Goal: Task Accomplishment & Management: Use online tool/utility

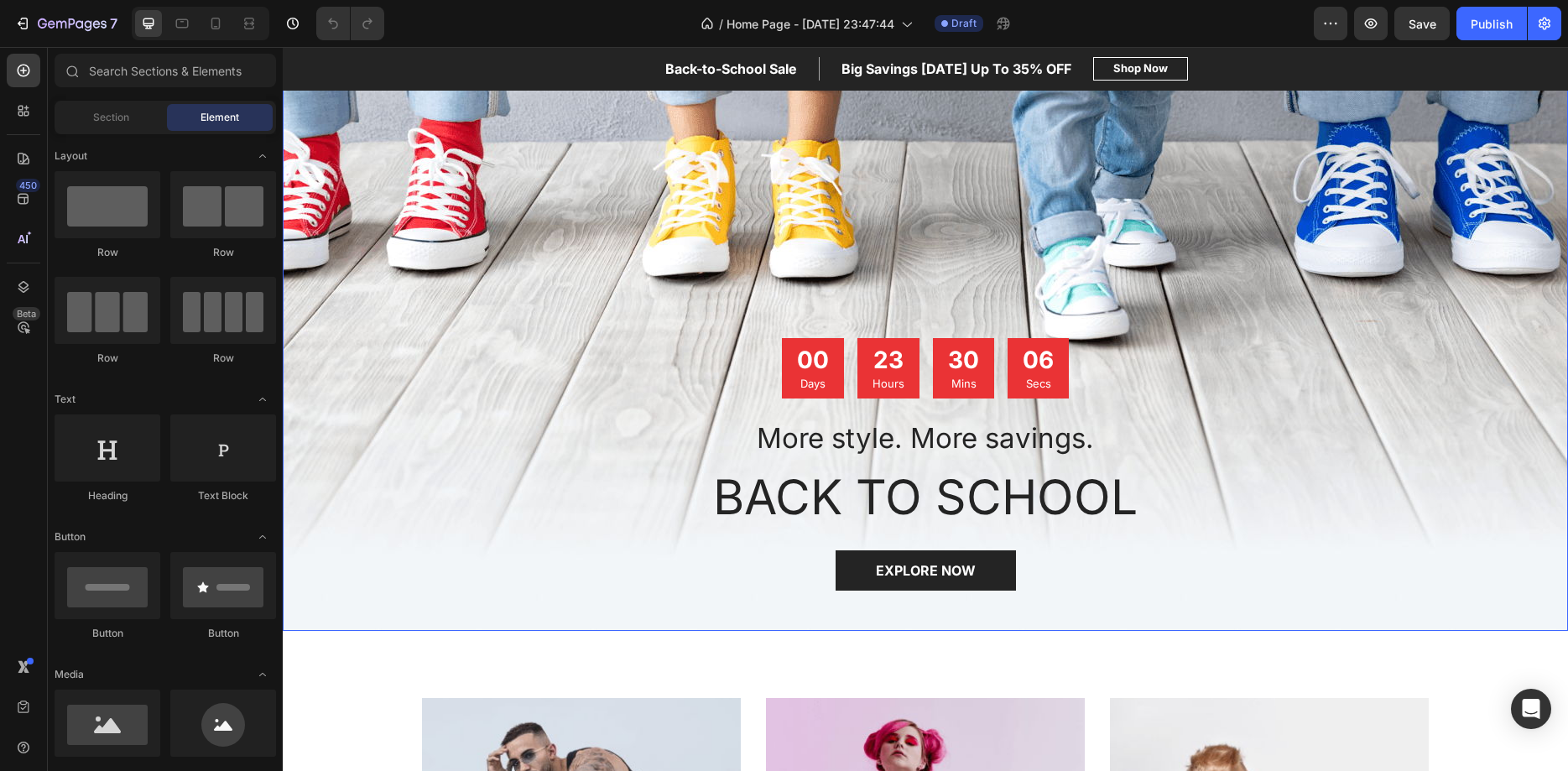
scroll to position [82, 0]
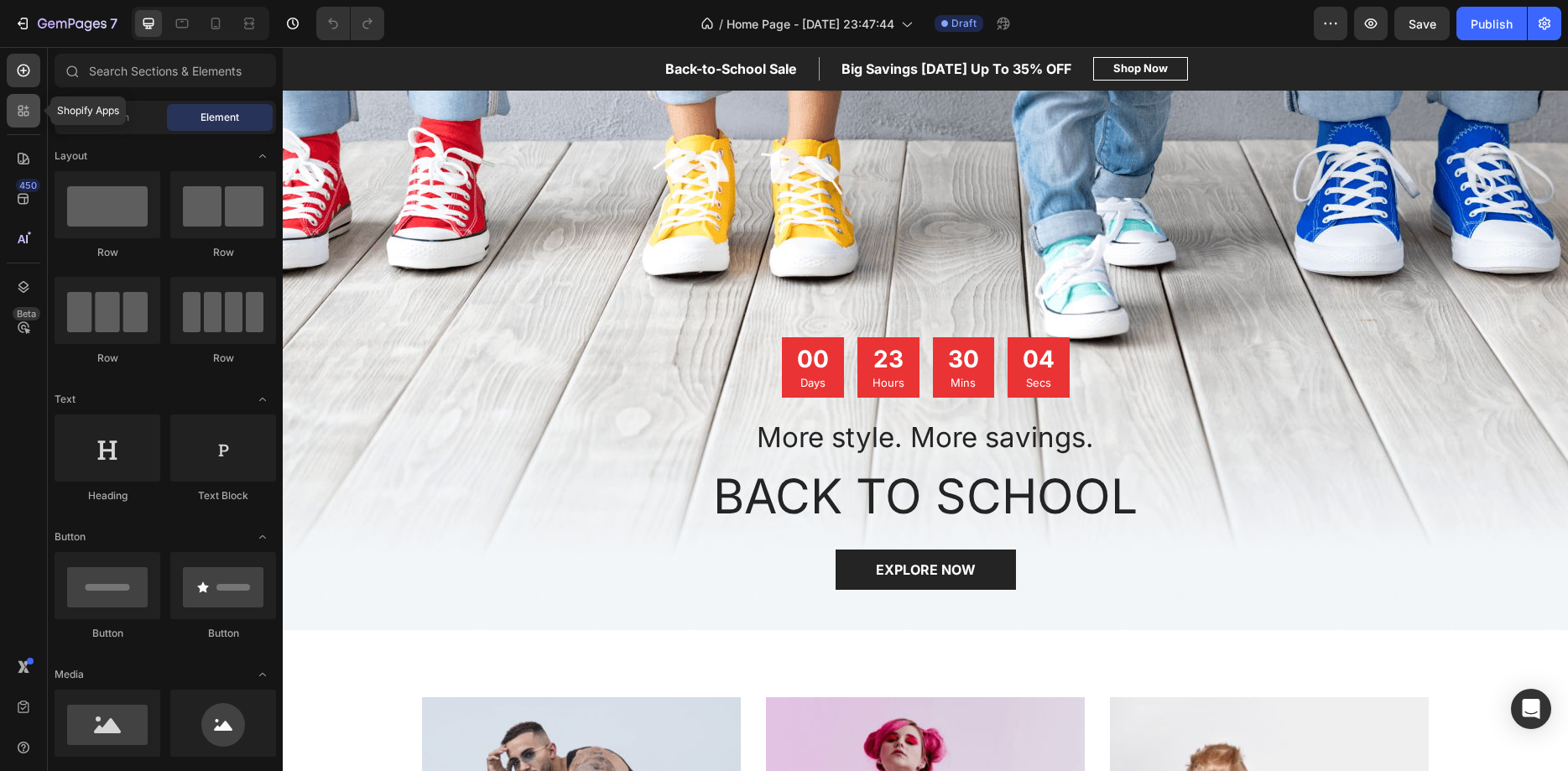
click at [15, 117] on icon at bounding box center [24, 111] width 17 height 17
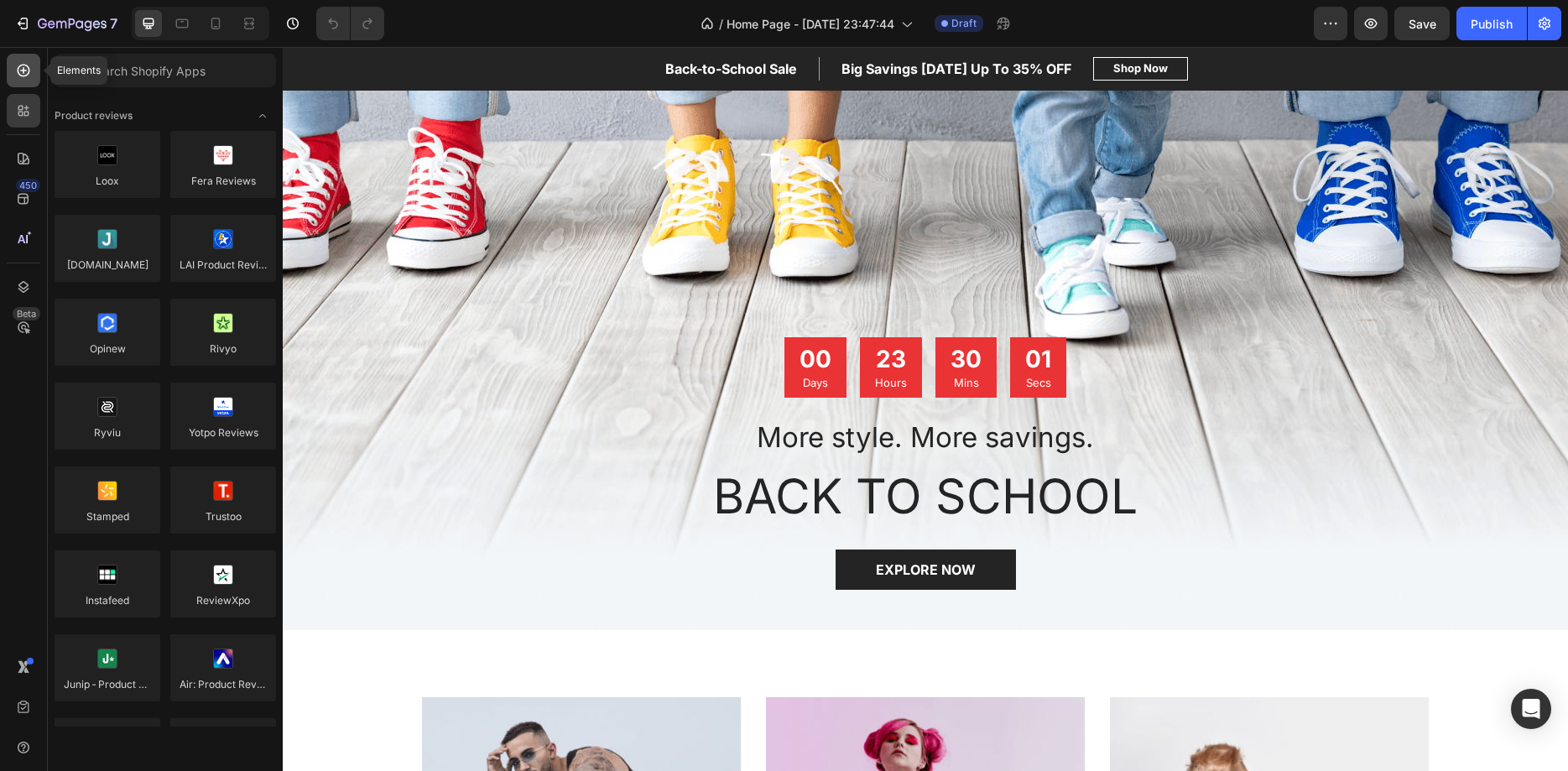
click at [19, 73] on icon at bounding box center [24, 70] width 17 height 17
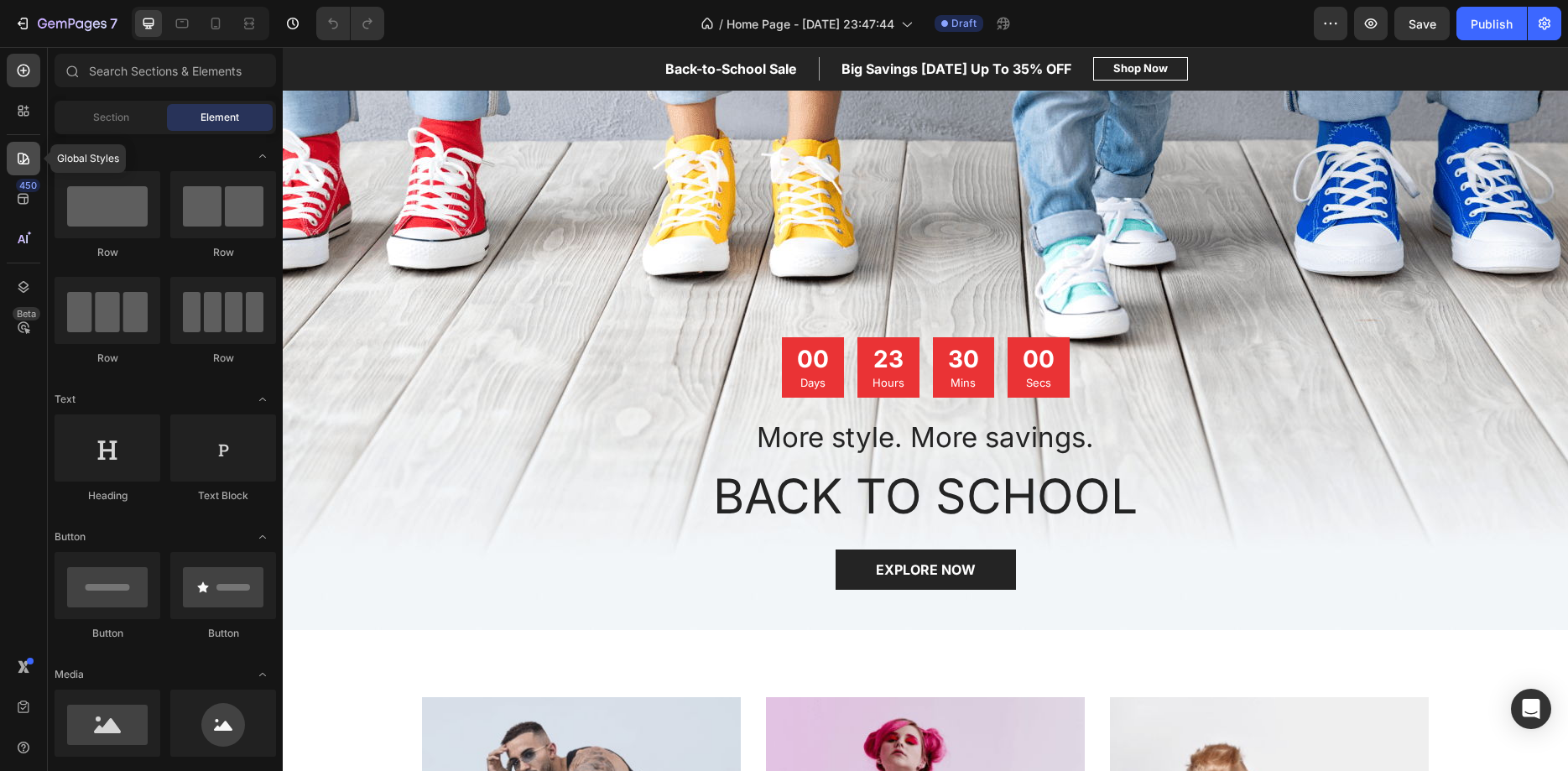
click at [32, 167] on div at bounding box center [24, 159] width 34 height 34
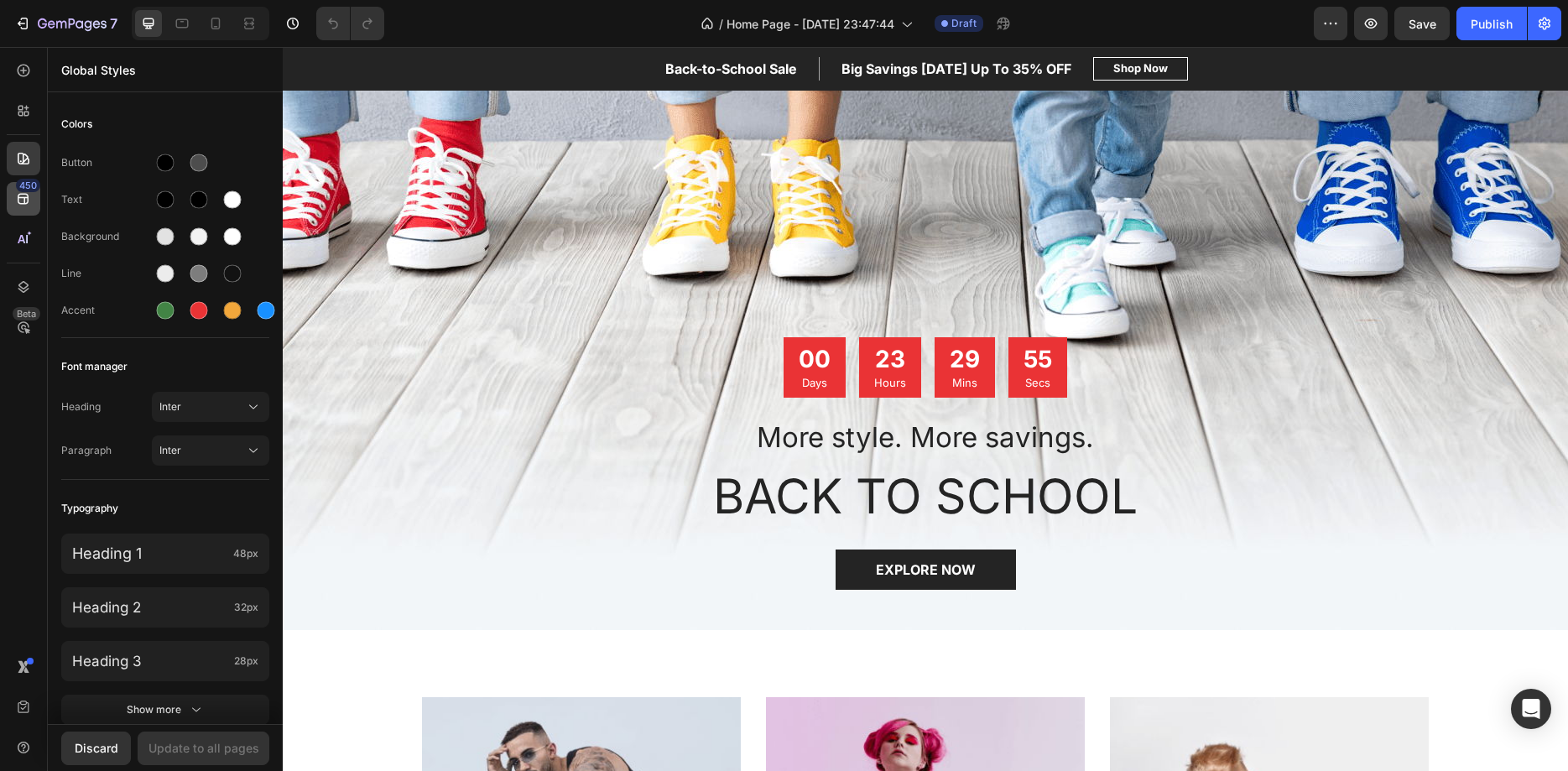
click at [19, 186] on div "450" at bounding box center [28, 186] width 24 height 14
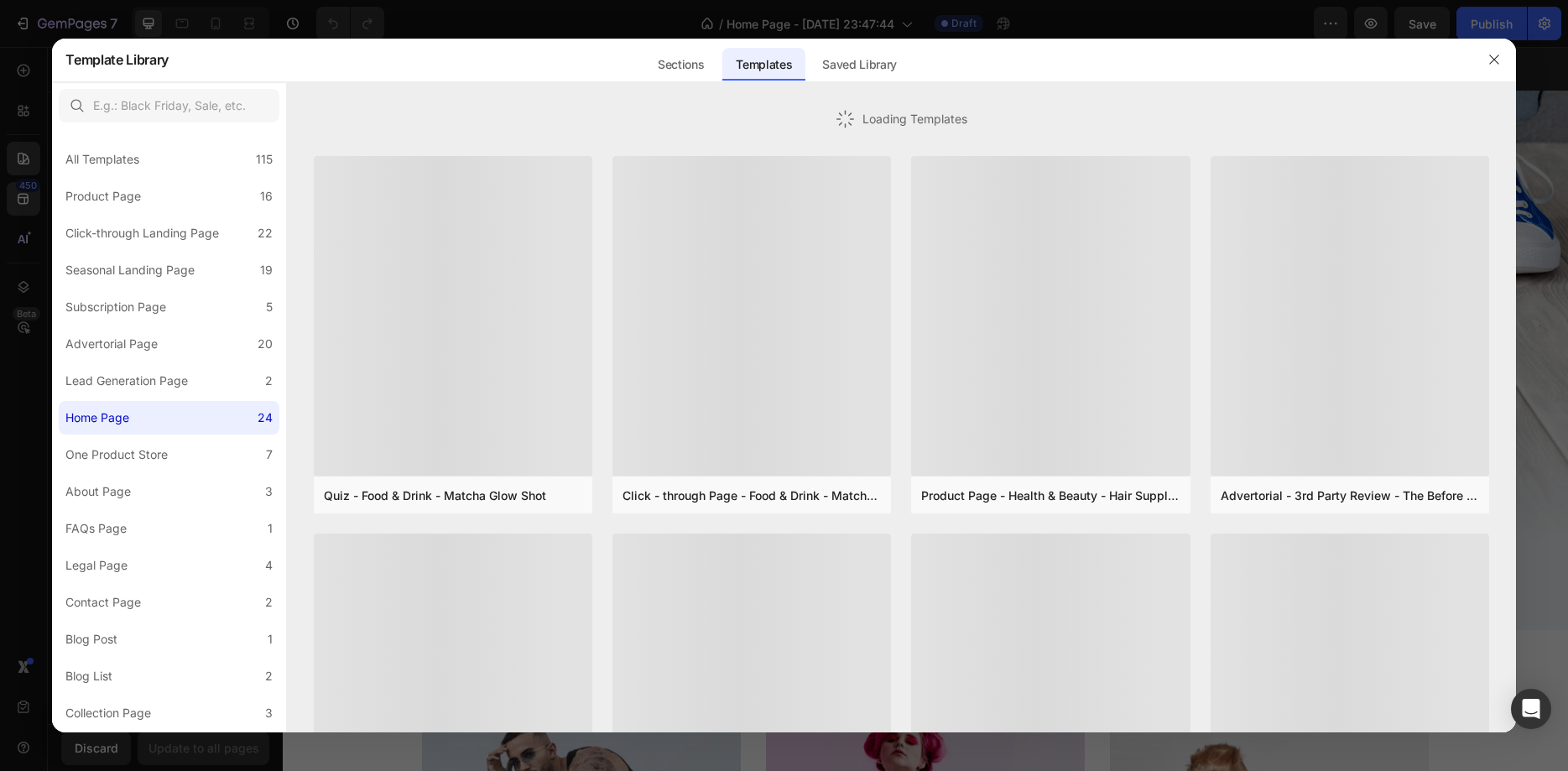
click at [22, 190] on div at bounding box center [784, 385] width 1568 height 771
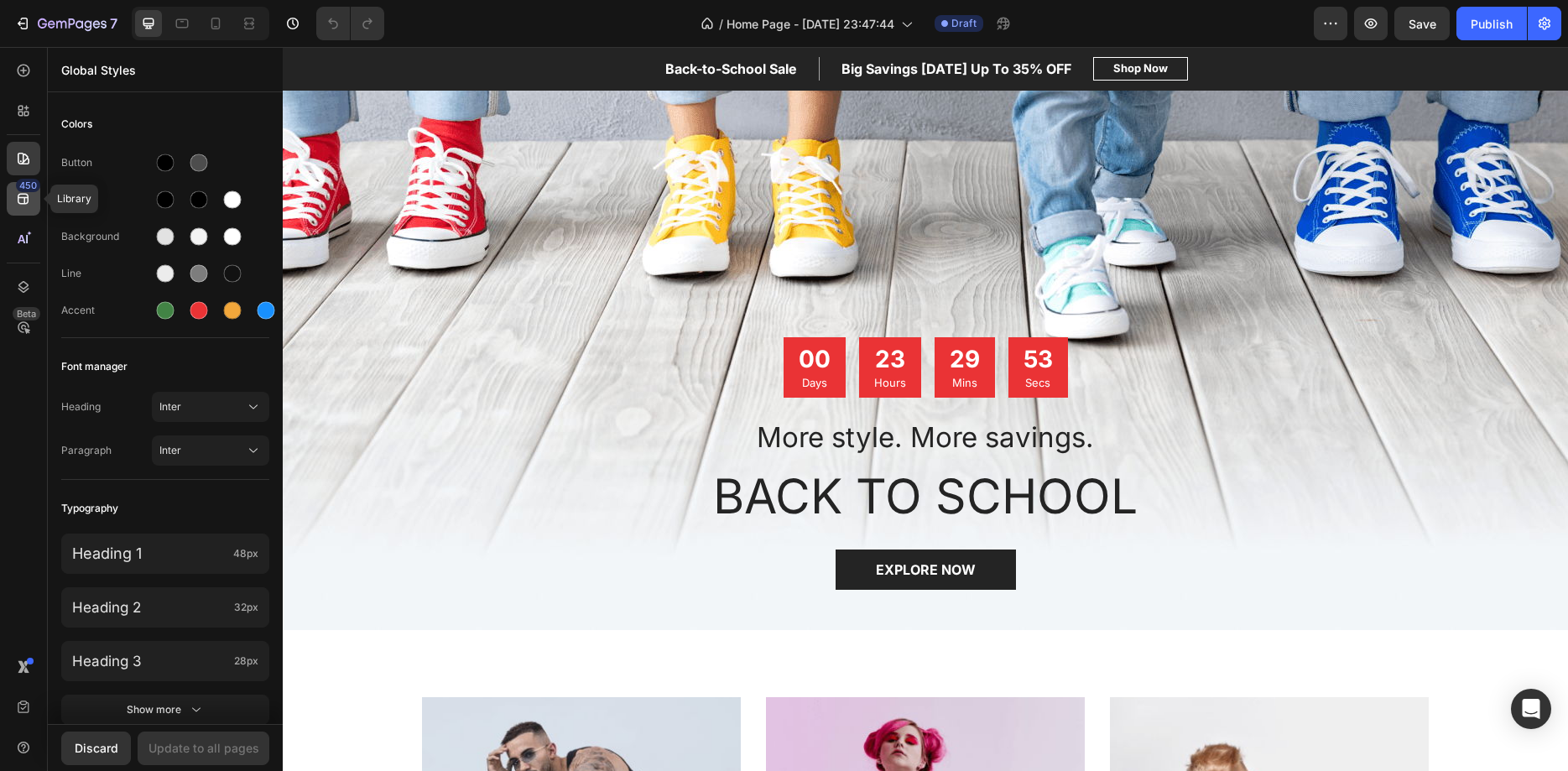
click at [32, 204] on div "450" at bounding box center [24, 198] width 34 height 34
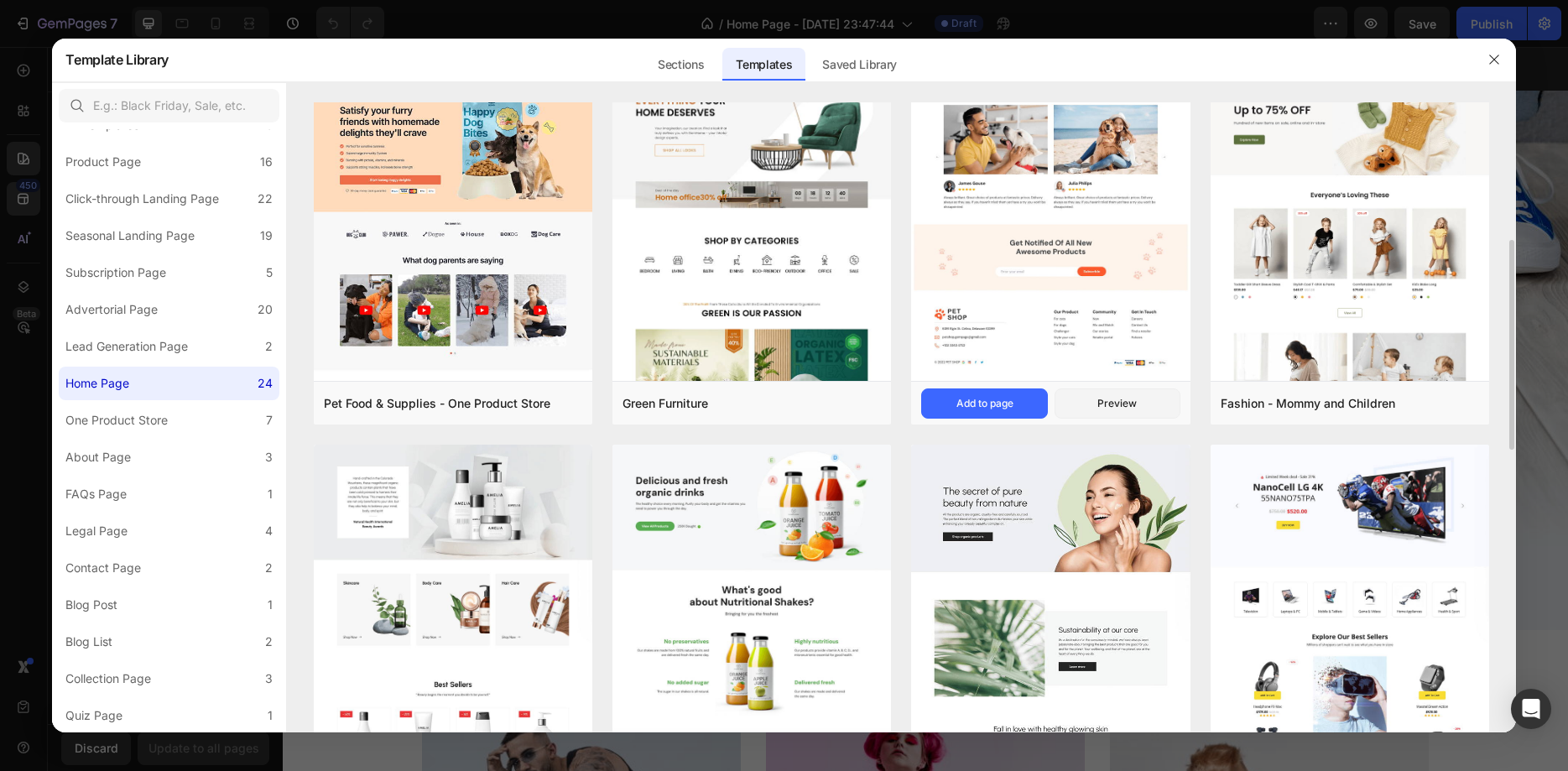
scroll to position [361, 0]
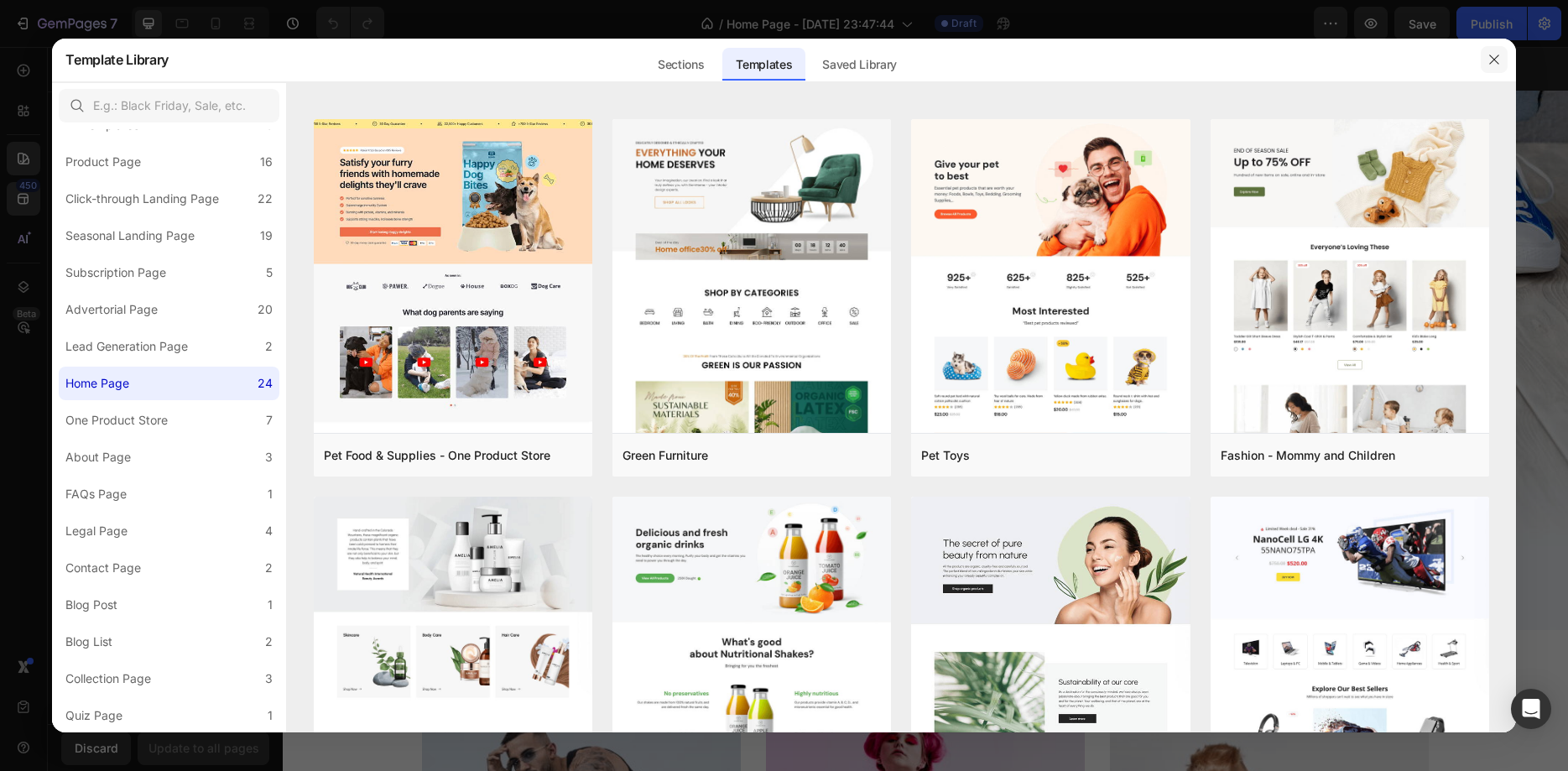
click at [1500, 57] on icon "button" at bounding box center [1494, 60] width 14 height 14
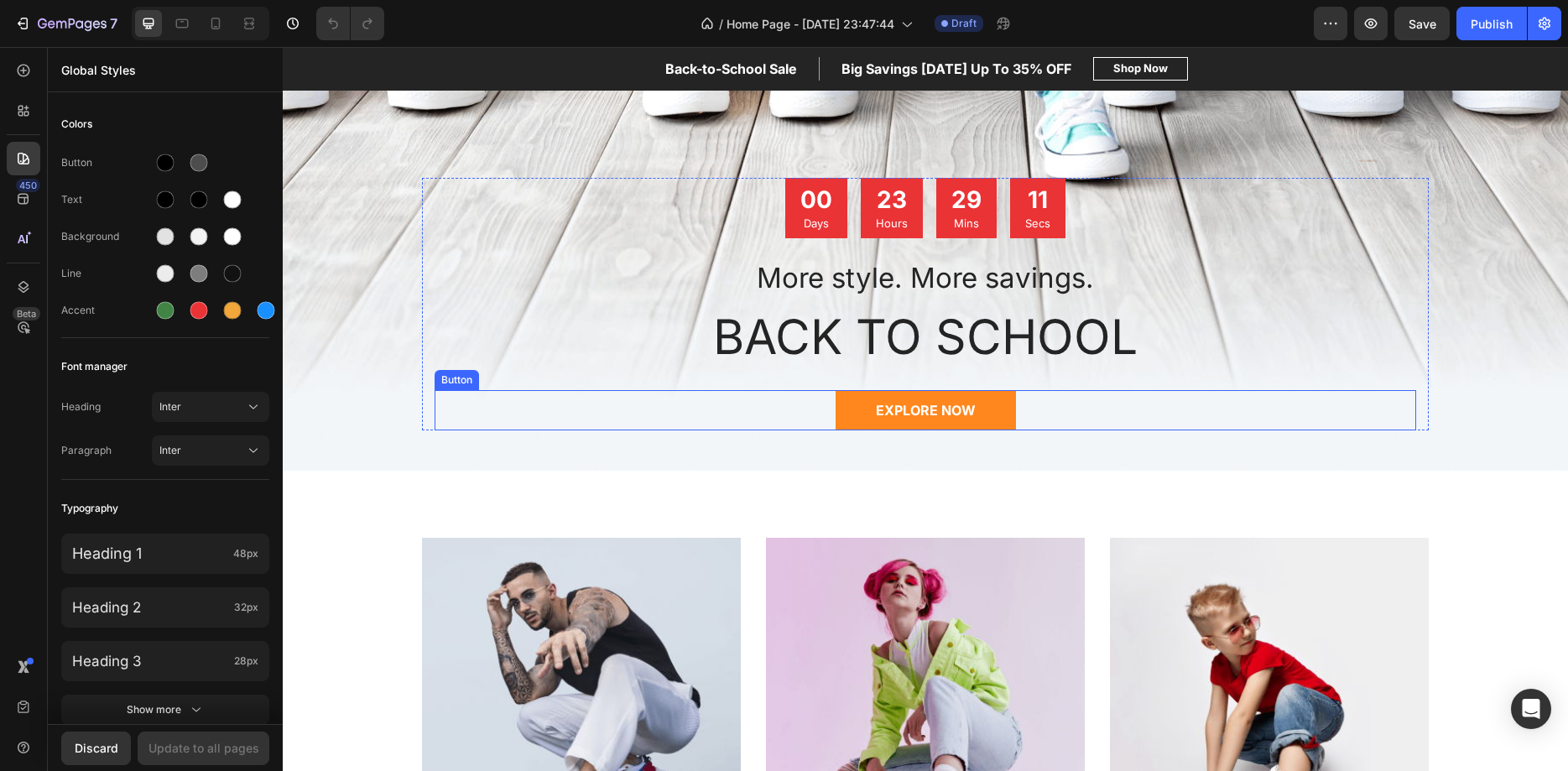
scroll to position [200, 0]
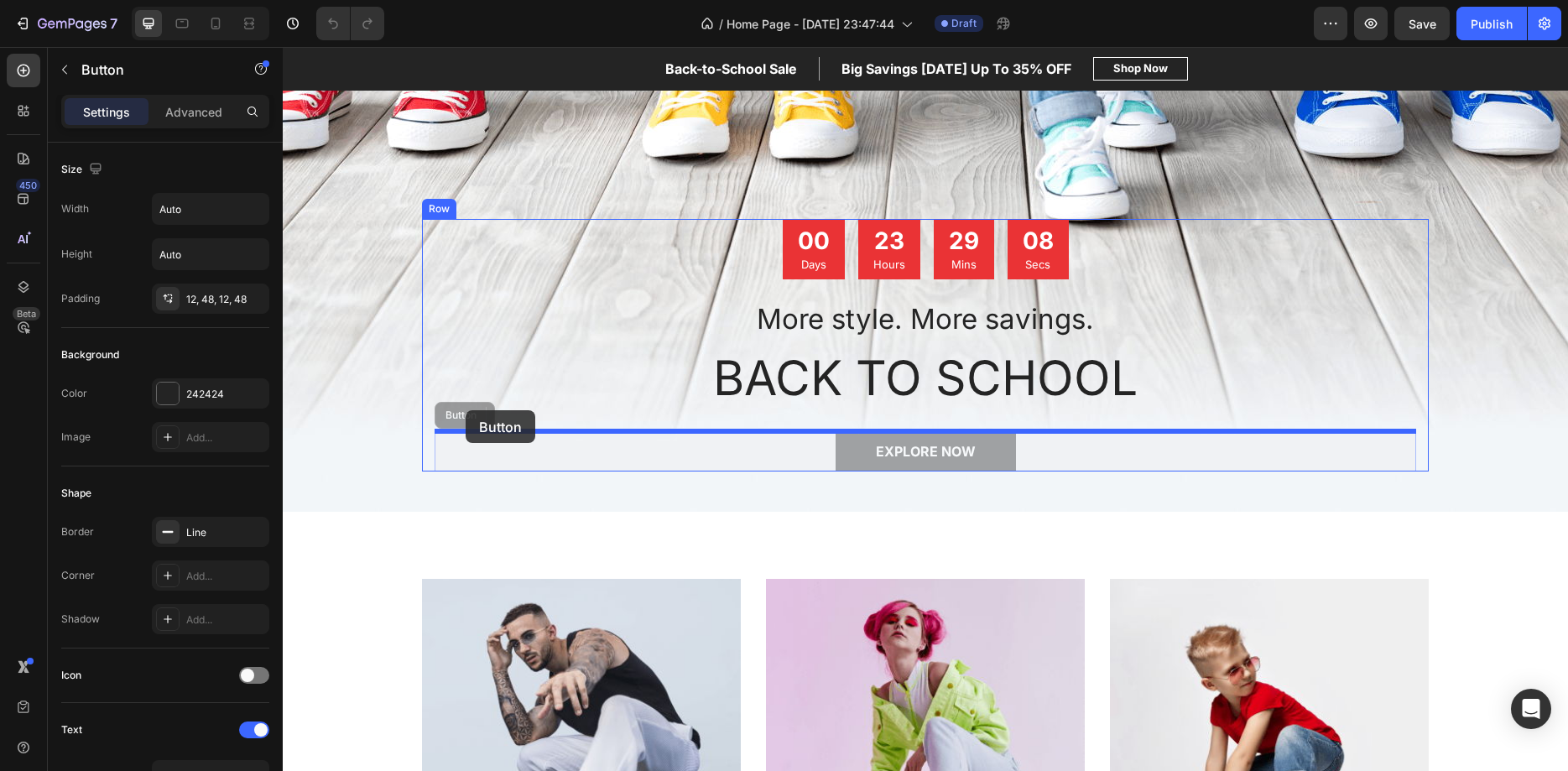
drag, startPoint x: 463, startPoint y: 424, endPoint x: 466, endPoint y: 410, distance: 14.3
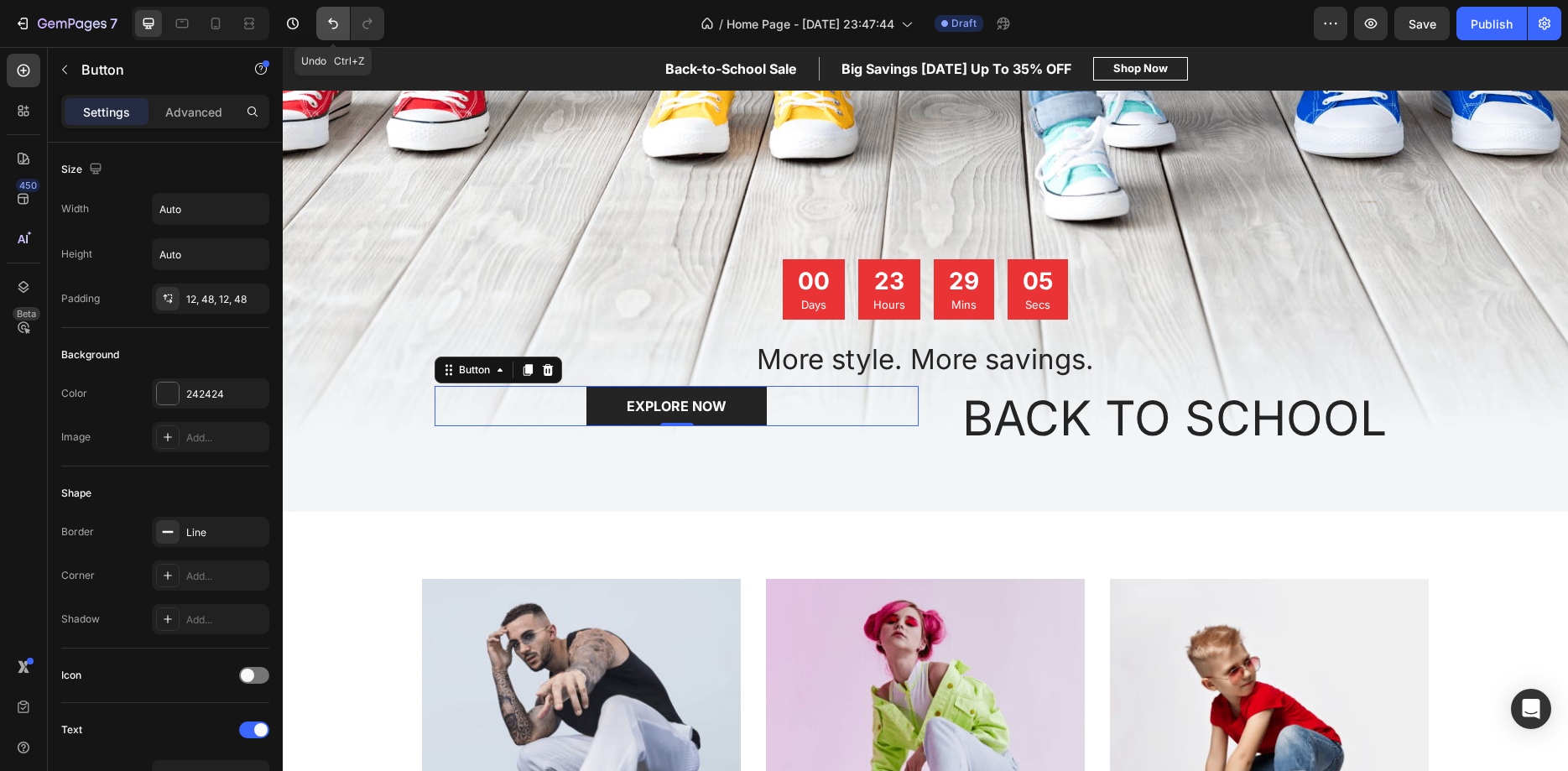
click at [342, 15] on button "Undo/Redo" at bounding box center [333, 24] width 34 height 34
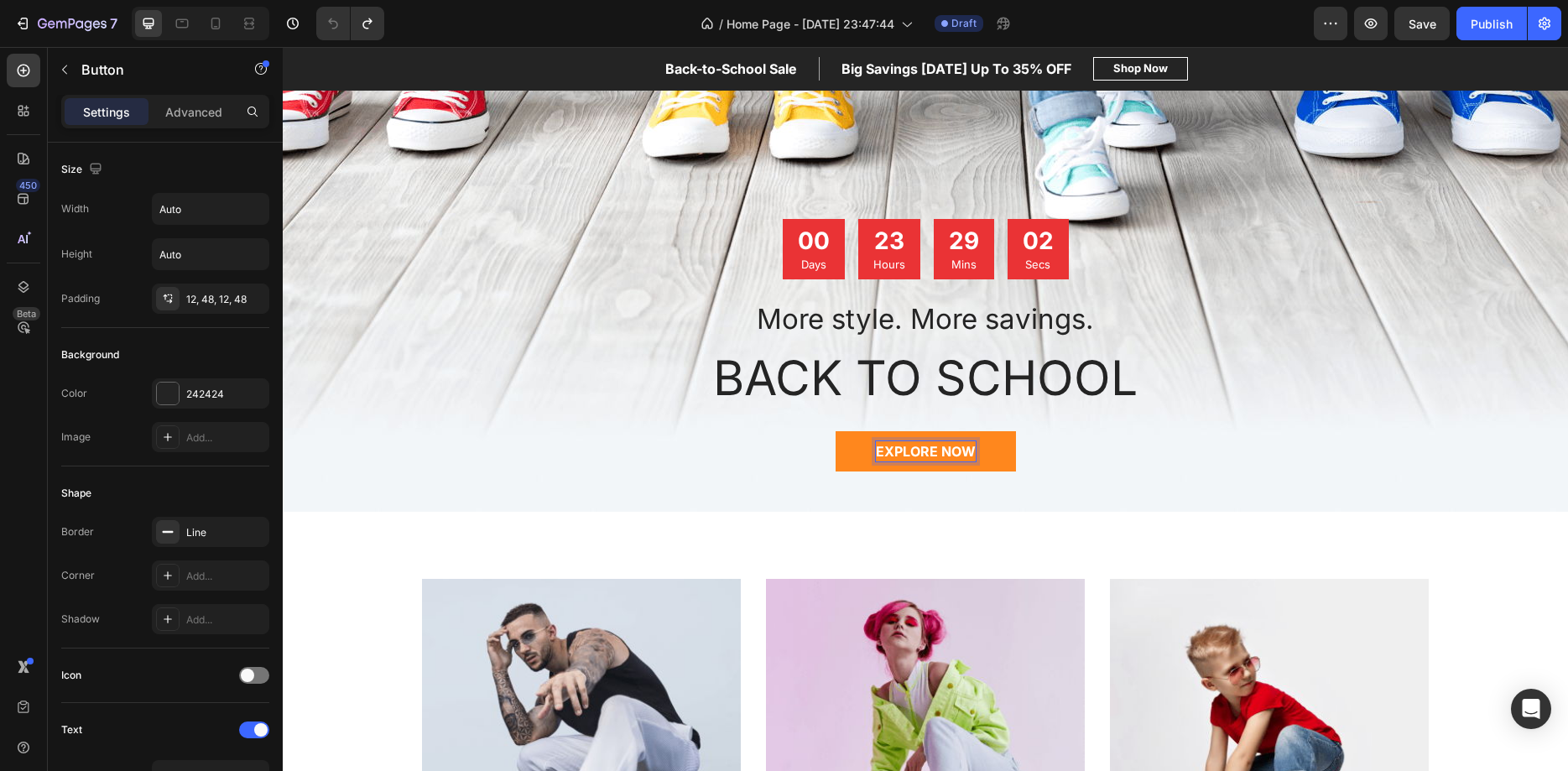
click at [904, 453] on div "EXPLORE NOW Button" at bounding box center [925, 451] width 982 height 41
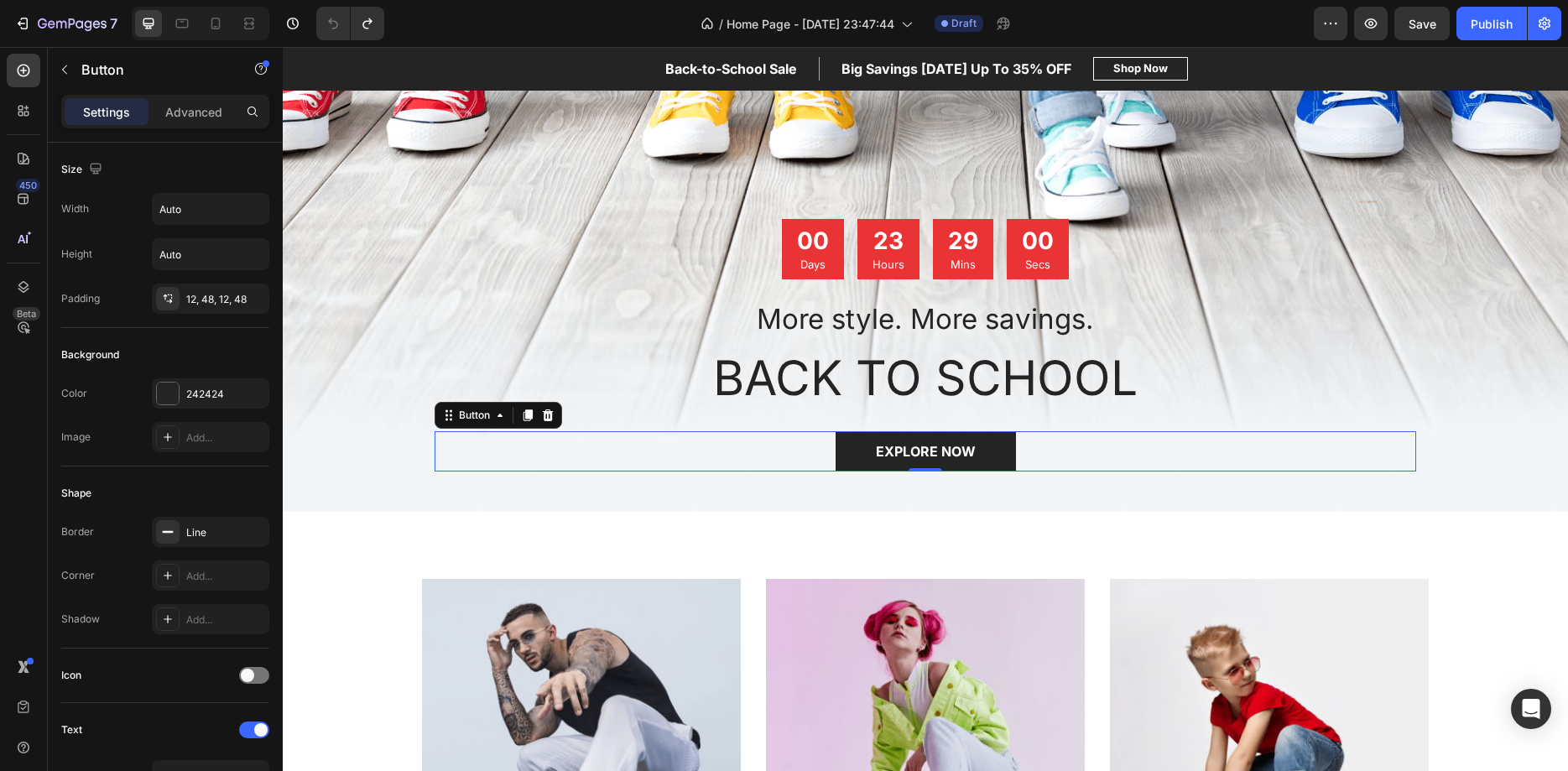
click at [928, 484] on div "0" at bounding box center [925, 485] width 17 height 14
click at [572, 453] on div "EXPLORE NOW Button 0" at bounding box center [925, 451] width 982 height 41
click at [633, 238] on div "00 Days 23 Hours 28 Mins 55 Secs" at bounding box center [925, 249] width 982 height 61
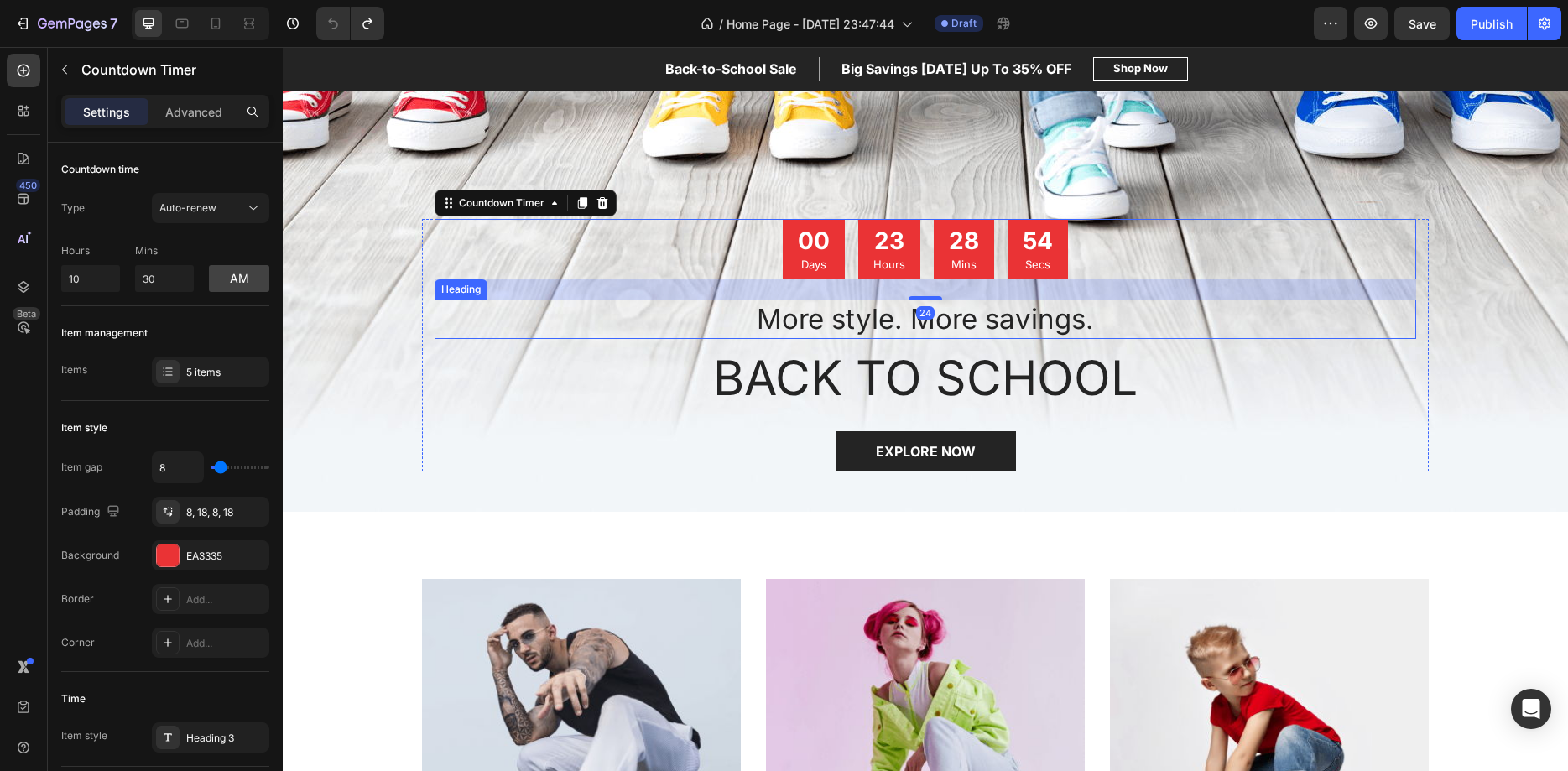
click at [611, 327] on p "More style. More savings." at bounding box center [925, 319] width 978 height 36
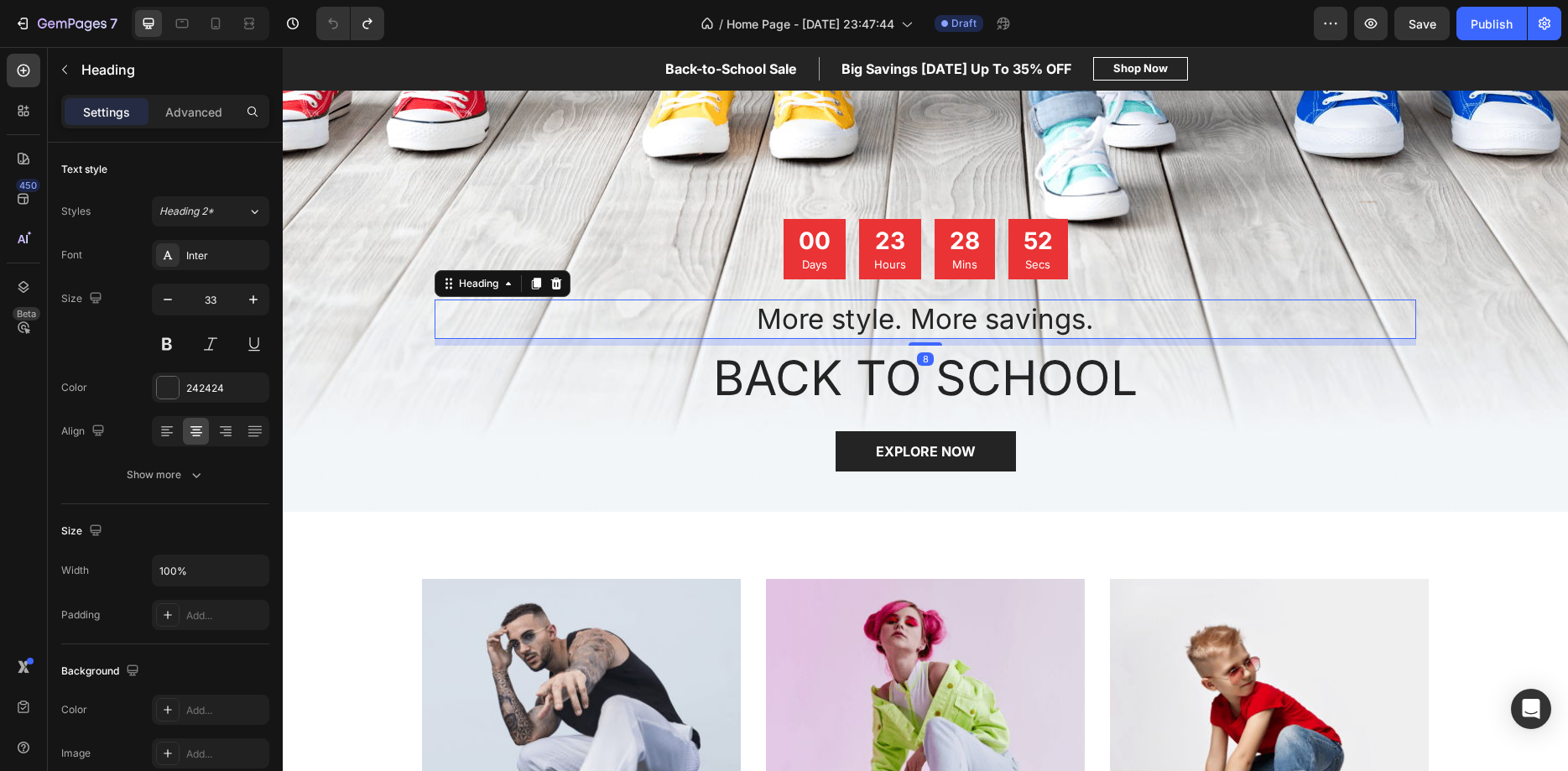
click at [874, 316] on p "More style. More savings." at bounding box center [925, 319] width 978 height 36
click at [700, 312] on p "More style. More savings." at bounding box center [925, 319] width 978 height 36
click at [568, 247] on div "00 Days 23 Hours 28 Mins 51 Secs" at bounding box center [925, 249] width 982 height 61
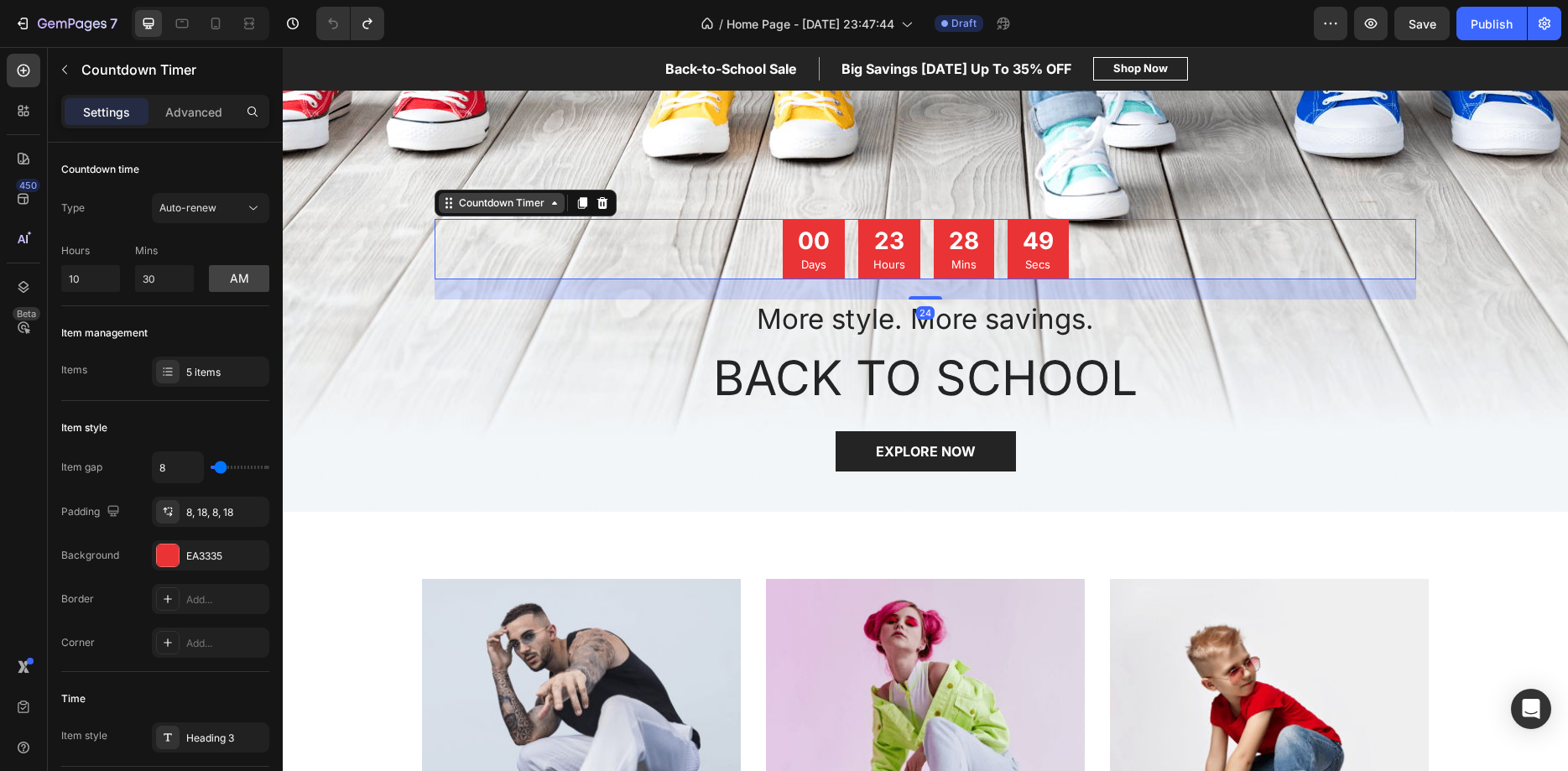
click at [542, 211] on div "Countdown Timer" at bounding box center [501, 203] width 126 height 20
click at [656, 141] on div "Overlay" at bounding box center [925, 218] width 1285 height 587
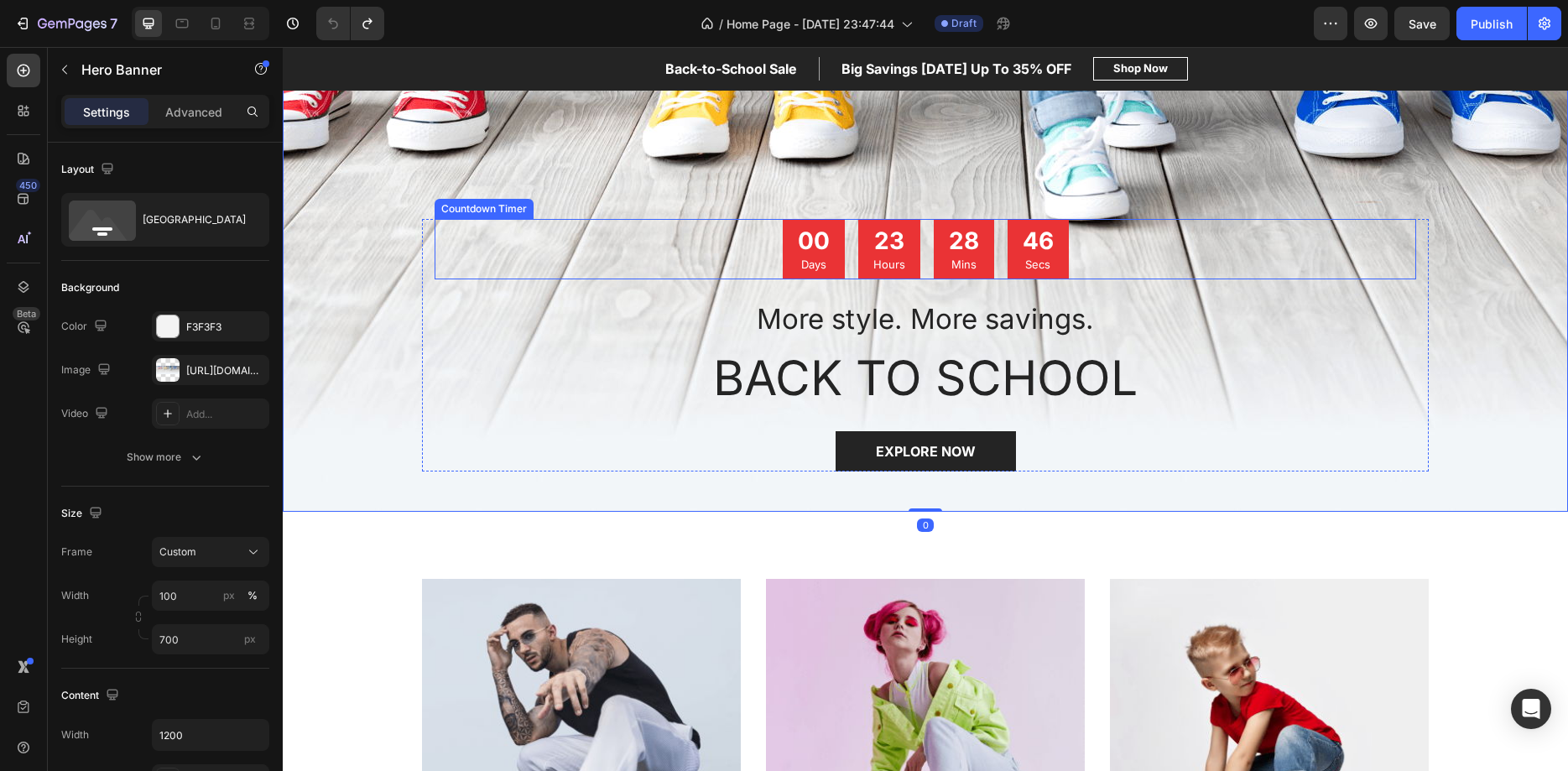
click at [485, 213] on div "Countdown Timer" at bounding box center [483, 209] width 92 height 15
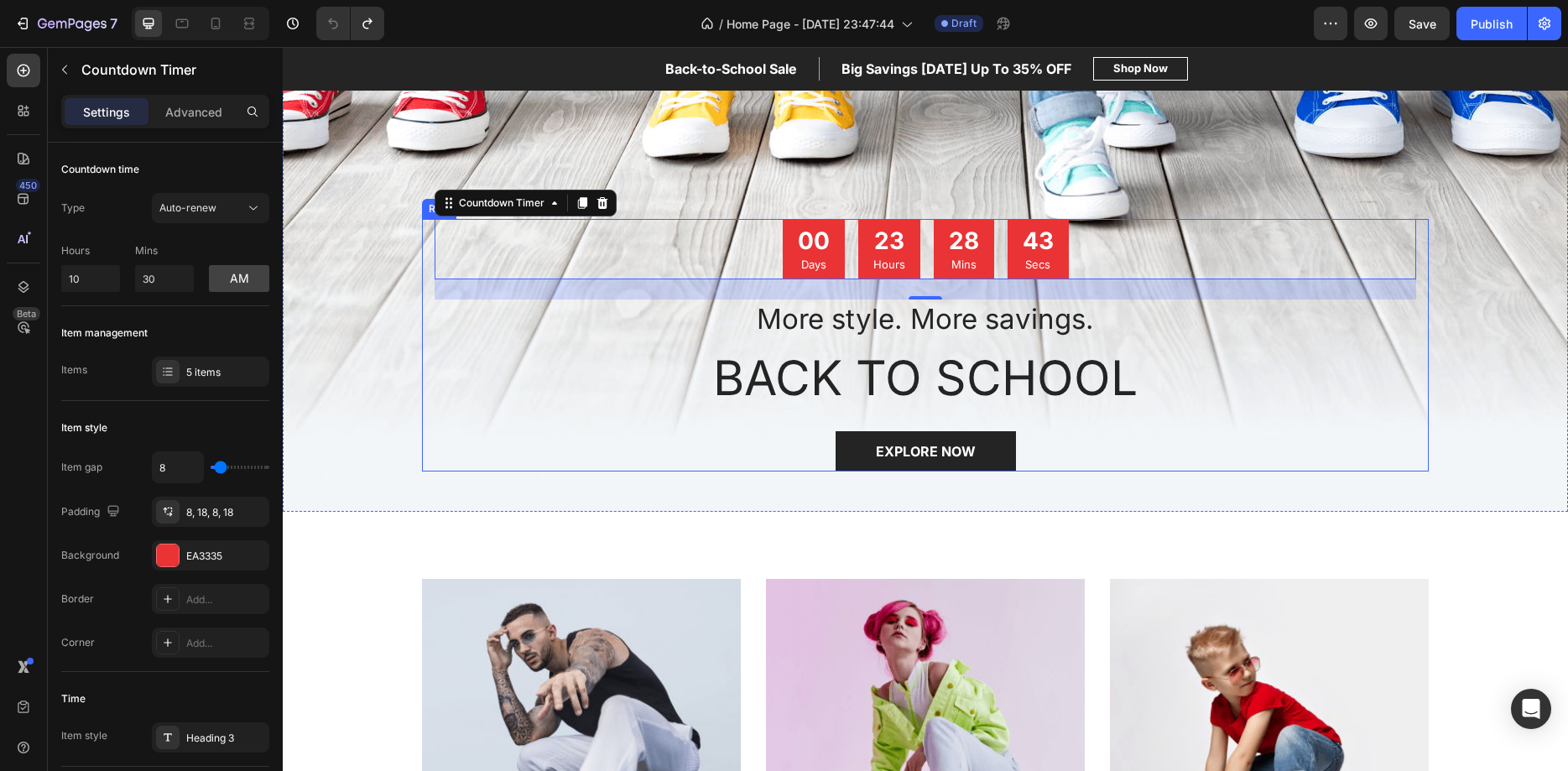
click at [1530, 588] on div "MEN’S Text block Row Row Hero Banner WOMEN’S Text block Row Row Hero Banner KID…" at bounding box center [926, 786] width 1260 height 415
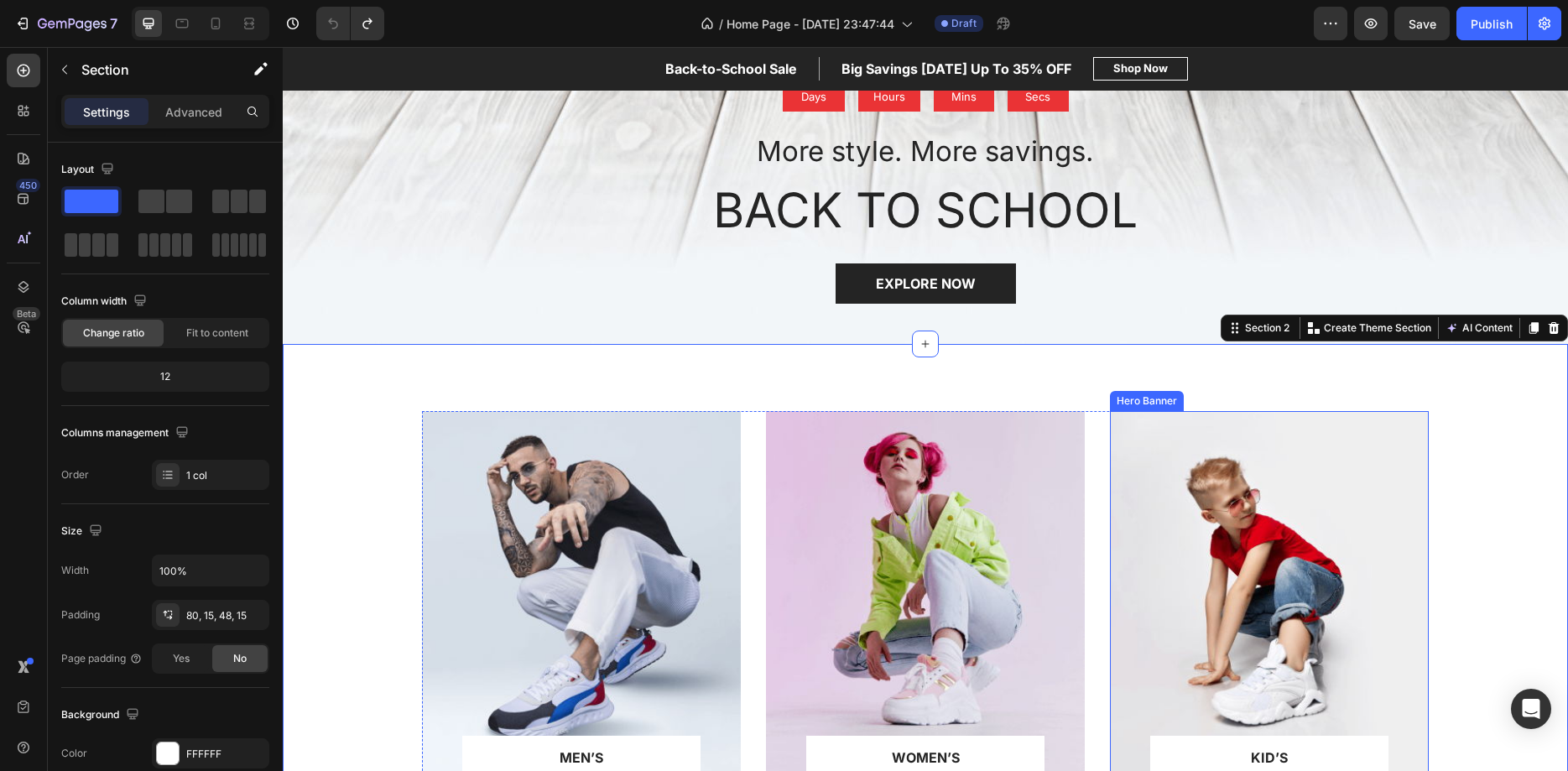
scroll to position [415, 0]
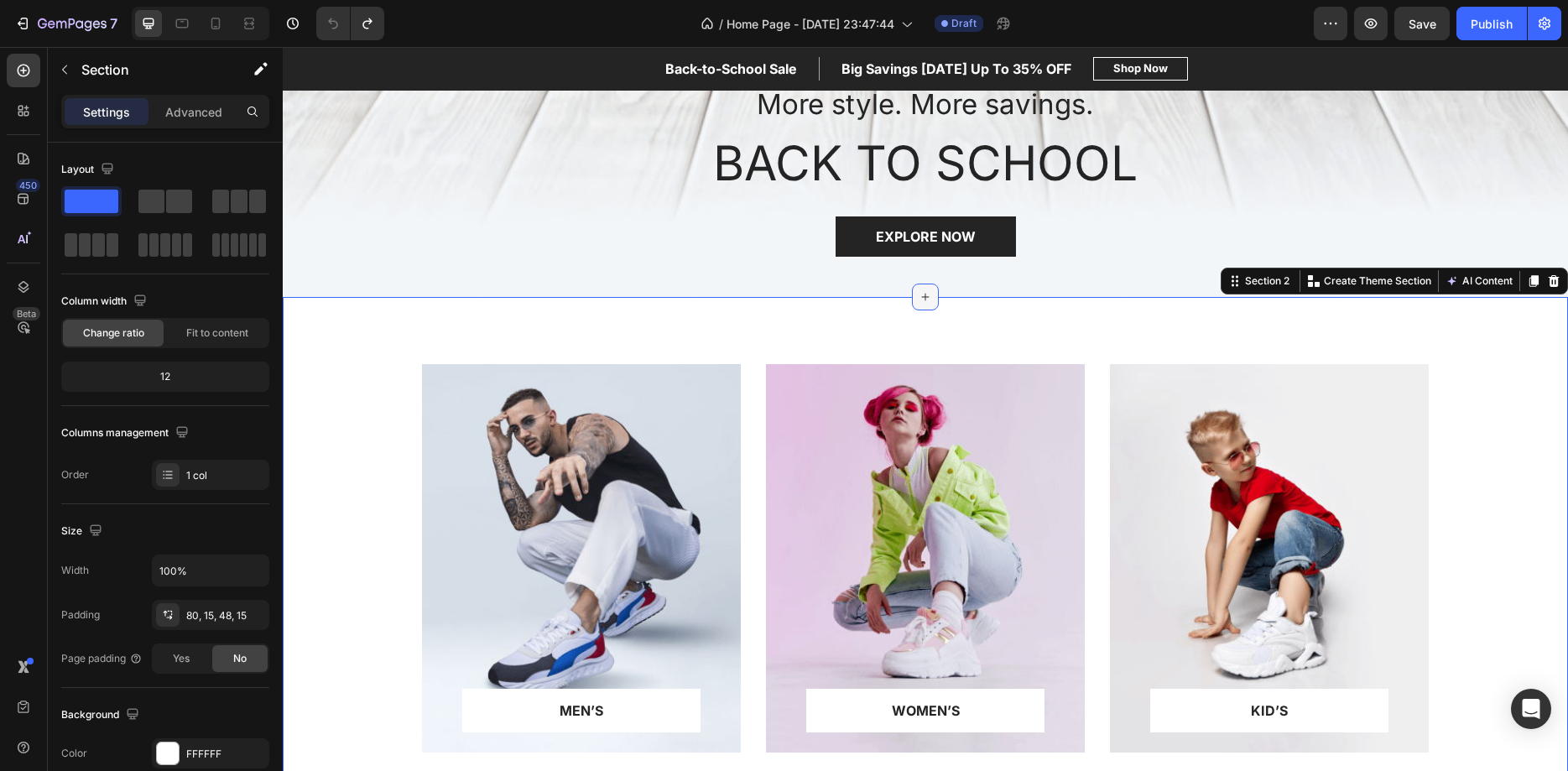
click at [925, 301] on icon at bounding box center [925, 297] width 8 height 8
click at [1249, 333] on div "MEN’S Text block Row Row Hero Banner WOMEN’S Text block Row Row Hero Banner KID…" at bounding box center [925, 558] width 1285 height 523
click at [1324, 27] on icon "button" at bounding box center [1331, 24] width 17 height 17
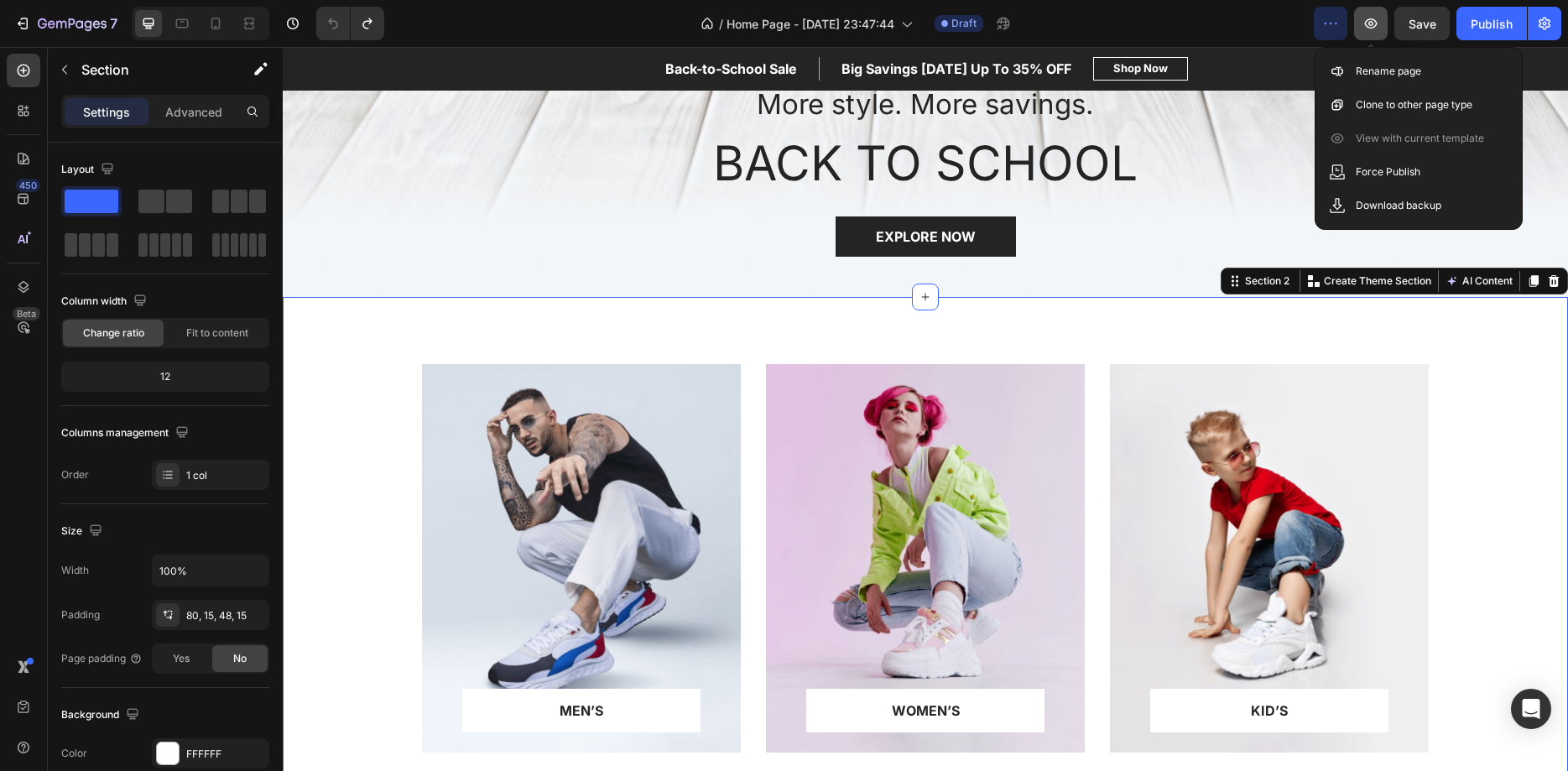
click at [1375, 33] on button "button" at bounding box center [1371, 24] width 34 height 34
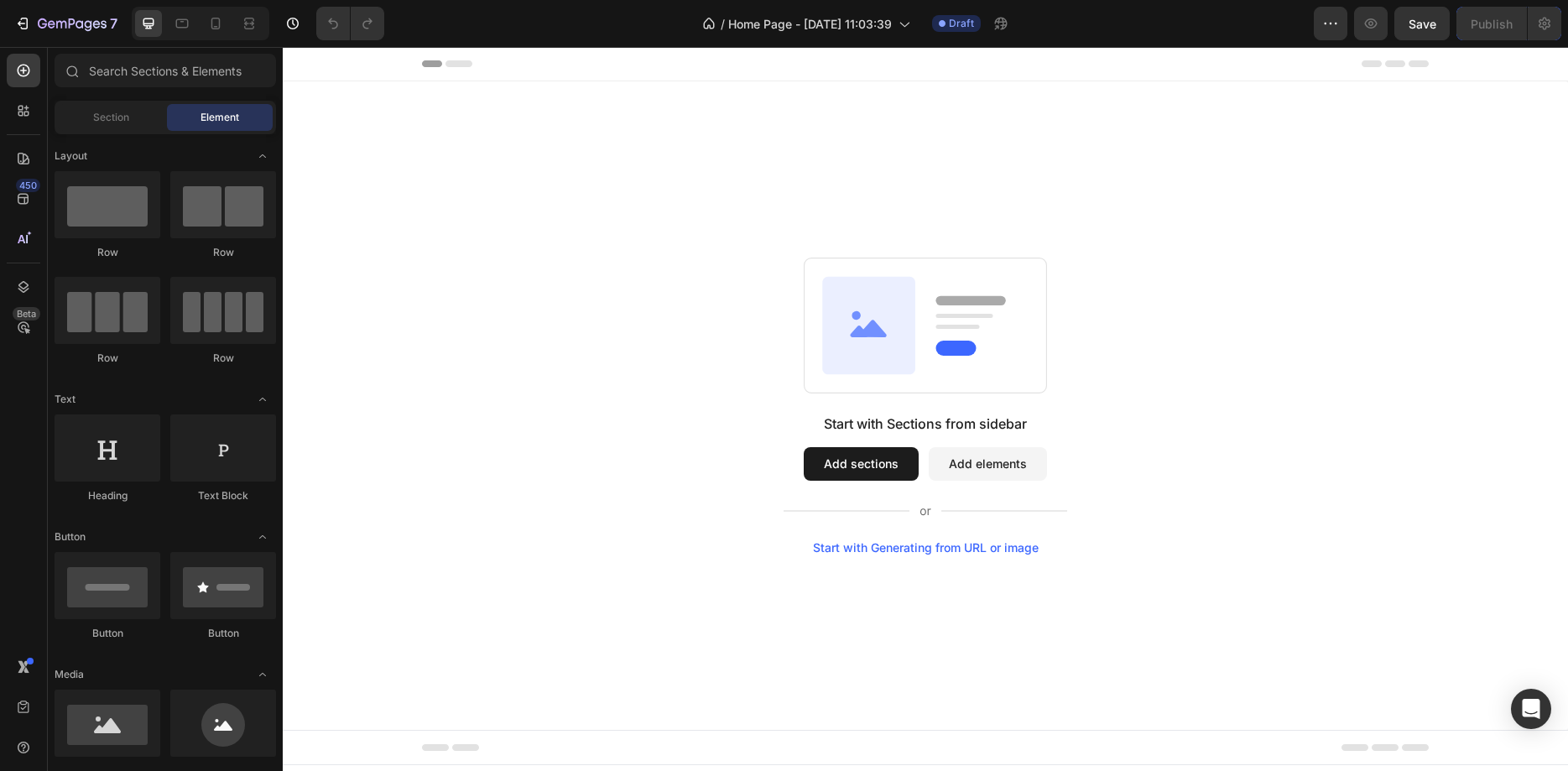
click at [921, 546] on div "Start with Generating from URL or image" at bounding box center [925, 548] width 226 height 14
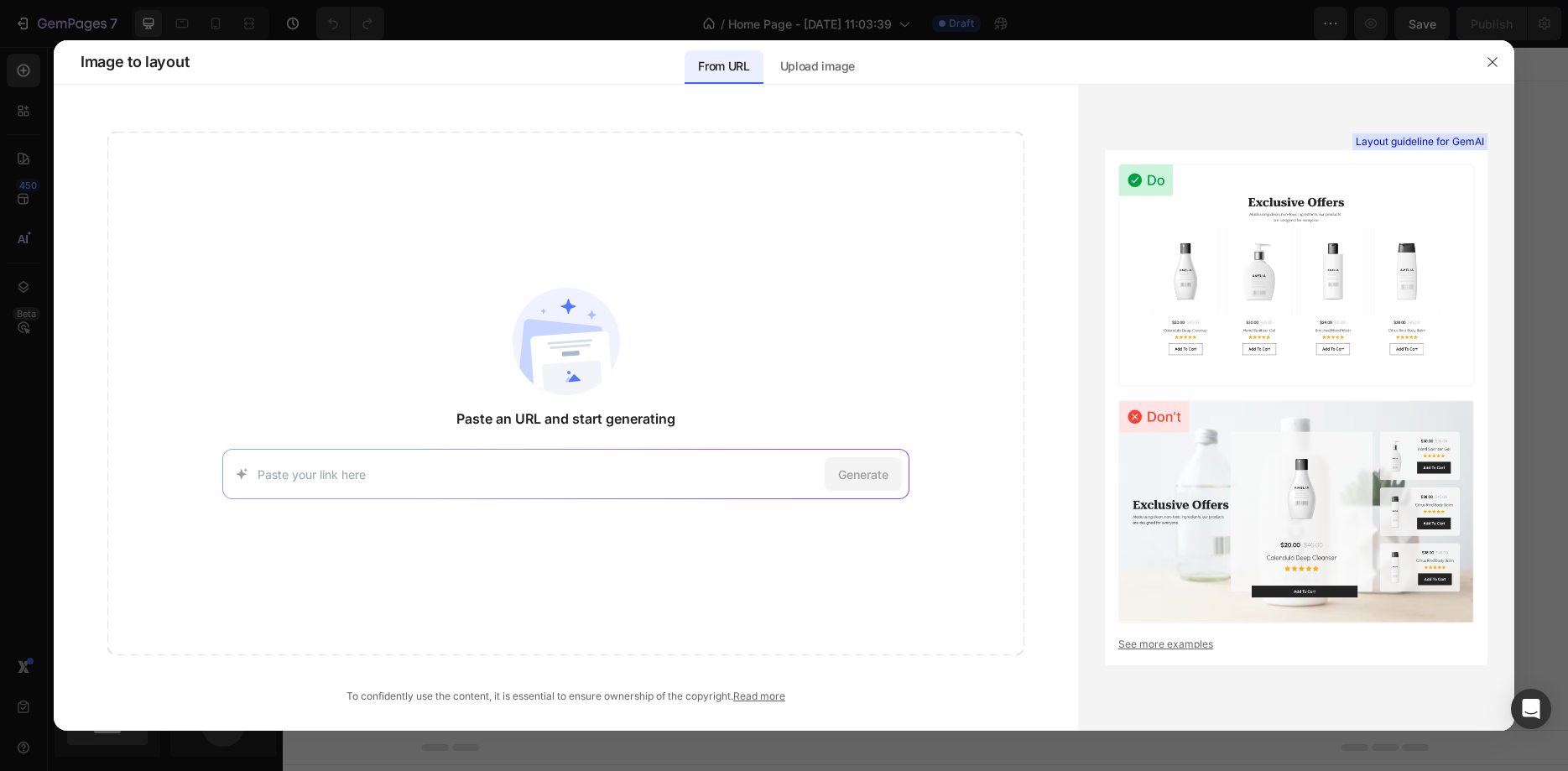
click at [1178, 647] on link "See more examples" at bounding box center [1296, 644] width 356 height 15
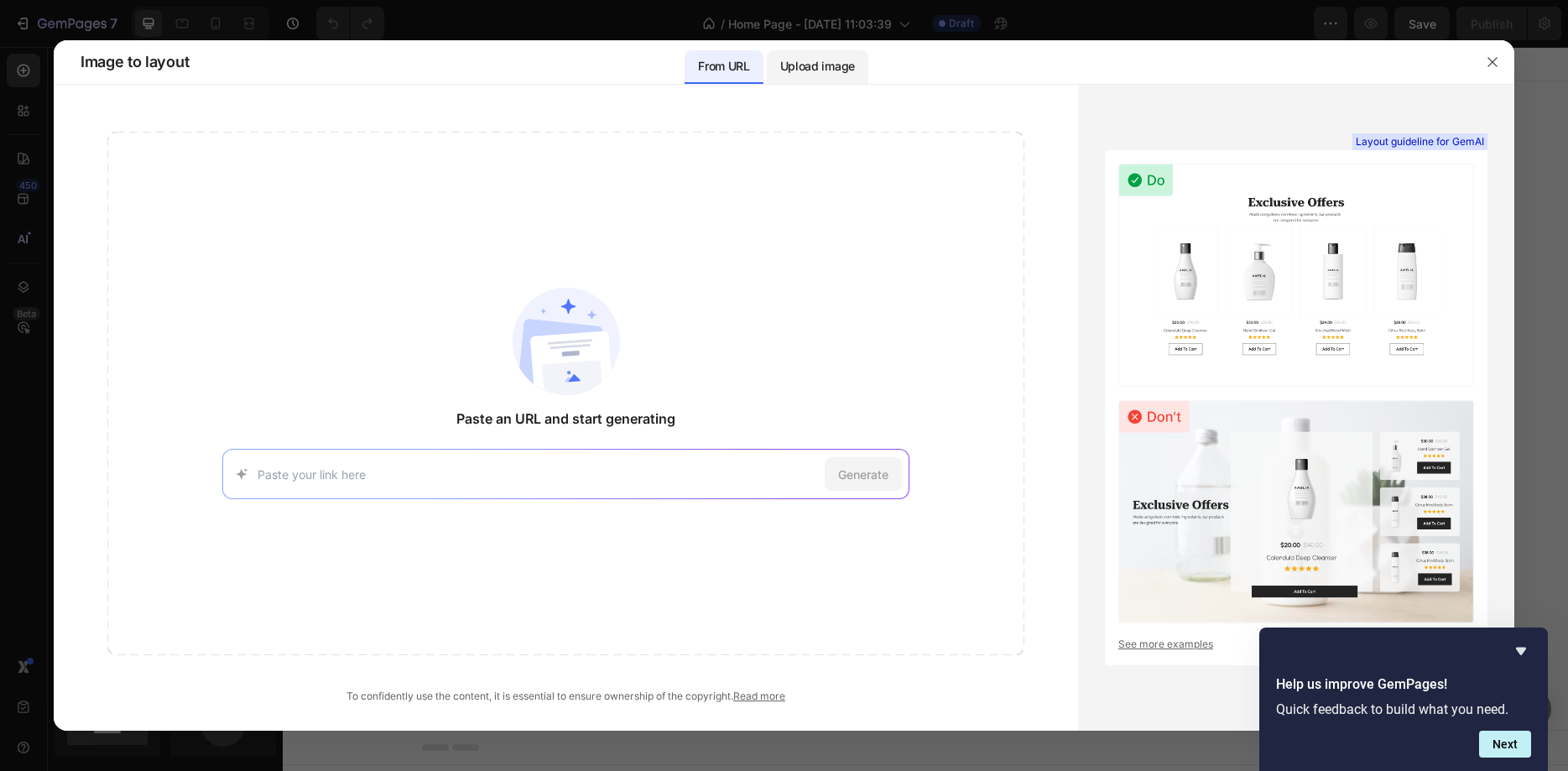
click at [798, 64] on p "Upload image" at bounding box center [818, 67] width 74 height 20
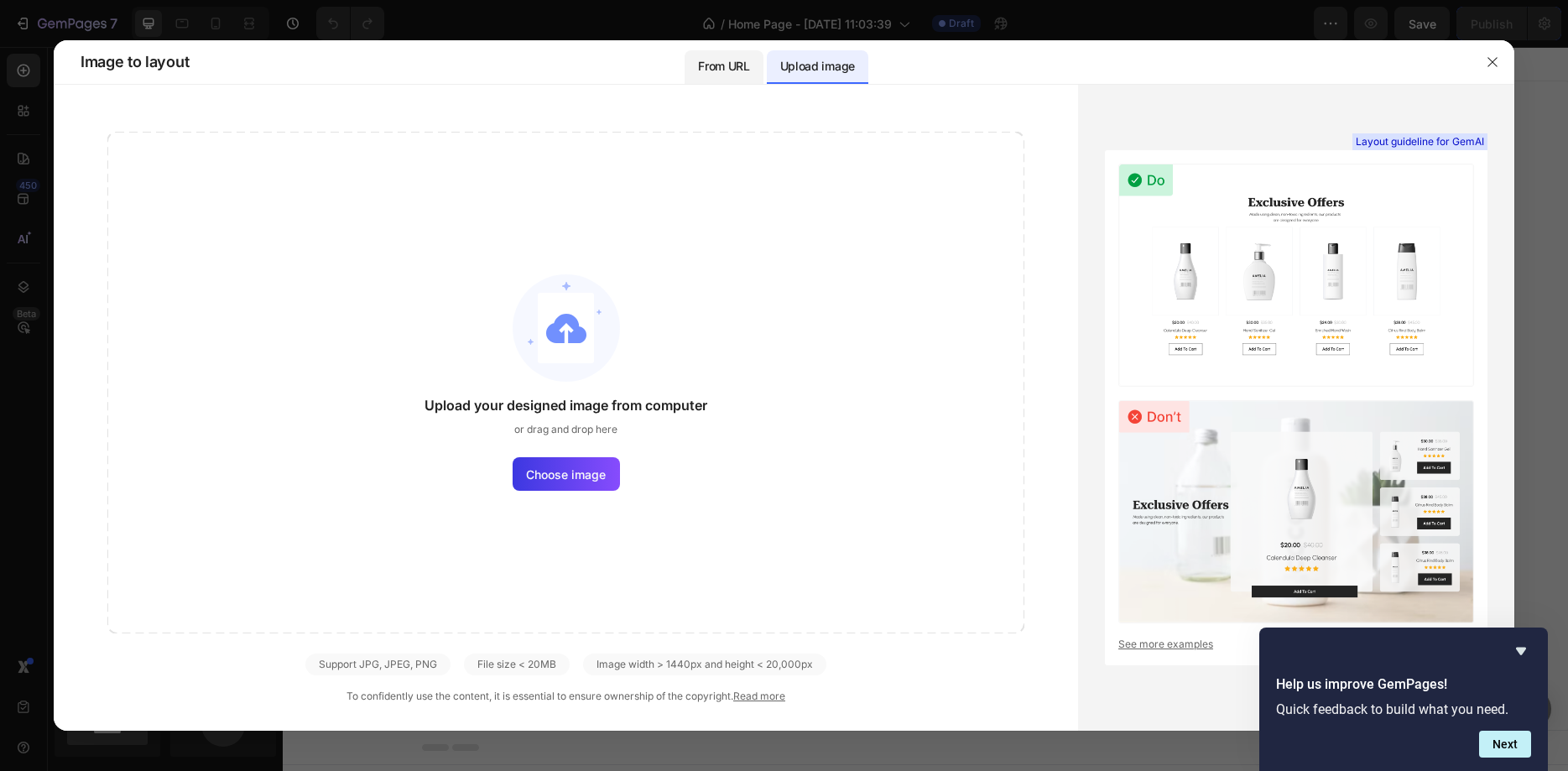
click at [736, 60] on p "From URL" at bounding box center [723, 67] width 52 height 20
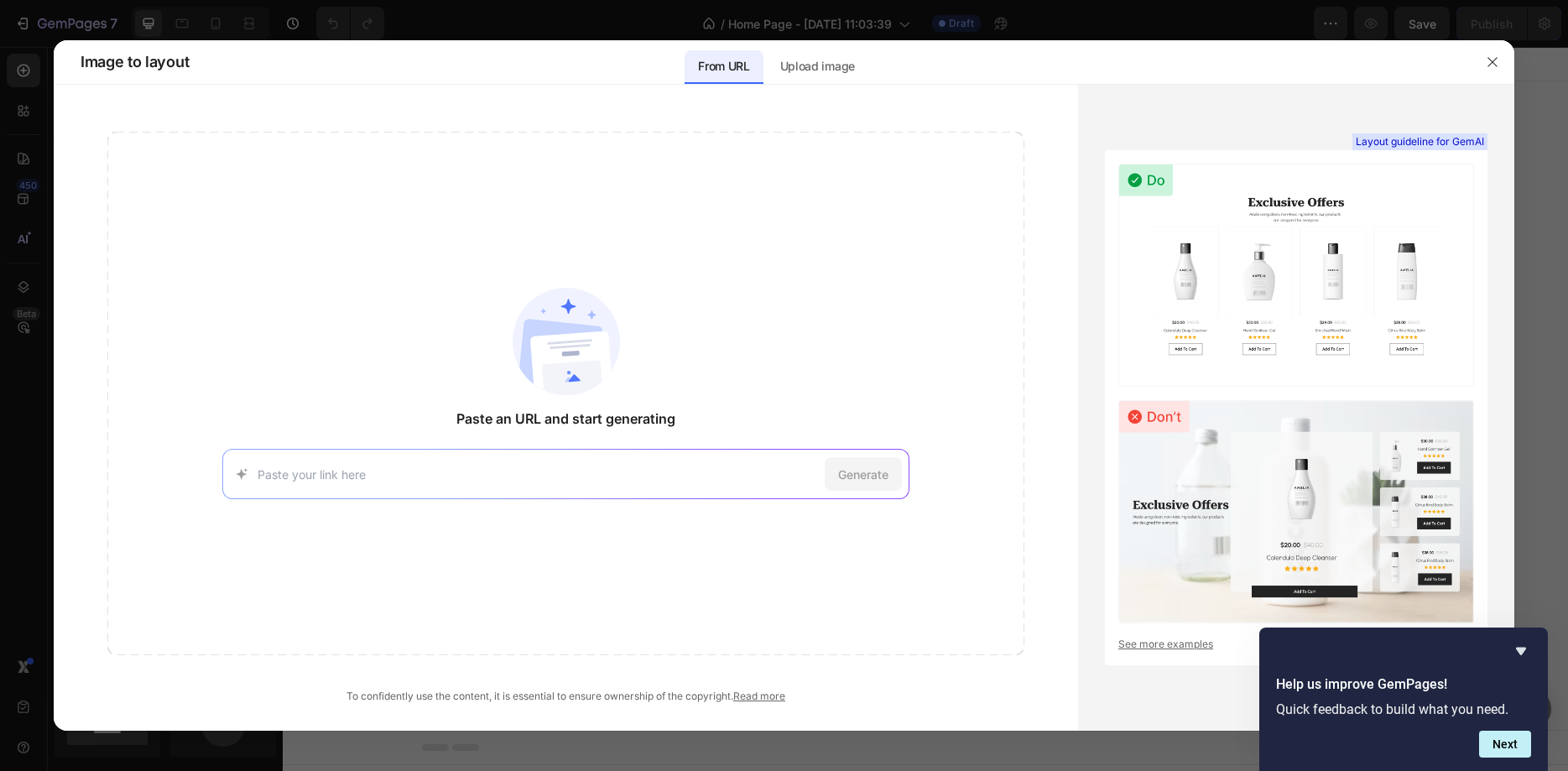
click at [615, 472] on input at bounding box center [538, 474] width 561 height 18
click at [726, 470] on input at bounding box center [538, 474] width 561 height 18
paste input "[URL][DOMAIN_NAME]"
type input "[URL][DOMAIN_NAME]"
click at [888, 469] on span "Generate" at bounding box center [863, 474] width 51 height 18
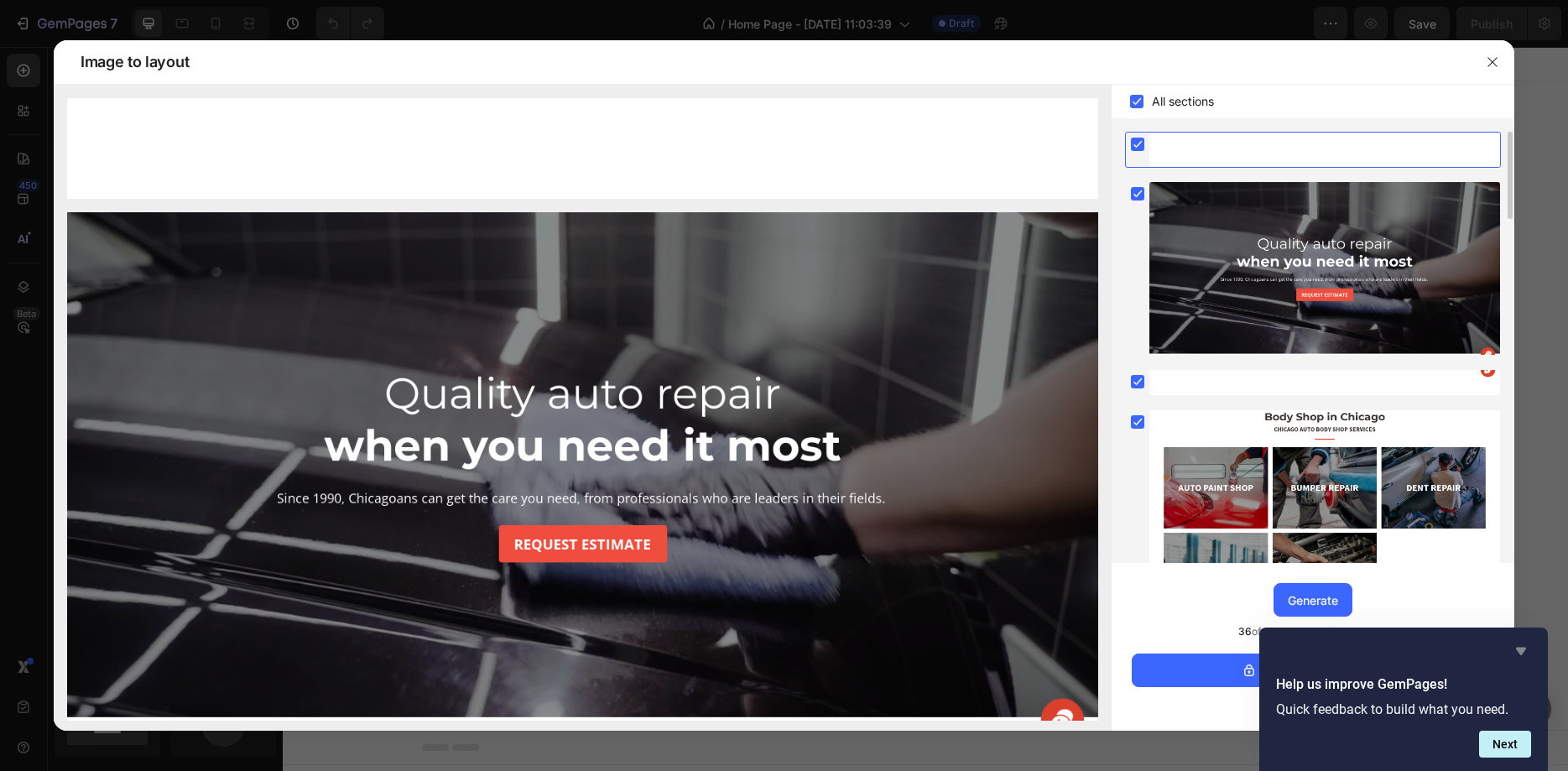
click at [1517, 649] on icon "Hide survey" at bounding box center [1521, 651] width 10 height 8
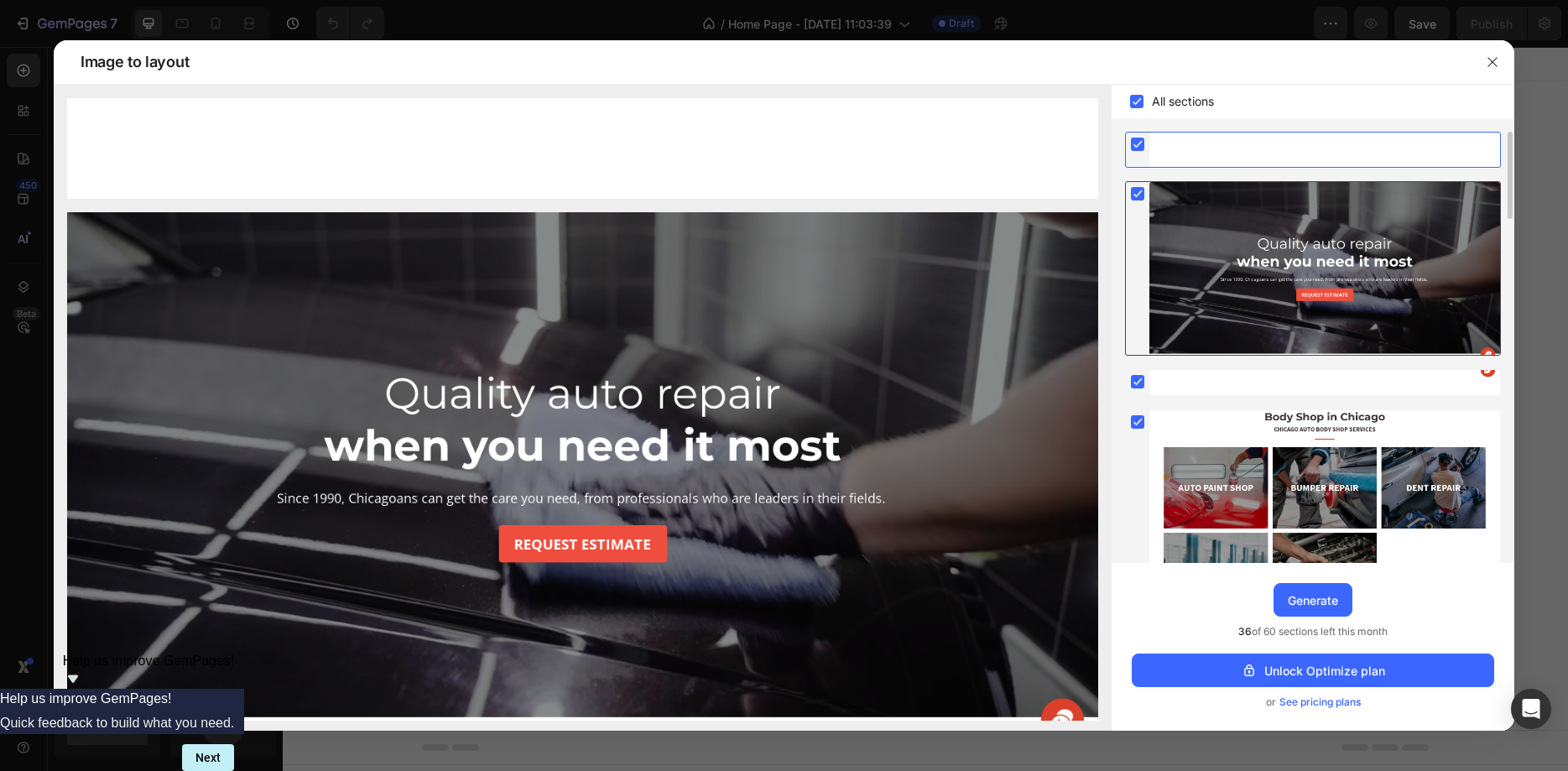
click at [1141, 193] on rect at bounding box center [1138, 193] width 14 height 14
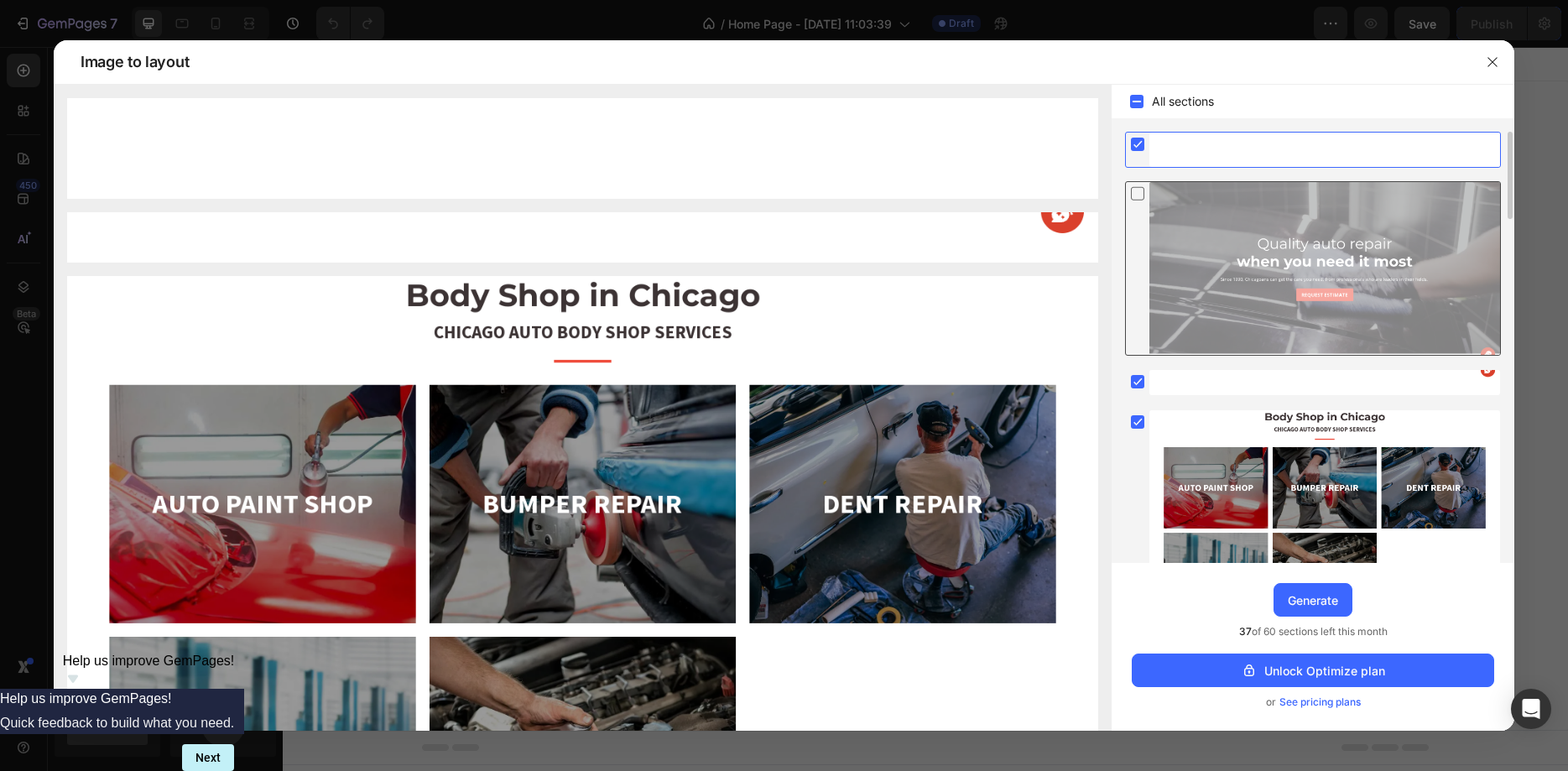
click at [1141, 193] on icon at bounding box center [1138, 193] width 17 height 18
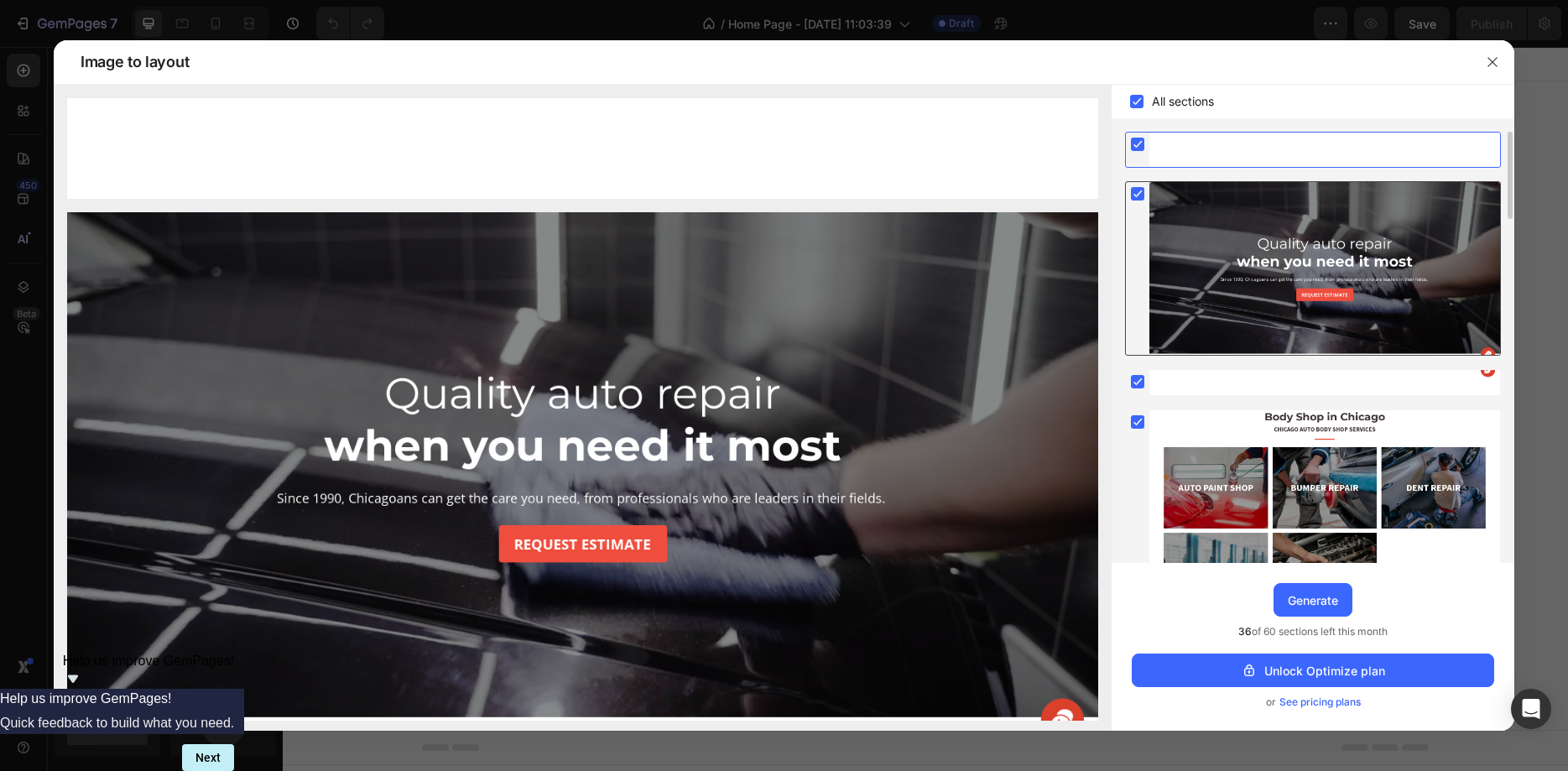
click at [1135, 199] on icon at bounding box center [1138, 193] width 17 height 17
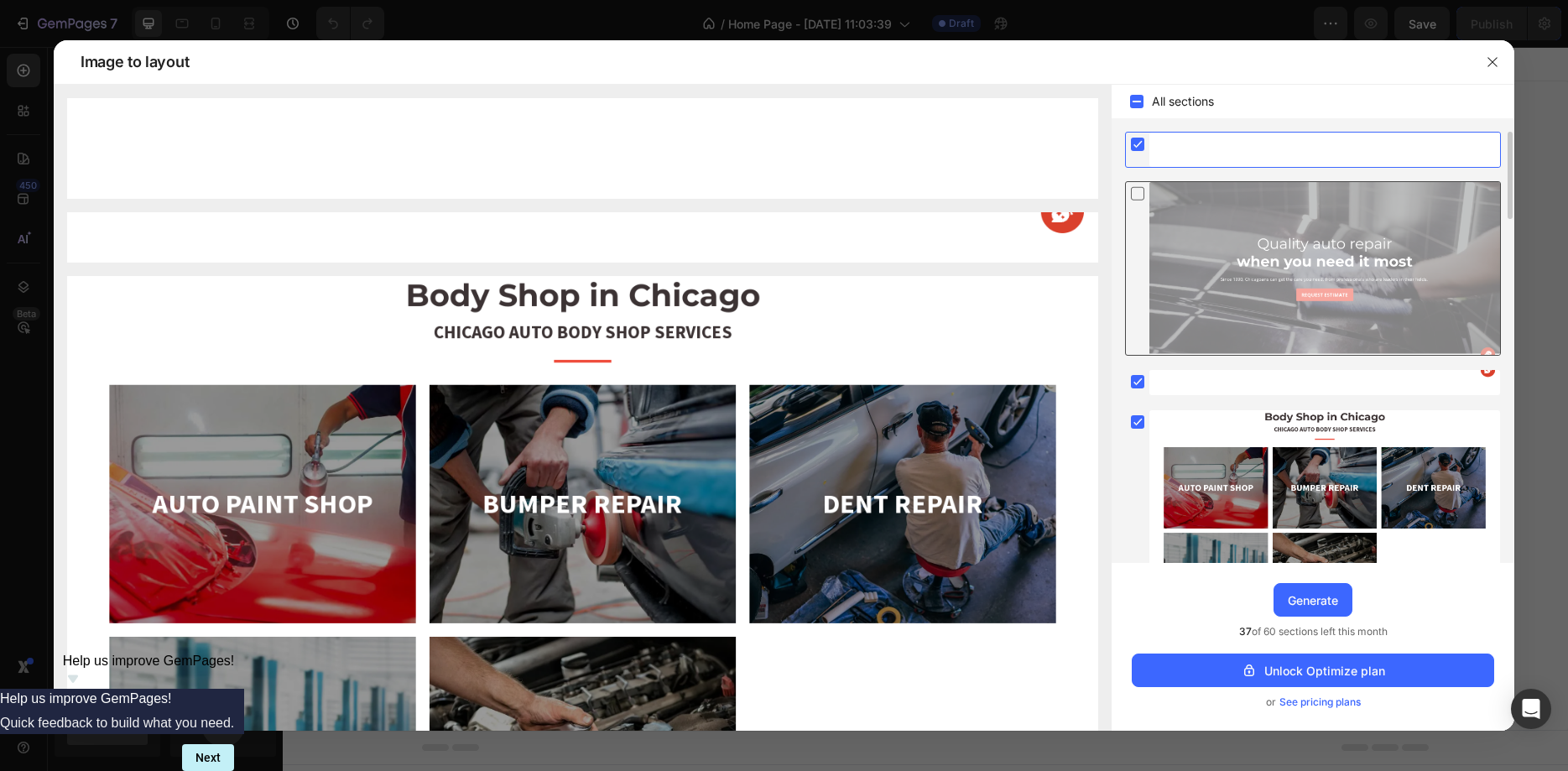
click at [1135, 199] on icon at bounding box center [1138, 193] width 14 height 14
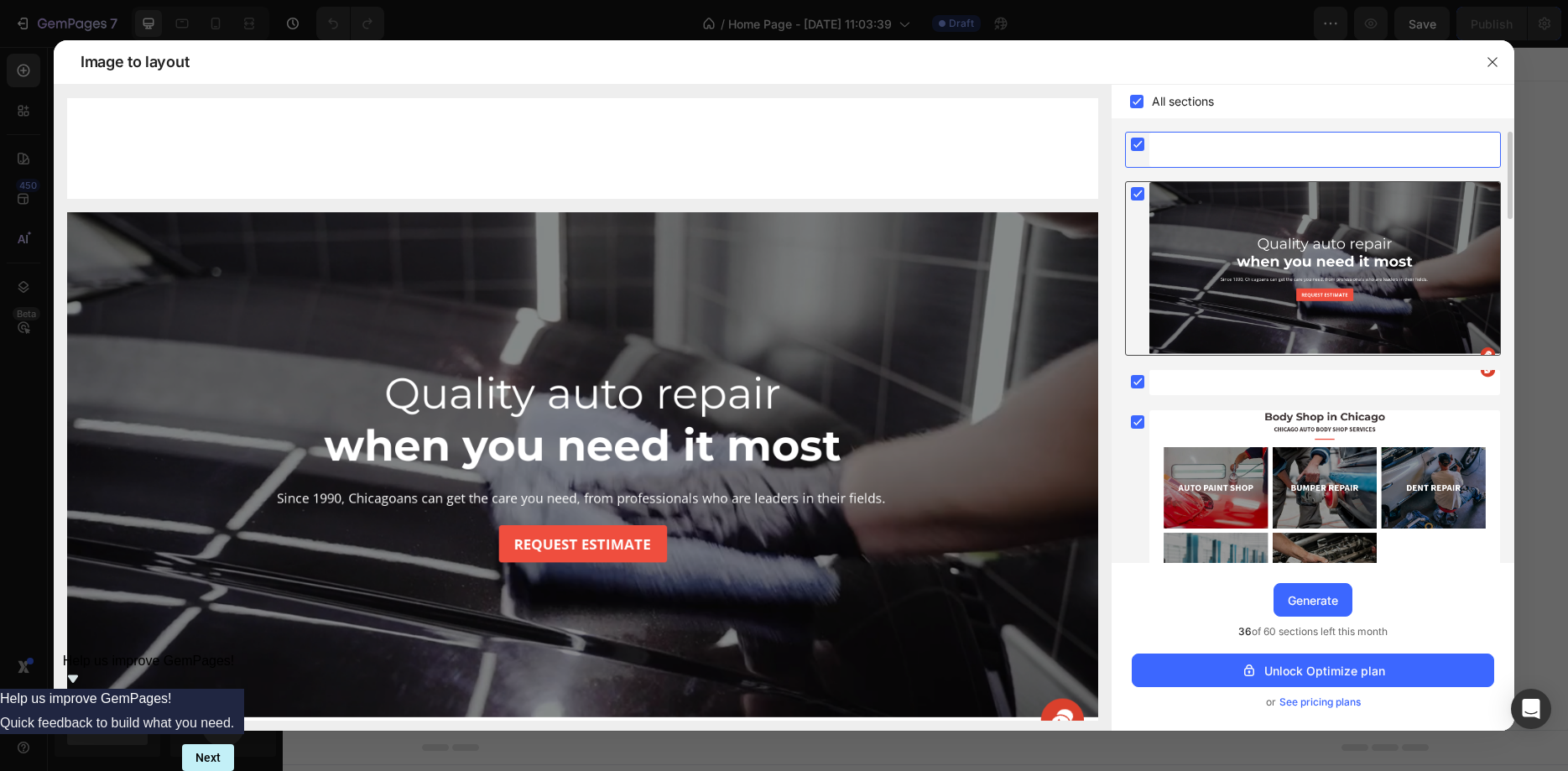
click at [1134, 196] on rect at bounding box center [1138, 193] width 14 height 14
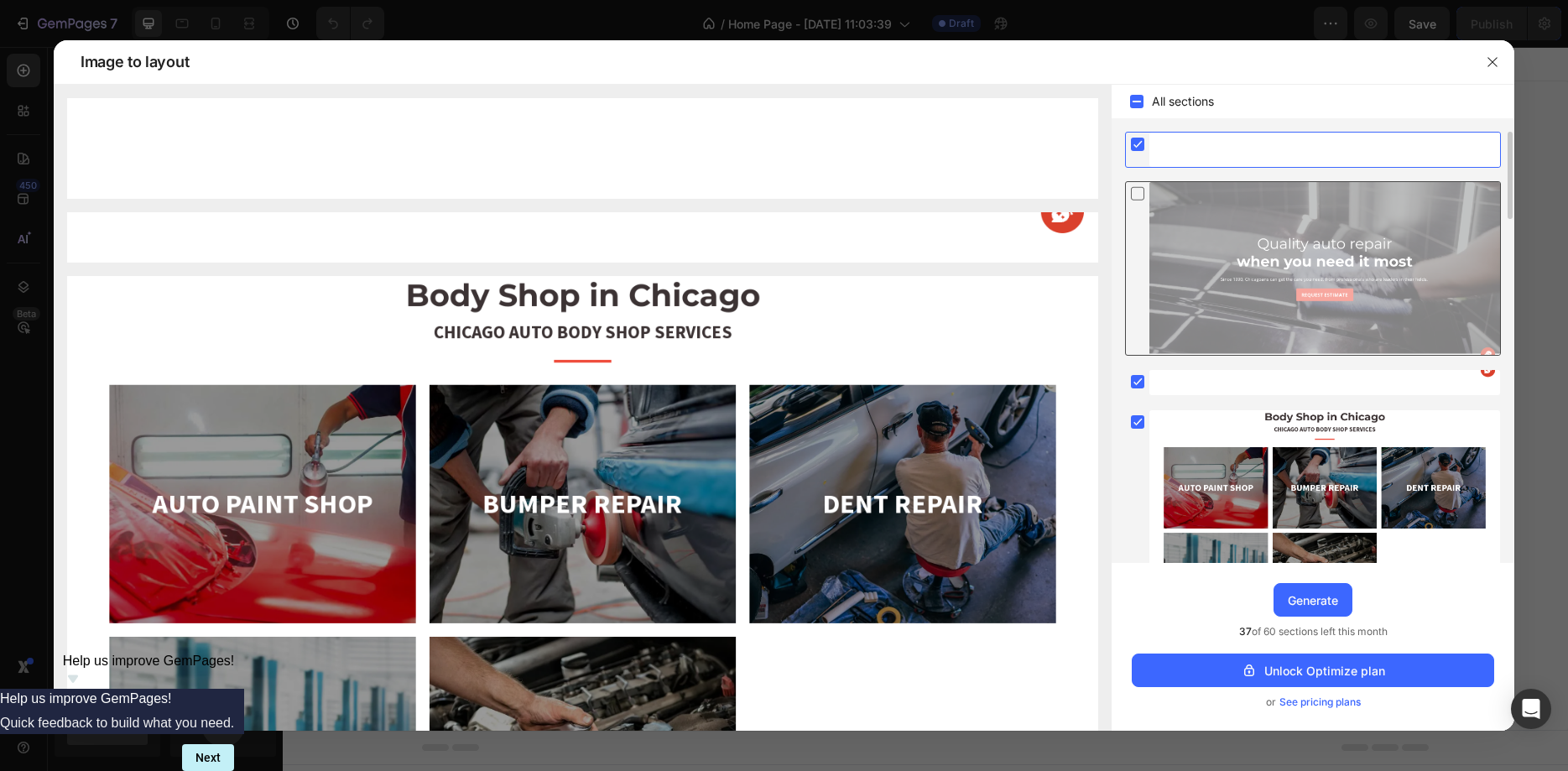
click at [1135, 197] on icon at bounding box center [1138, 193] width 17 height 18
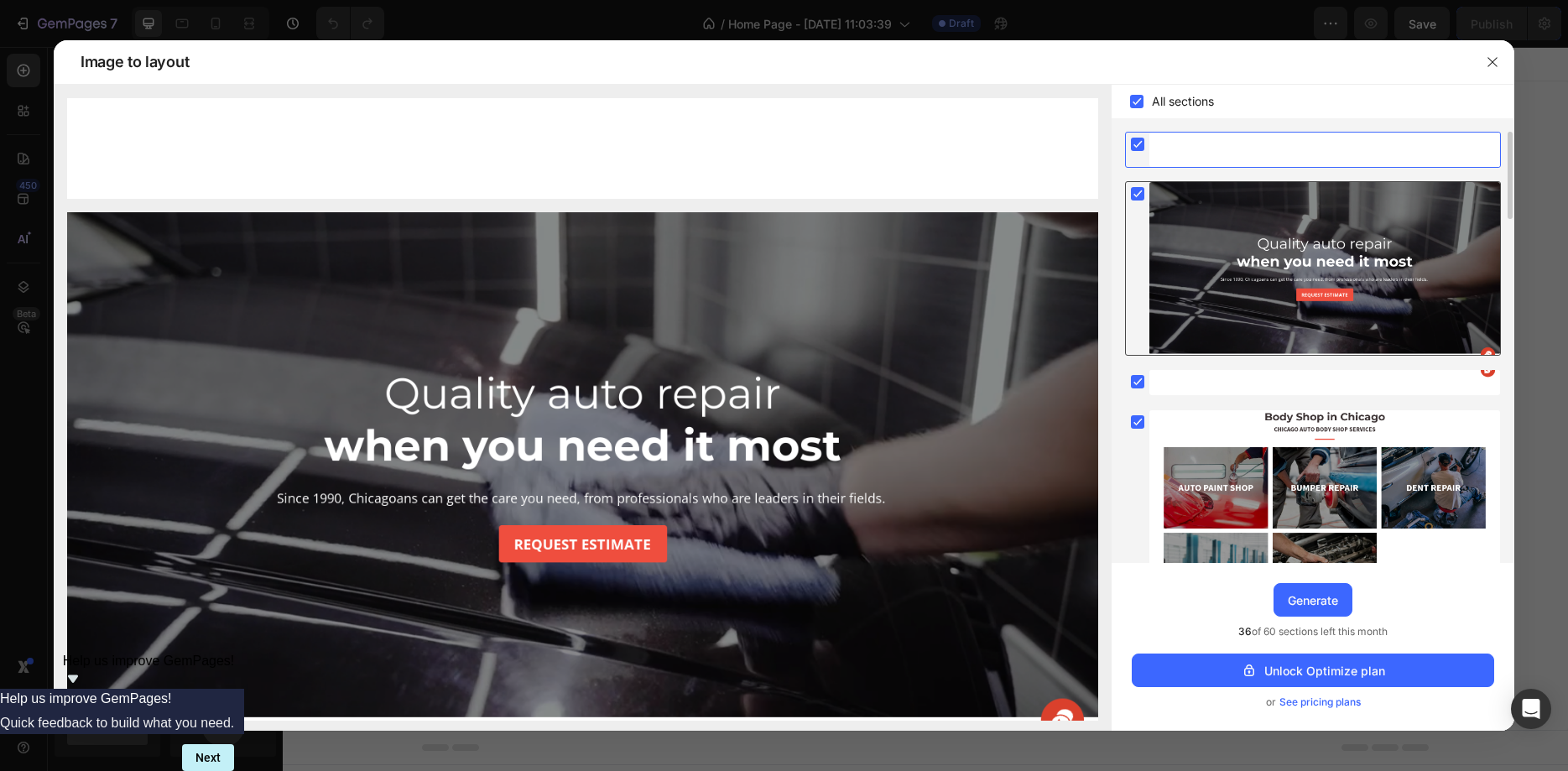
click at [1133, 192] on rect at bounding box center [1138, 193] width 14 height 14
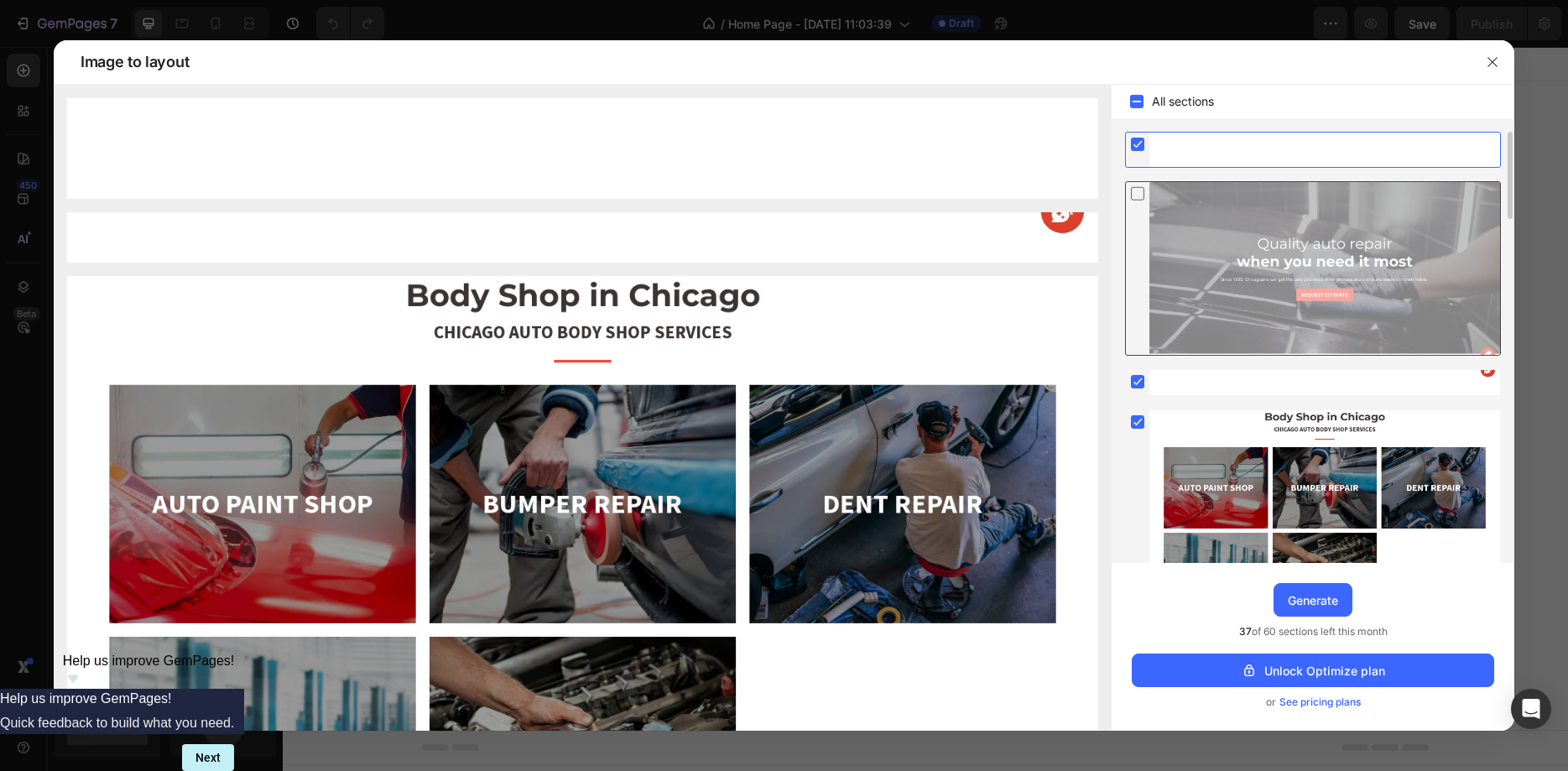
click at [1135, 196] on icon at bounding box center [1138, 193] width 17 height 18
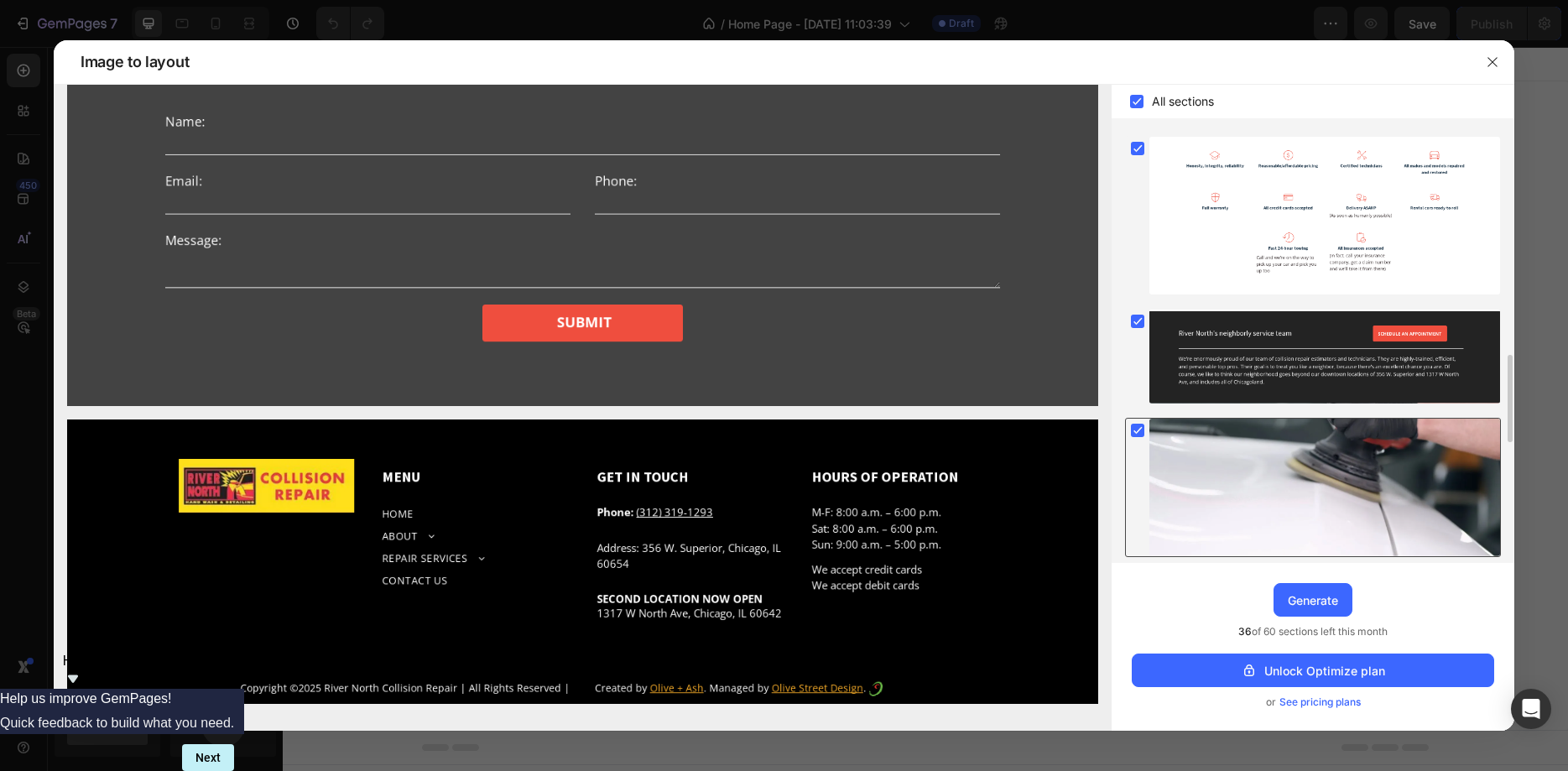
click at [1141, 439] on div at bounding box center [1138, 431] width 24 height 24
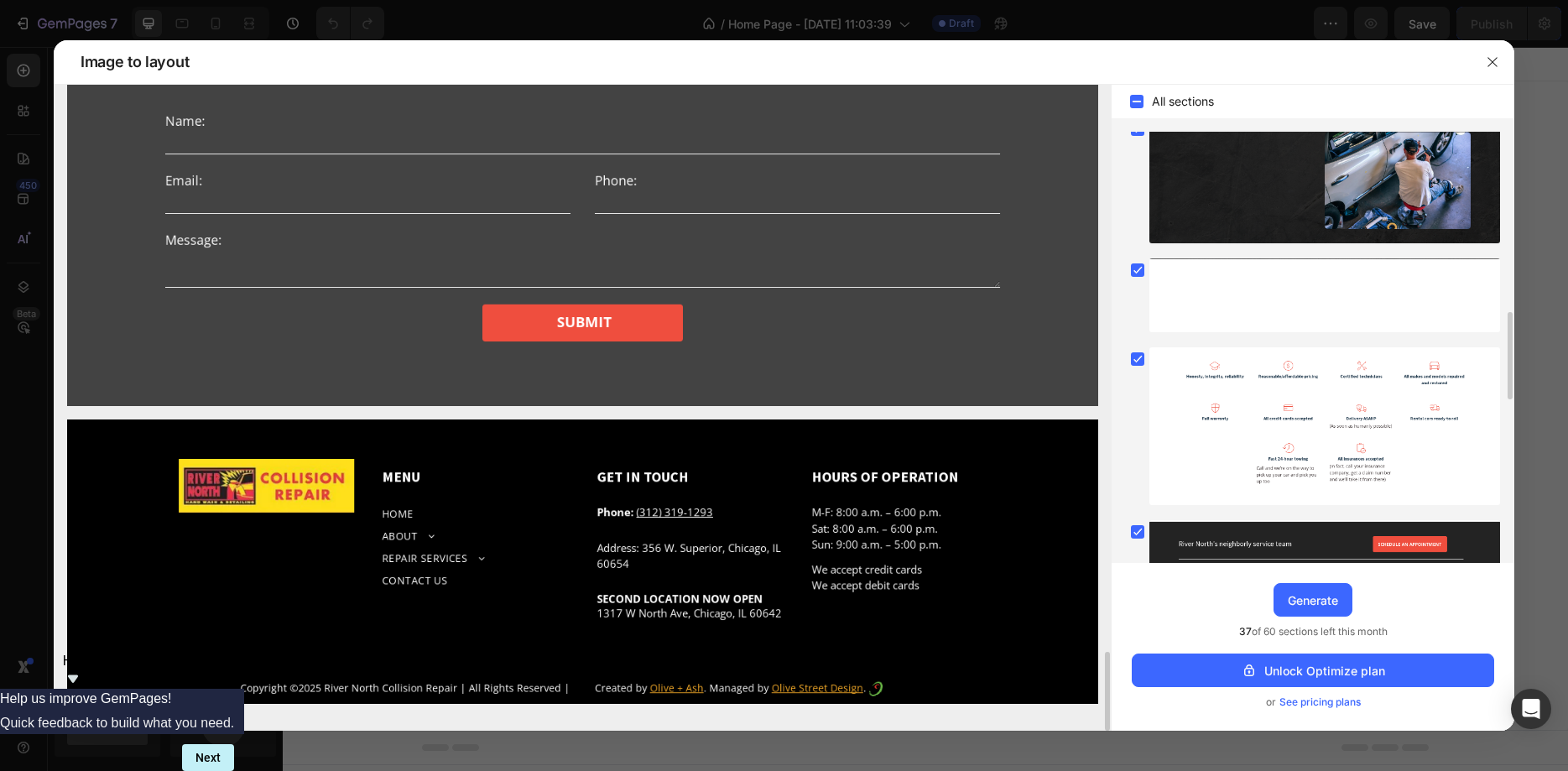
click at [1141, 439] on div at bounding box center [1313, 426] width 376 height 160
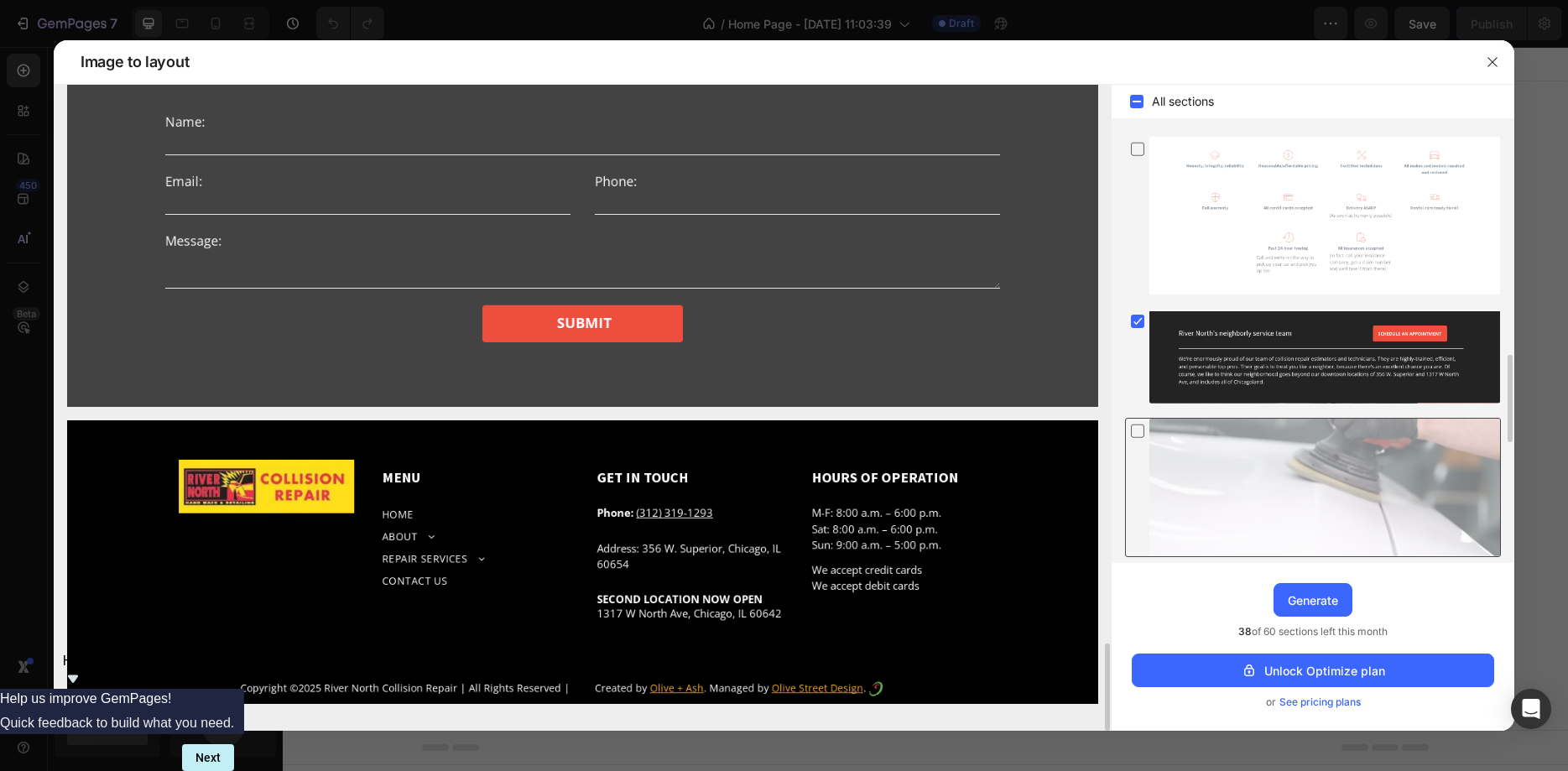
click at [1141, 439] on div at bounding box center [1138, 431] width 24 height 24
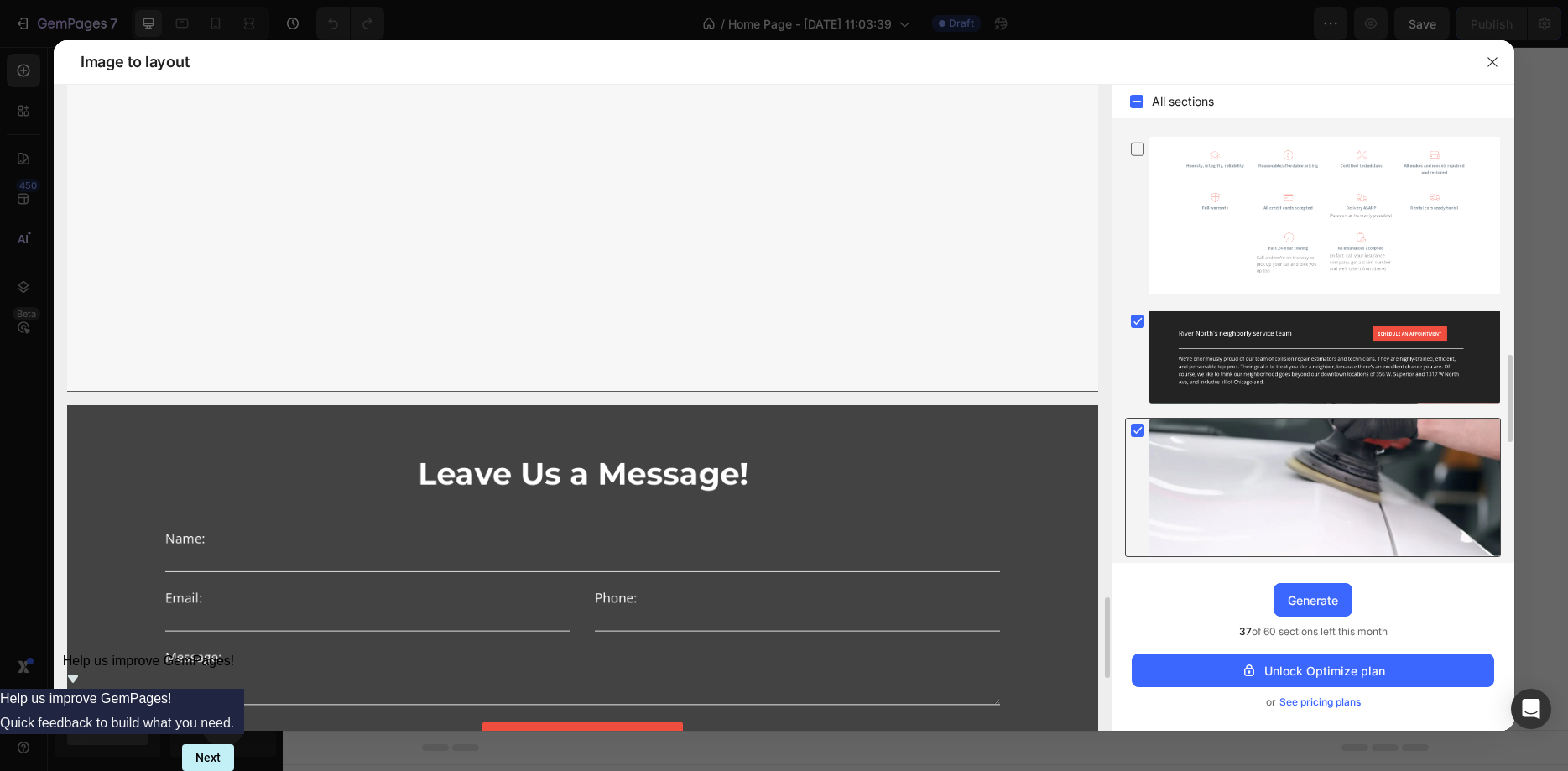
click at [1141, 439] on div at bounding box center [1138, 431] width 24 height 24
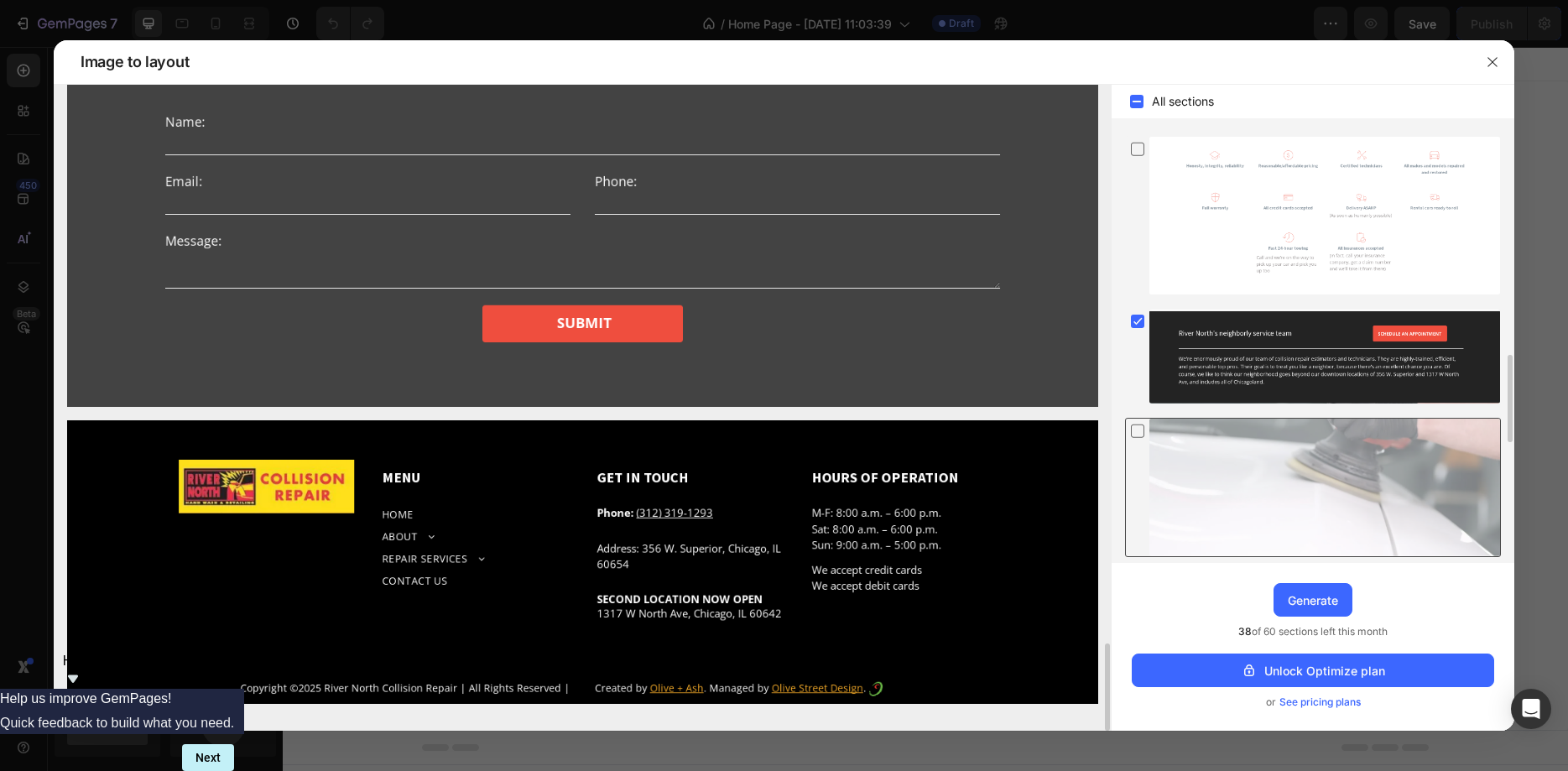
click at [1141, 439] on div at bounding box center [1138, 431] width 24 height 24
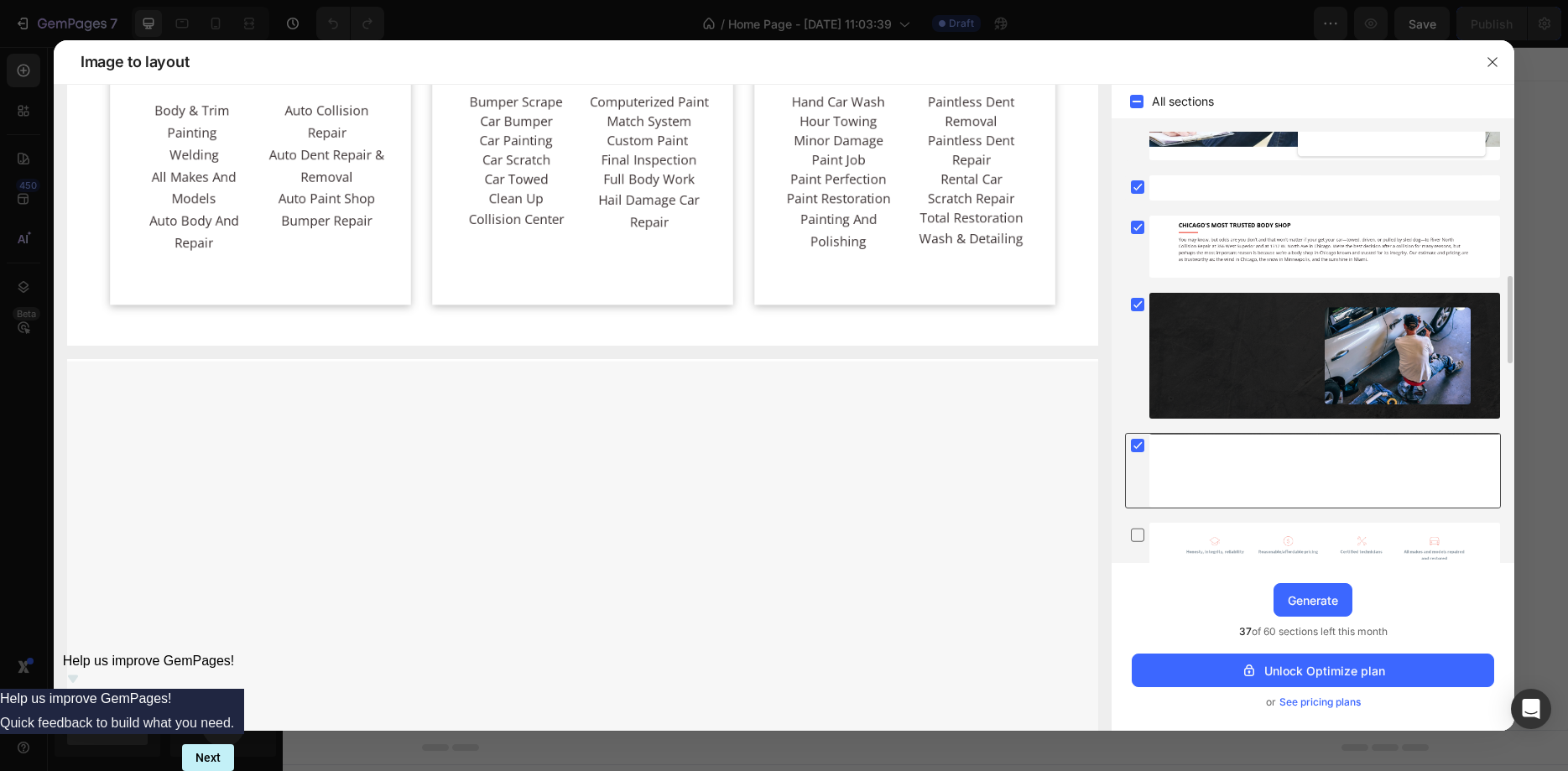
click at [1146, 449] on div at bounding box center [1138, 445] width 24 height 24
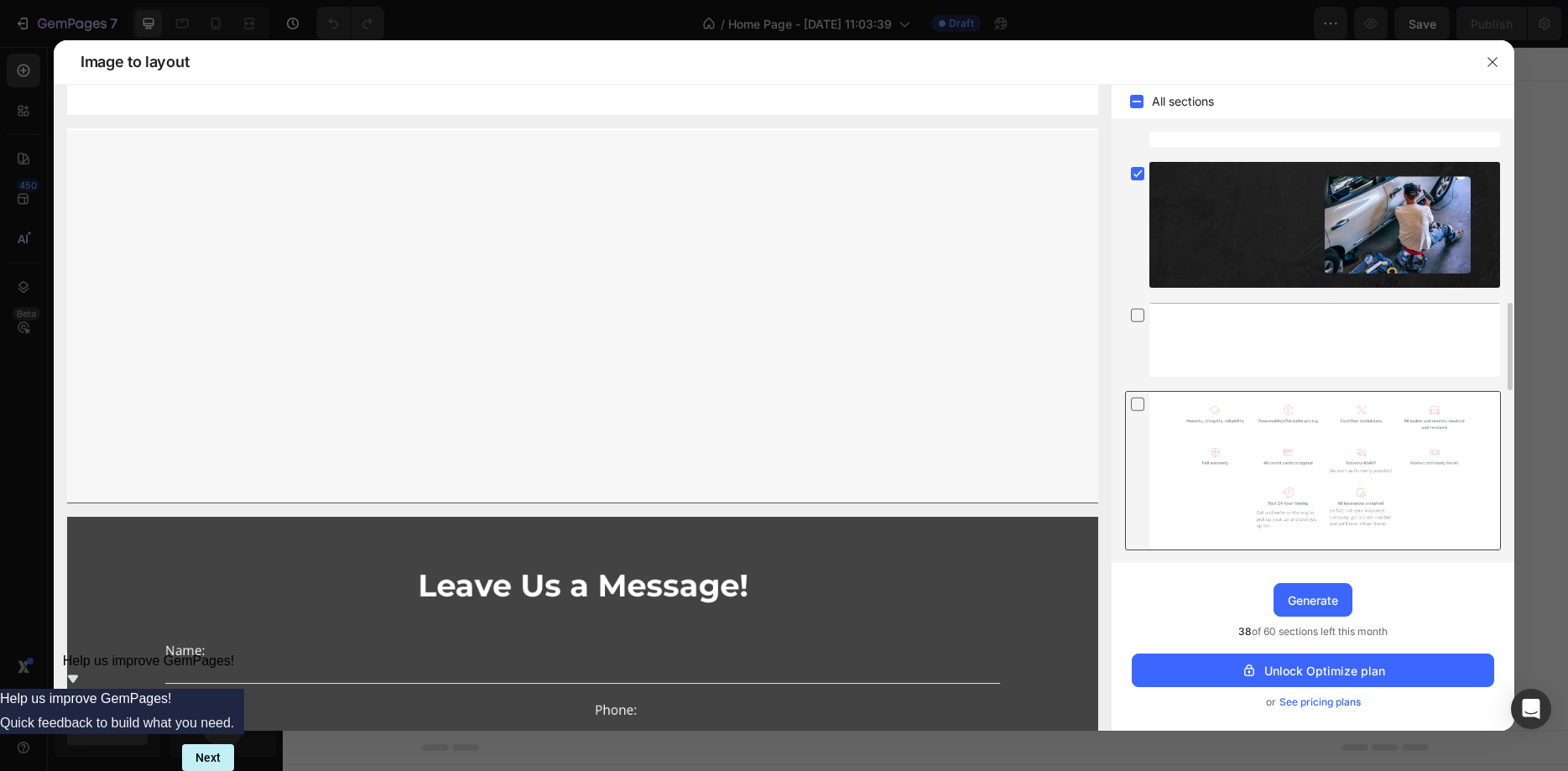
click at [1164, 428] on div at bounding box center [1325, 470] width 351 height 158
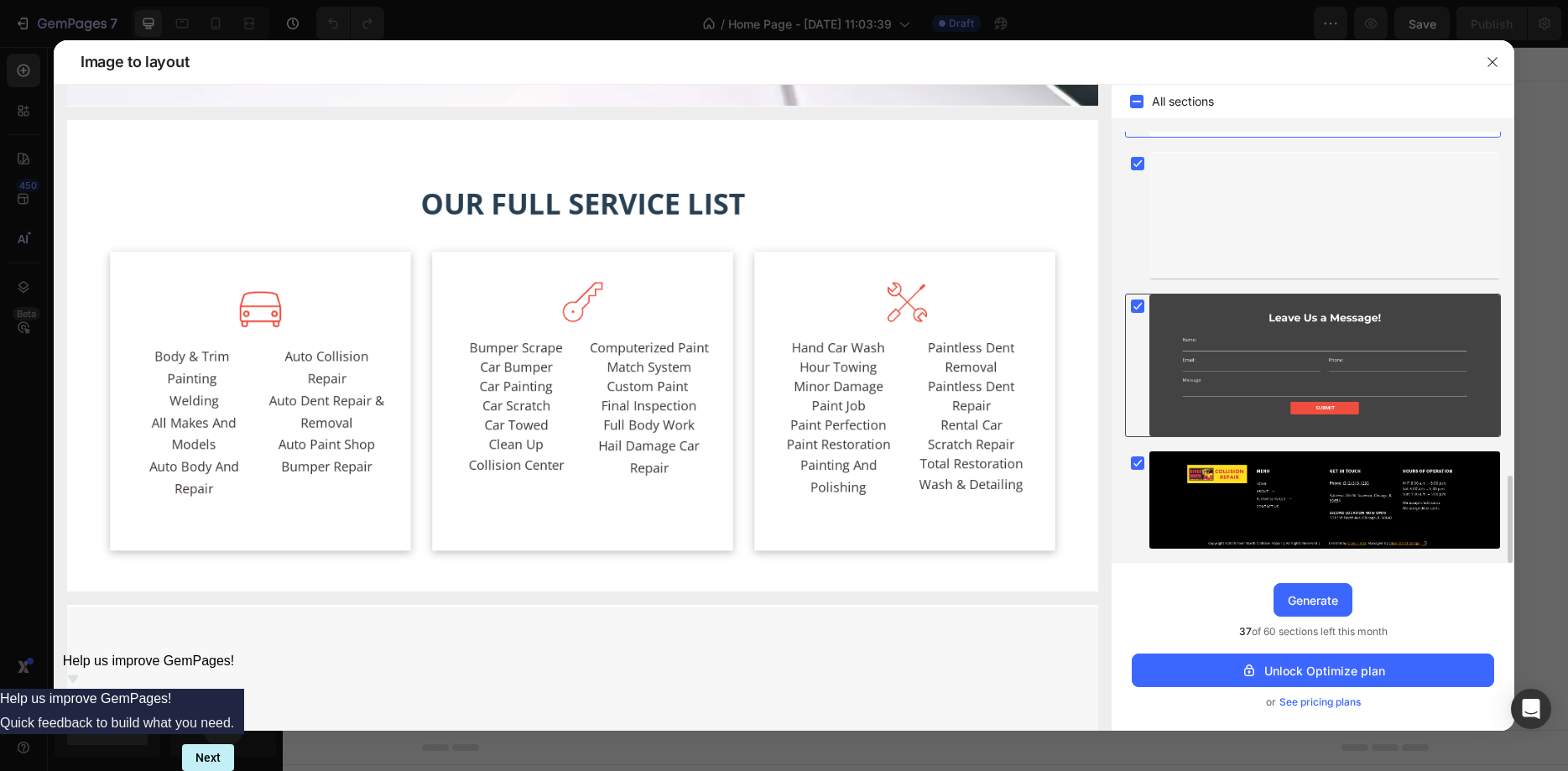
click at [1146, 334] on div at bounding box center [1313, 366] width 376 height 144
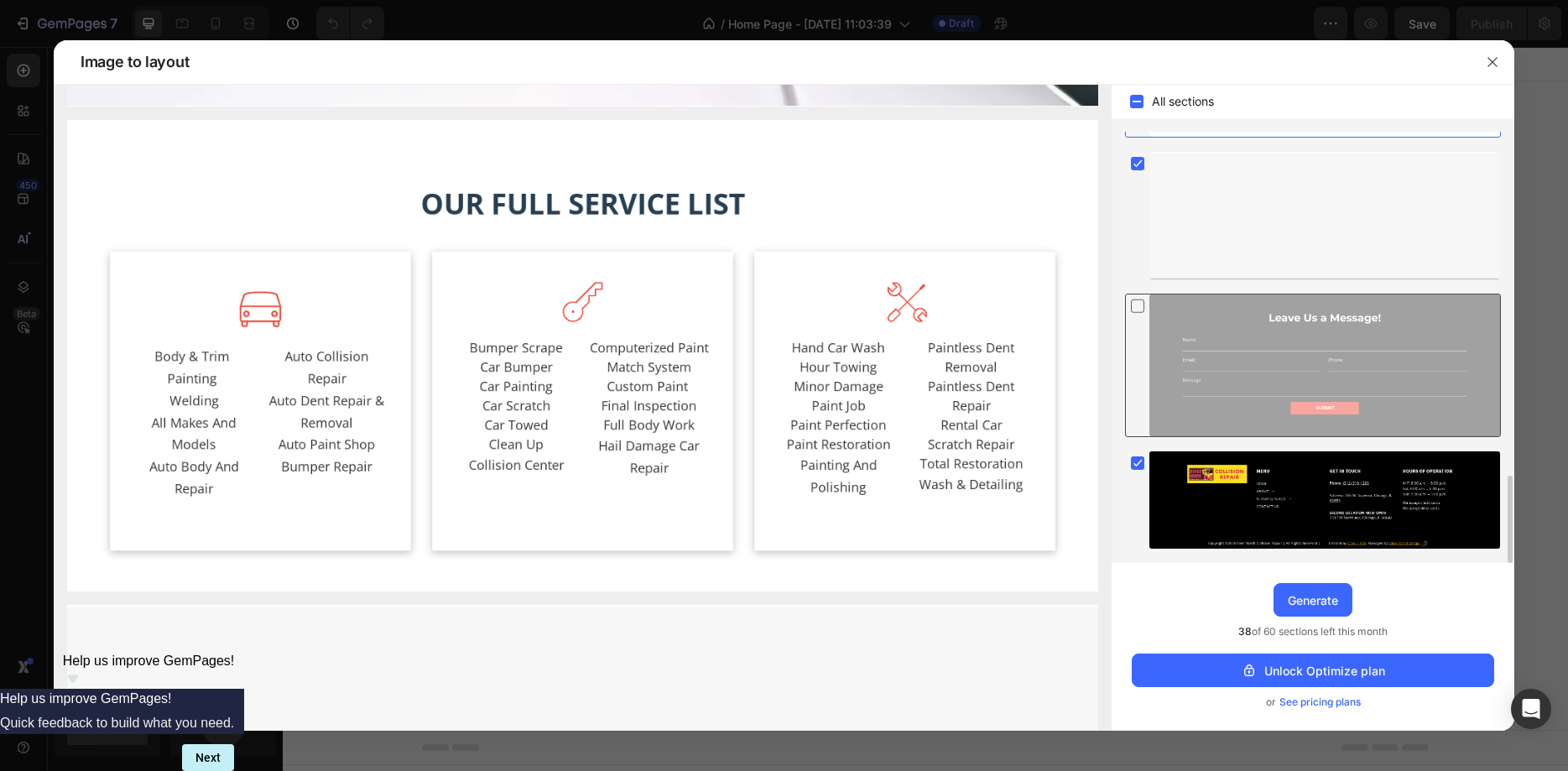
click at [1146, 334] on div at bounding box center [1313, 366] width 376 height 144
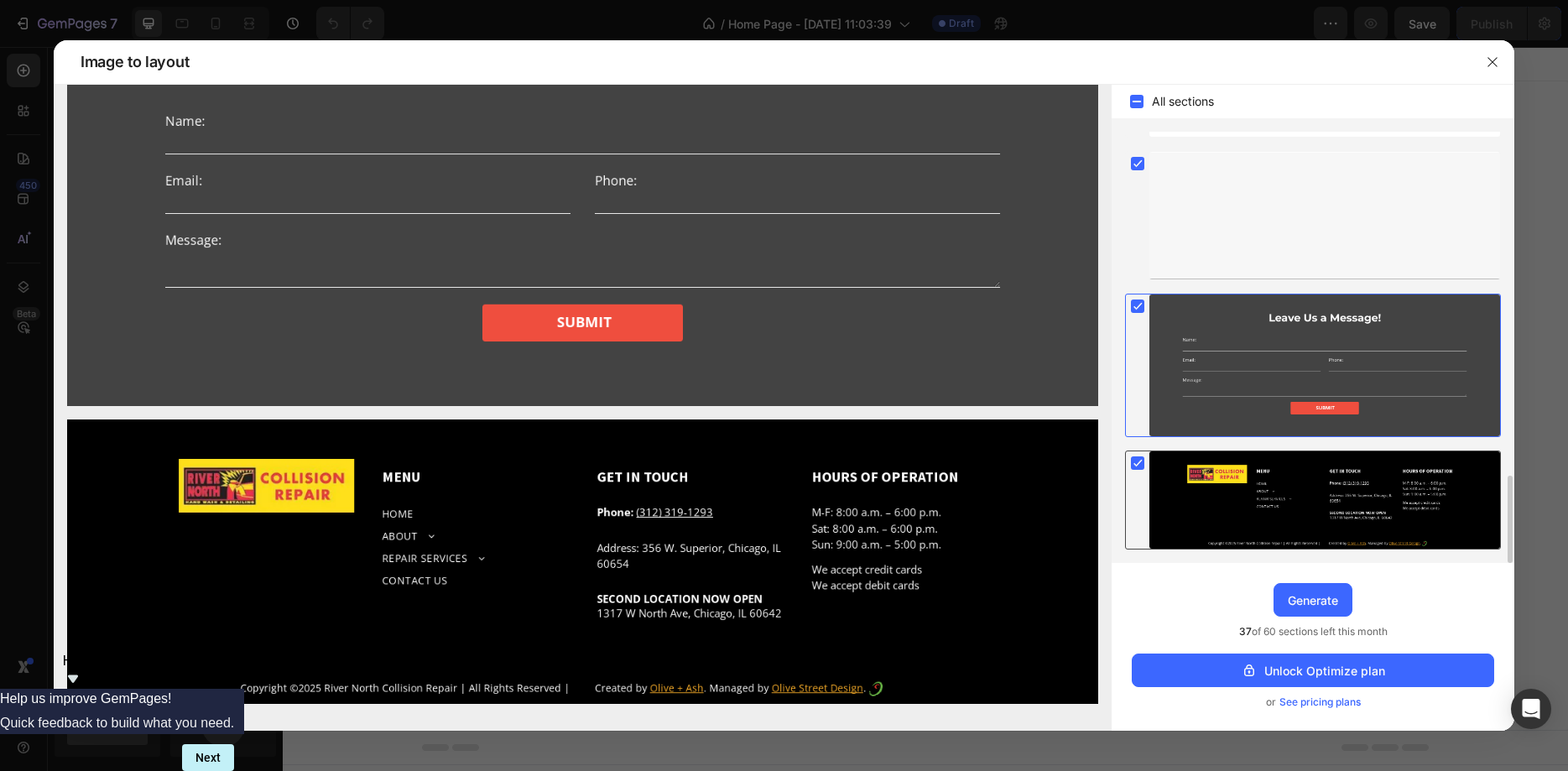
click at [1135, 464] on icon at bounding box center [1138, 464] width 8 height 7
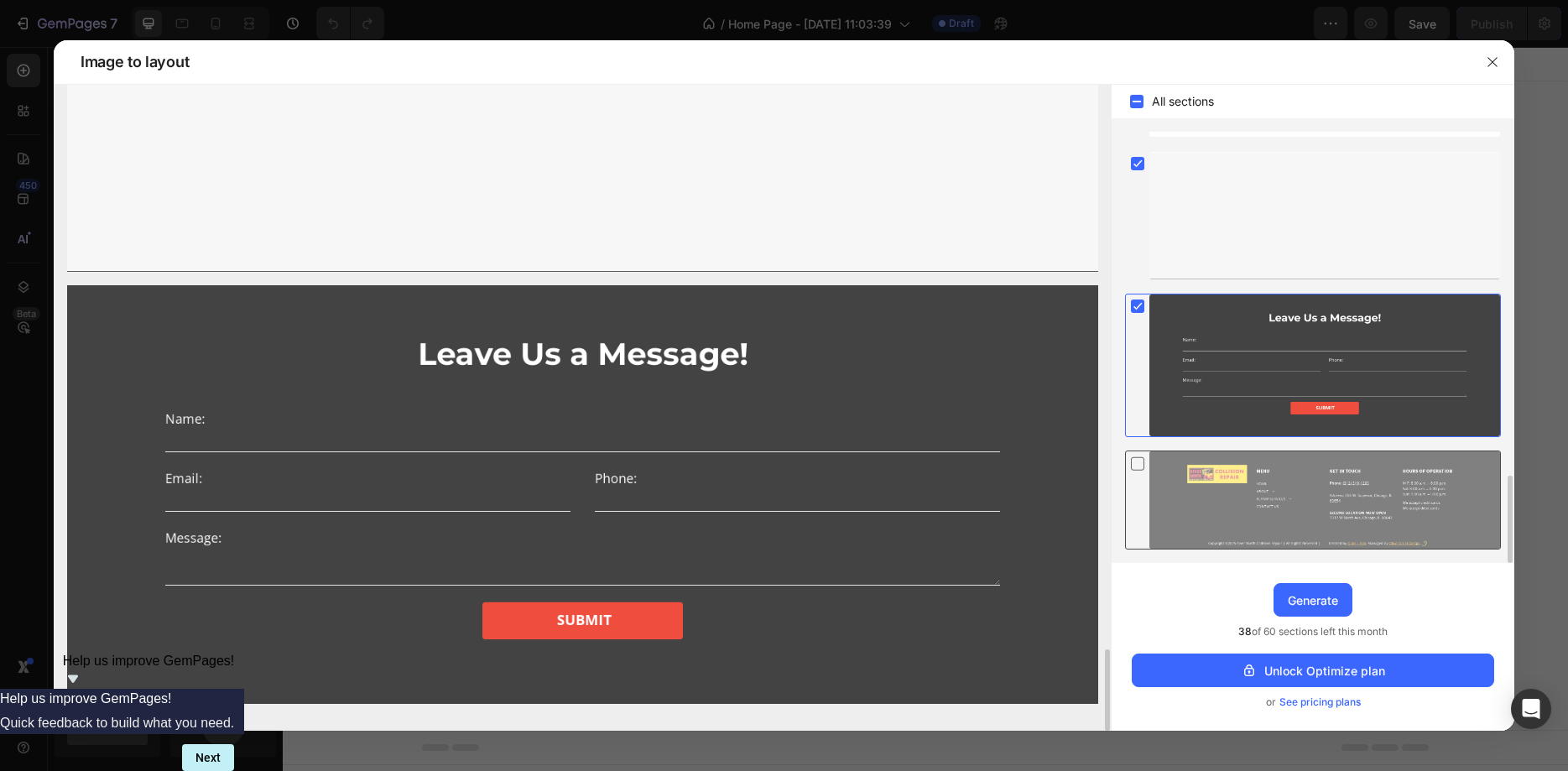
click at [1135, 464] on icon at bounding box center [1138, 463] width 17 height 18
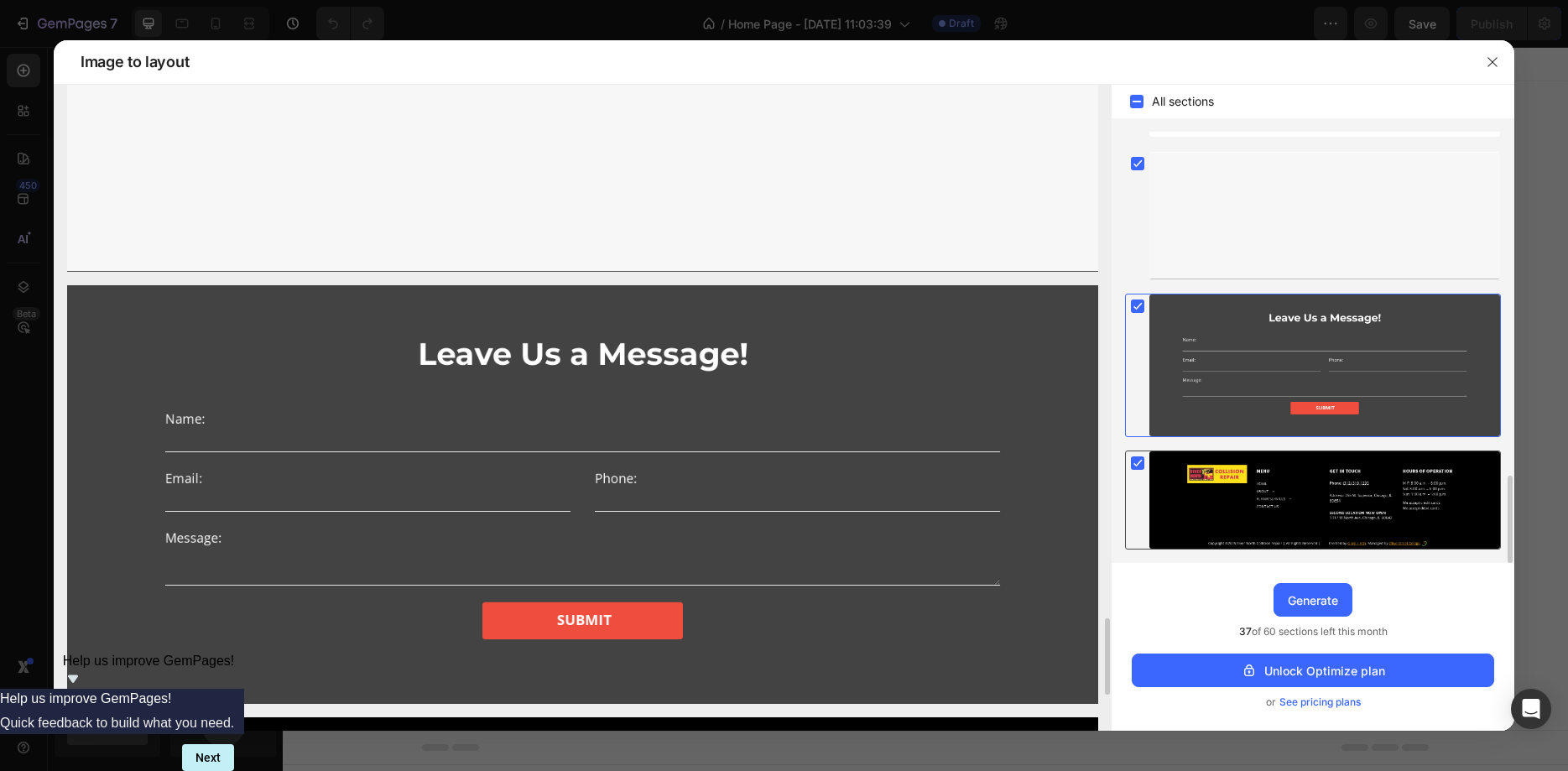
click at [1135, 464] on icon at bounding box center [1138, 464] width 8 height 7
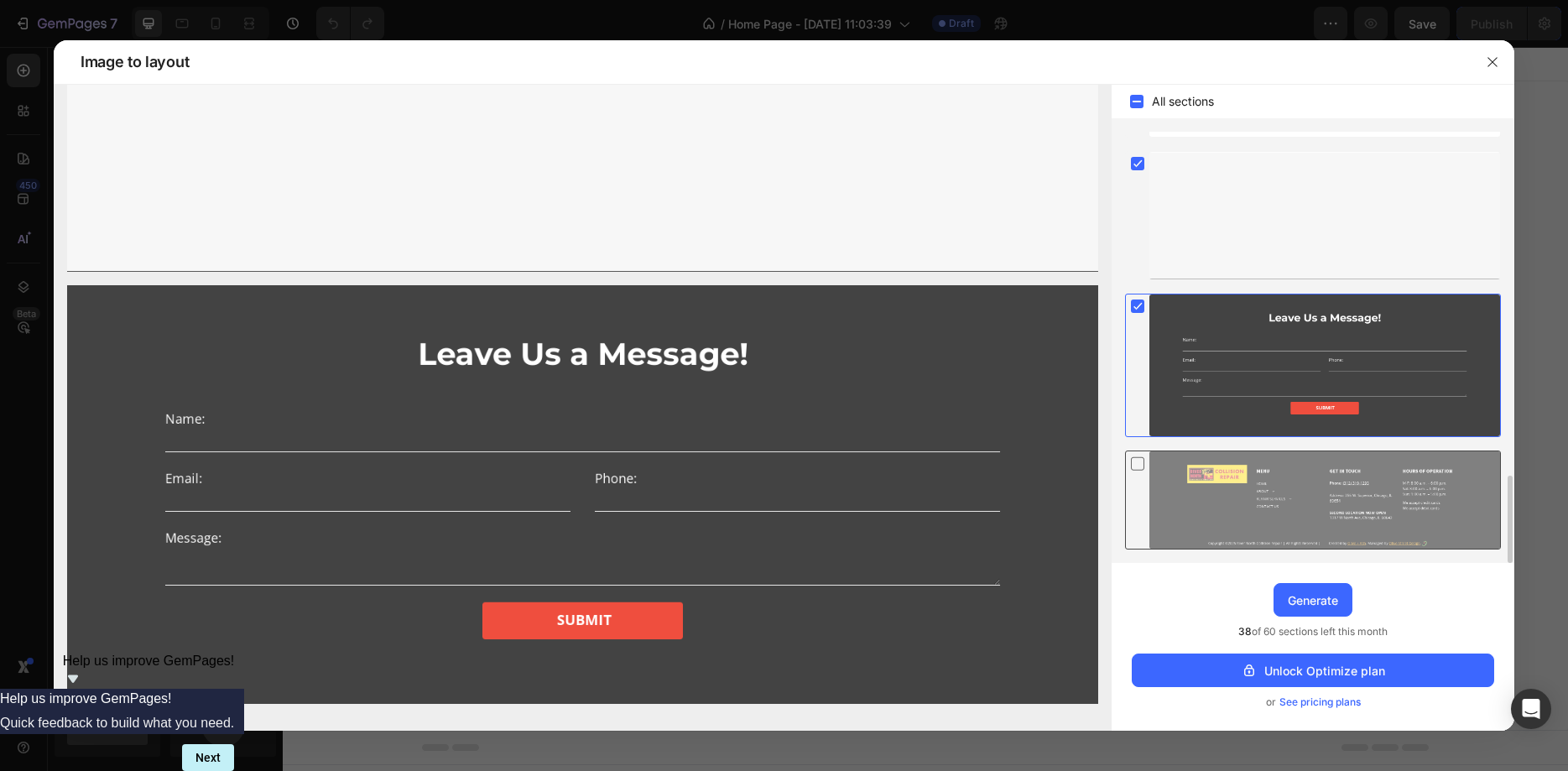
click at [1135, 472] on icon at bounding box center [1138, 463] width 17 height 18
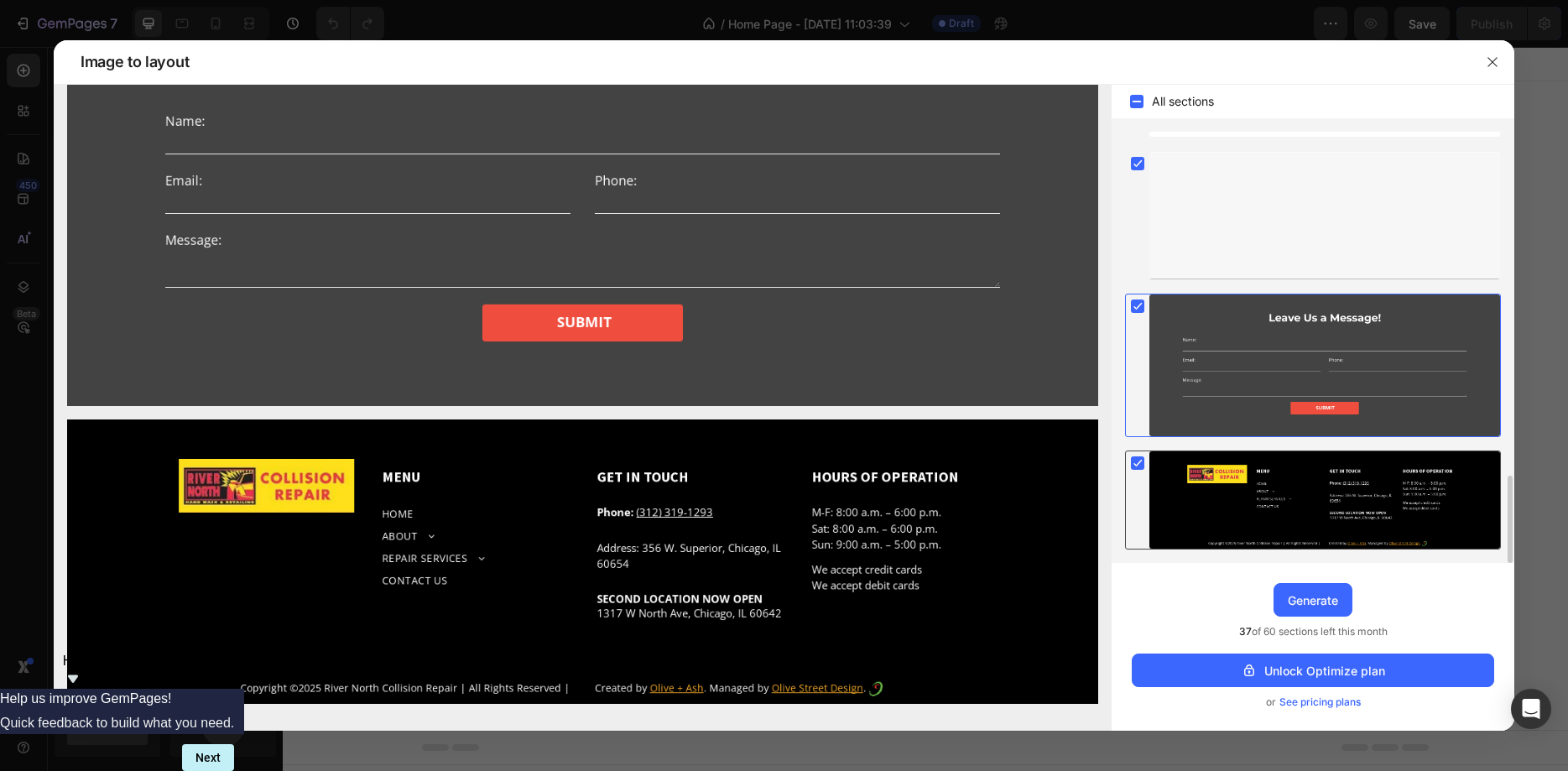
click at [1141, 464] on rect at bounding box center [1138, 463] width 14 height 14
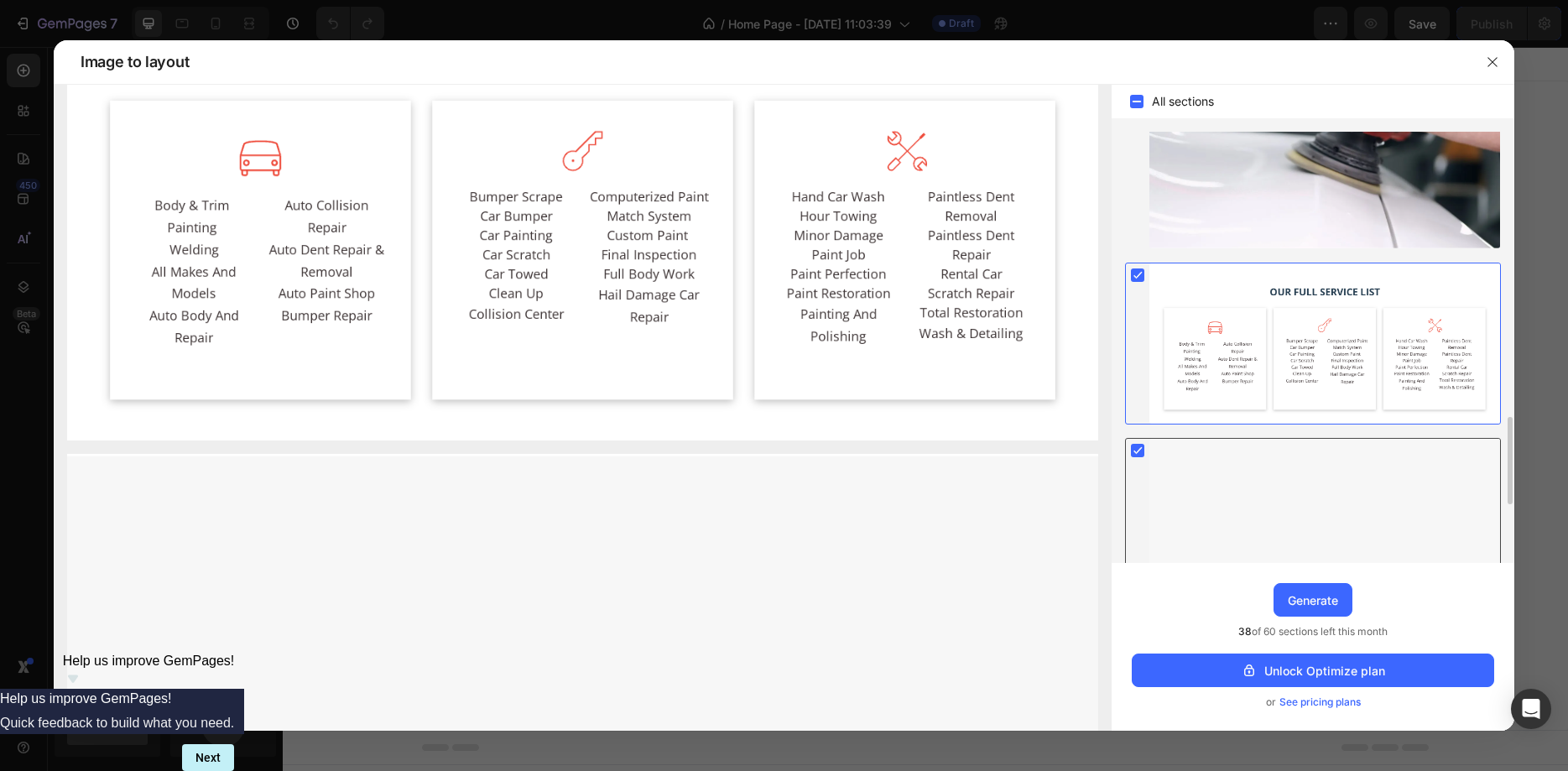
click at [1129, 478] on div at bounding box center [1313, 502] width 376 height 129
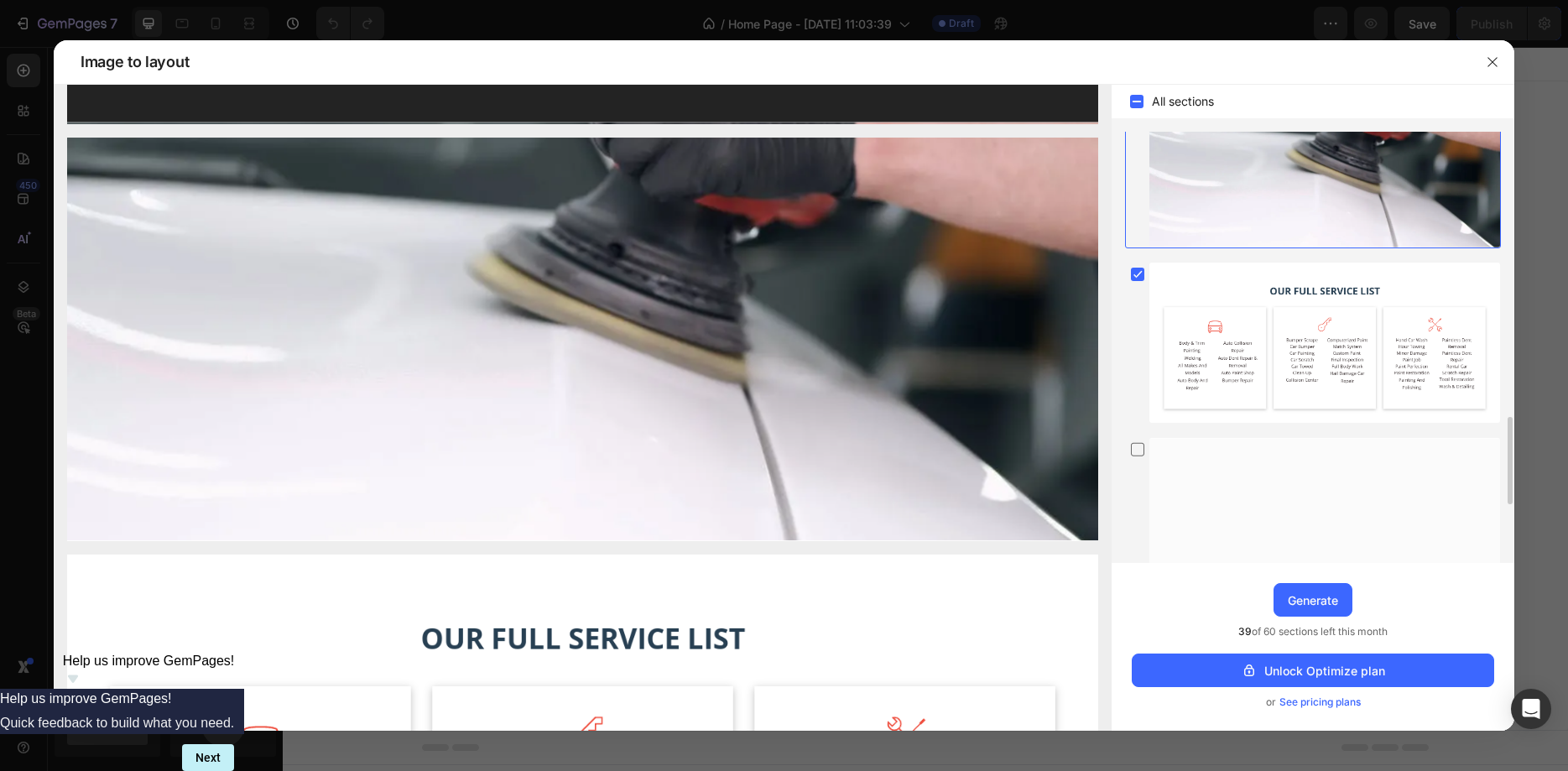
click at [1219, 163] on div at bounding box center [1325, 178] width 351 height 137
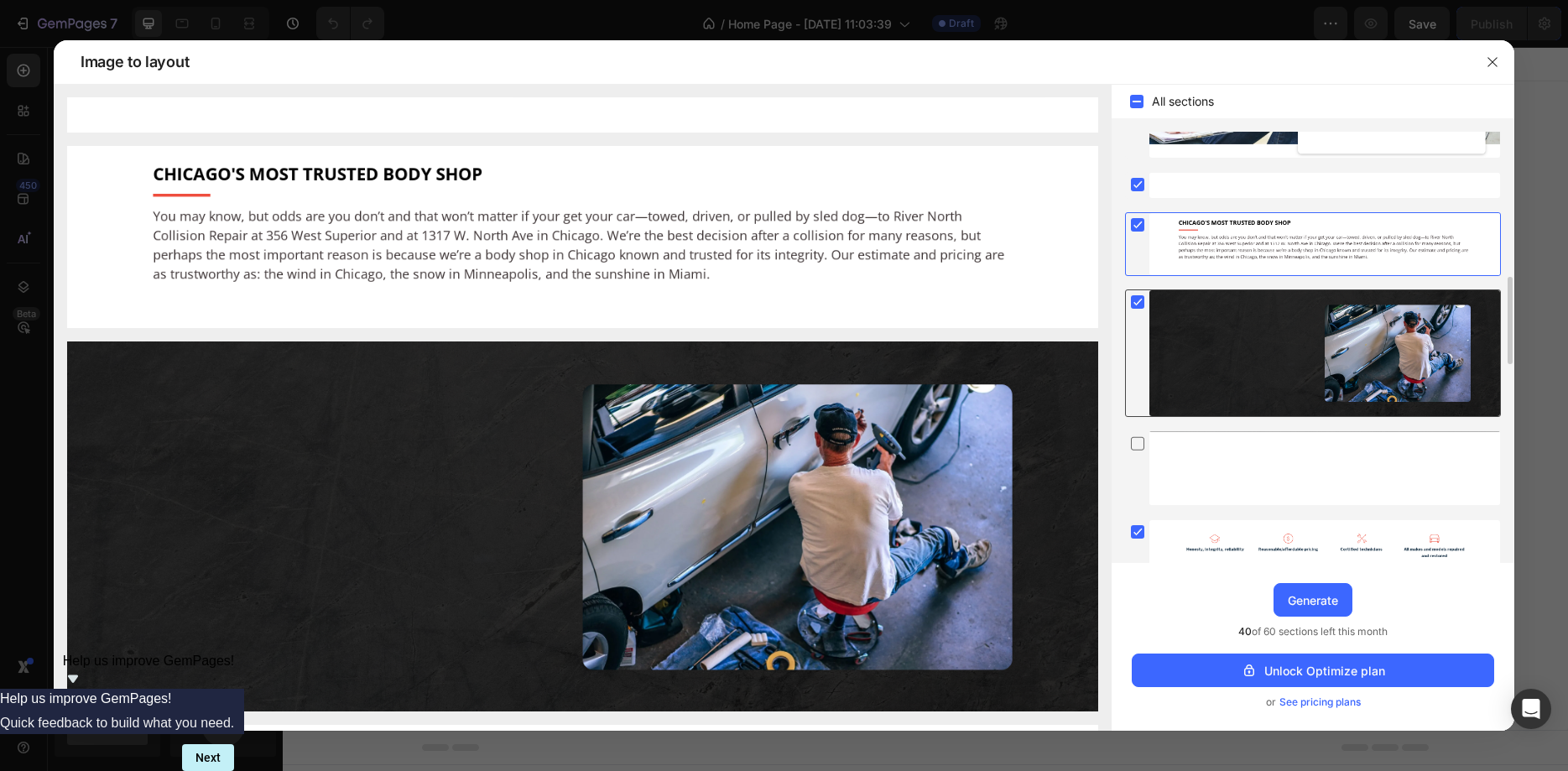
click at [1157, 314] on div at bounding box center [1325, 353] width 351 height 126
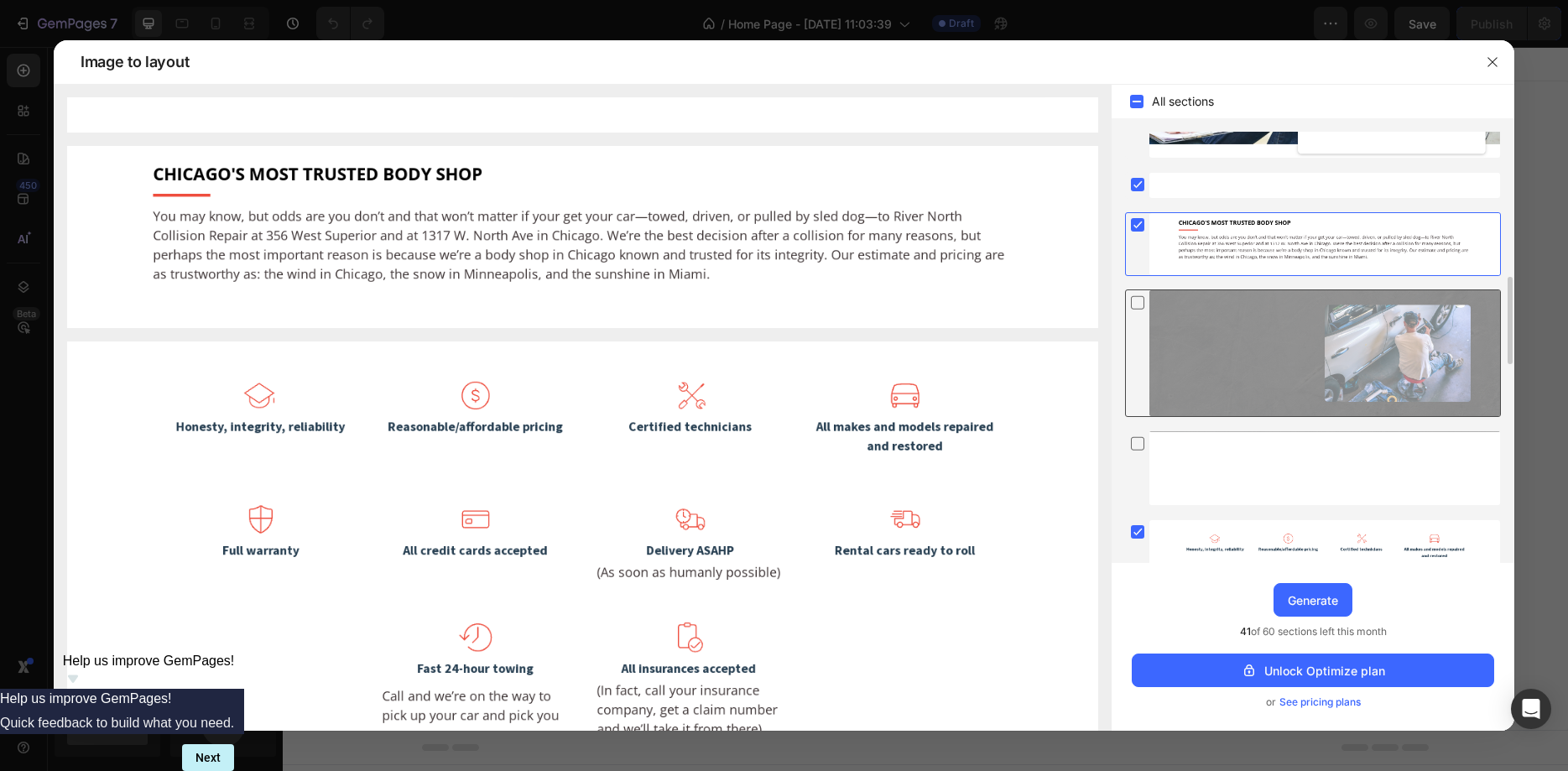
click at [1157, 314] on div at bounding box center [1325, 353] width 351 height 126
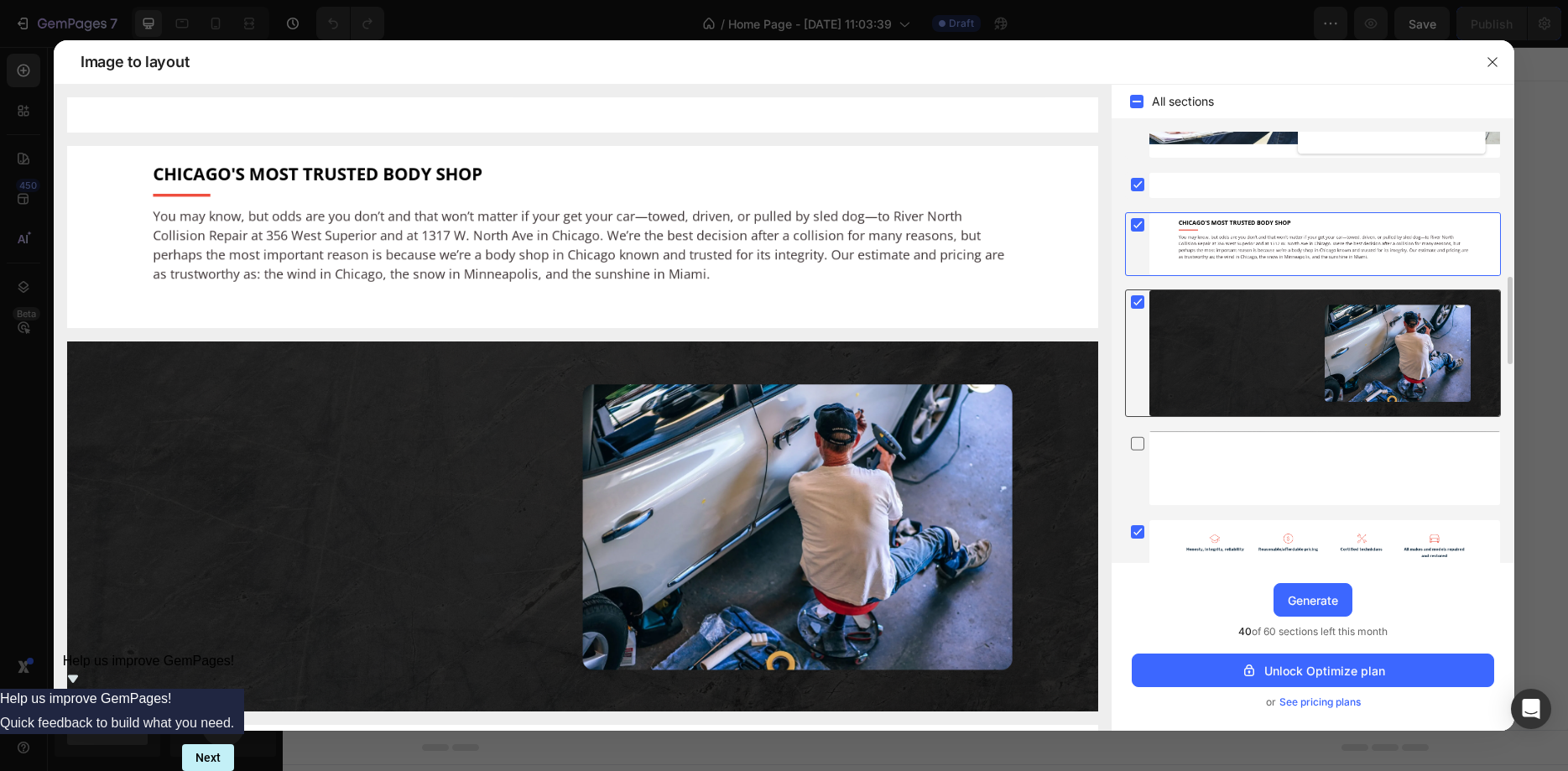
click at [1157, 314] on div at bounding box center [1325, 353] width 351 height 126
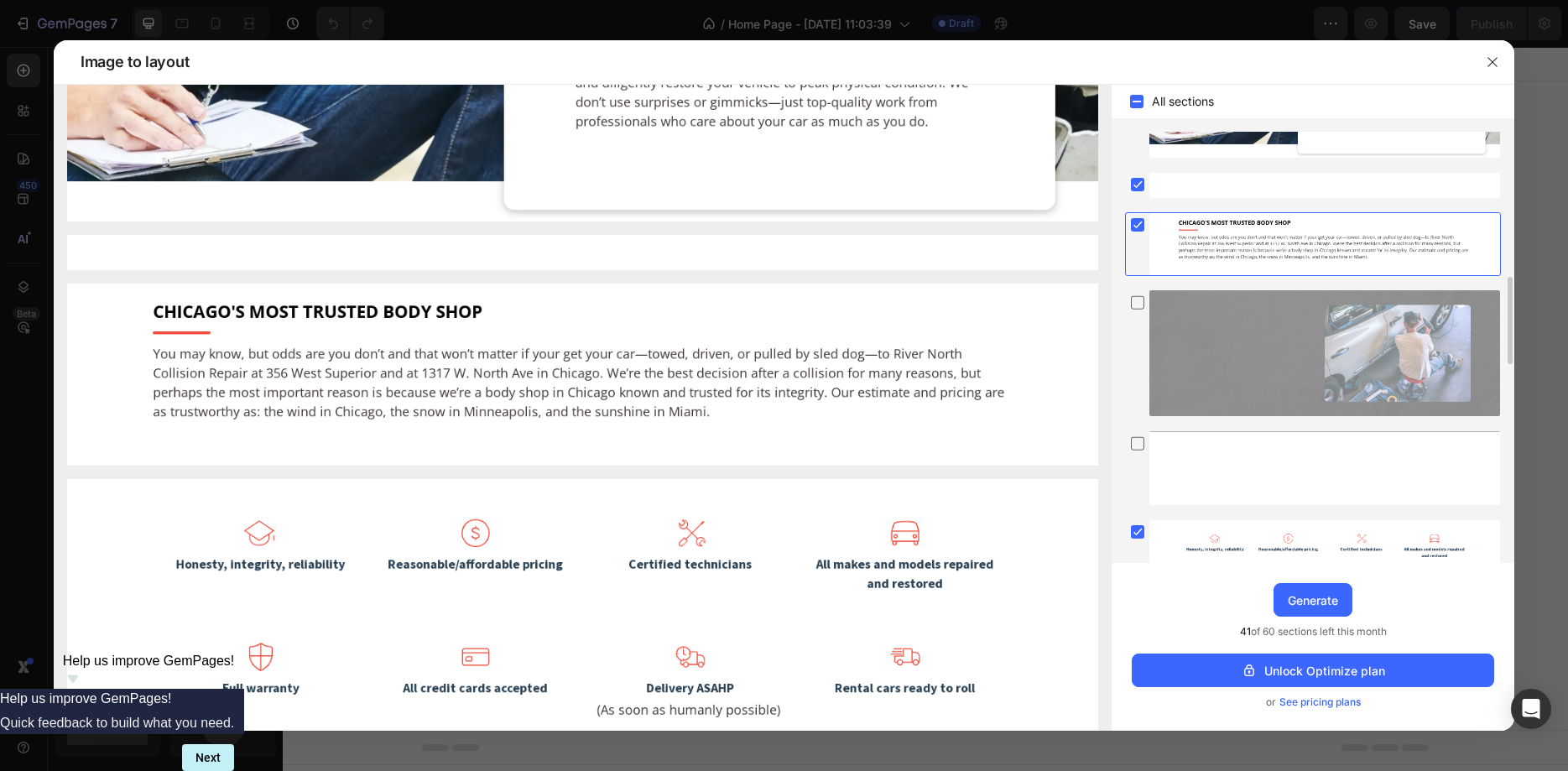
click at [1173, 253] on div at bounding box center [1325, 243] width 351 height 62
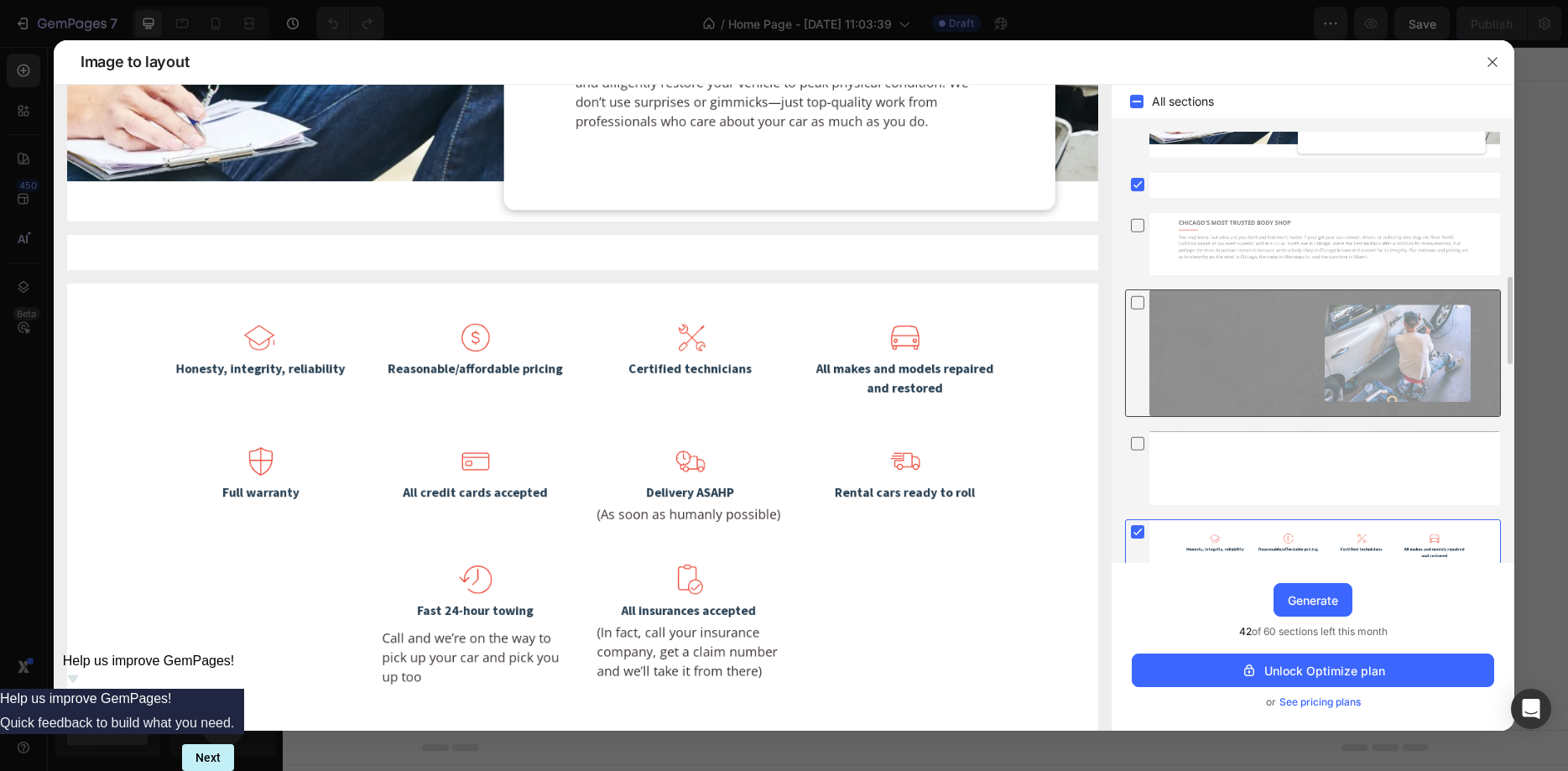
click at [1185, 318] on div at bounding box center [1325, 353] width 351 height 126
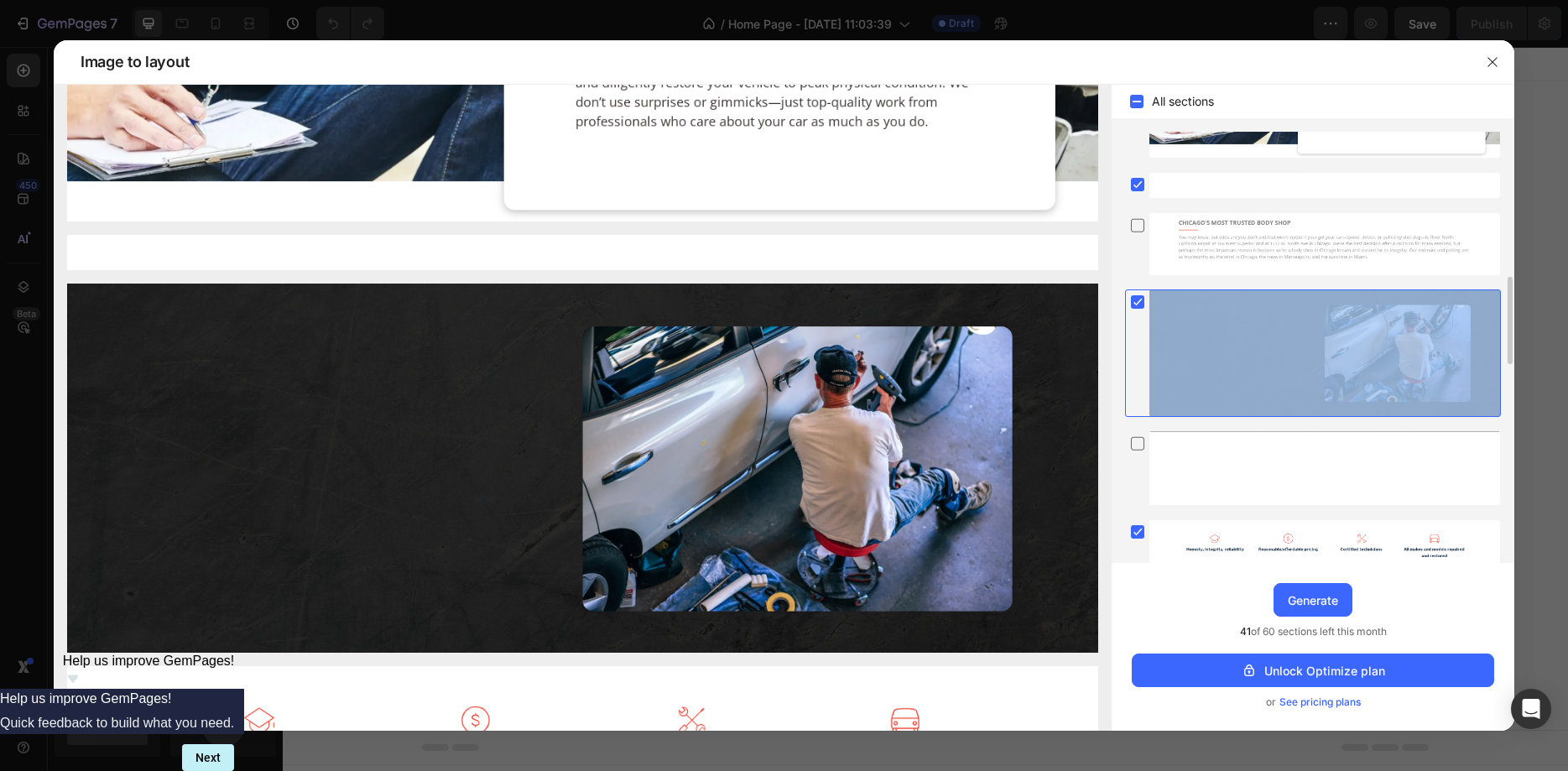
click at [1185, 318] on div at bounding box center [1325, 353] width 351 height 126
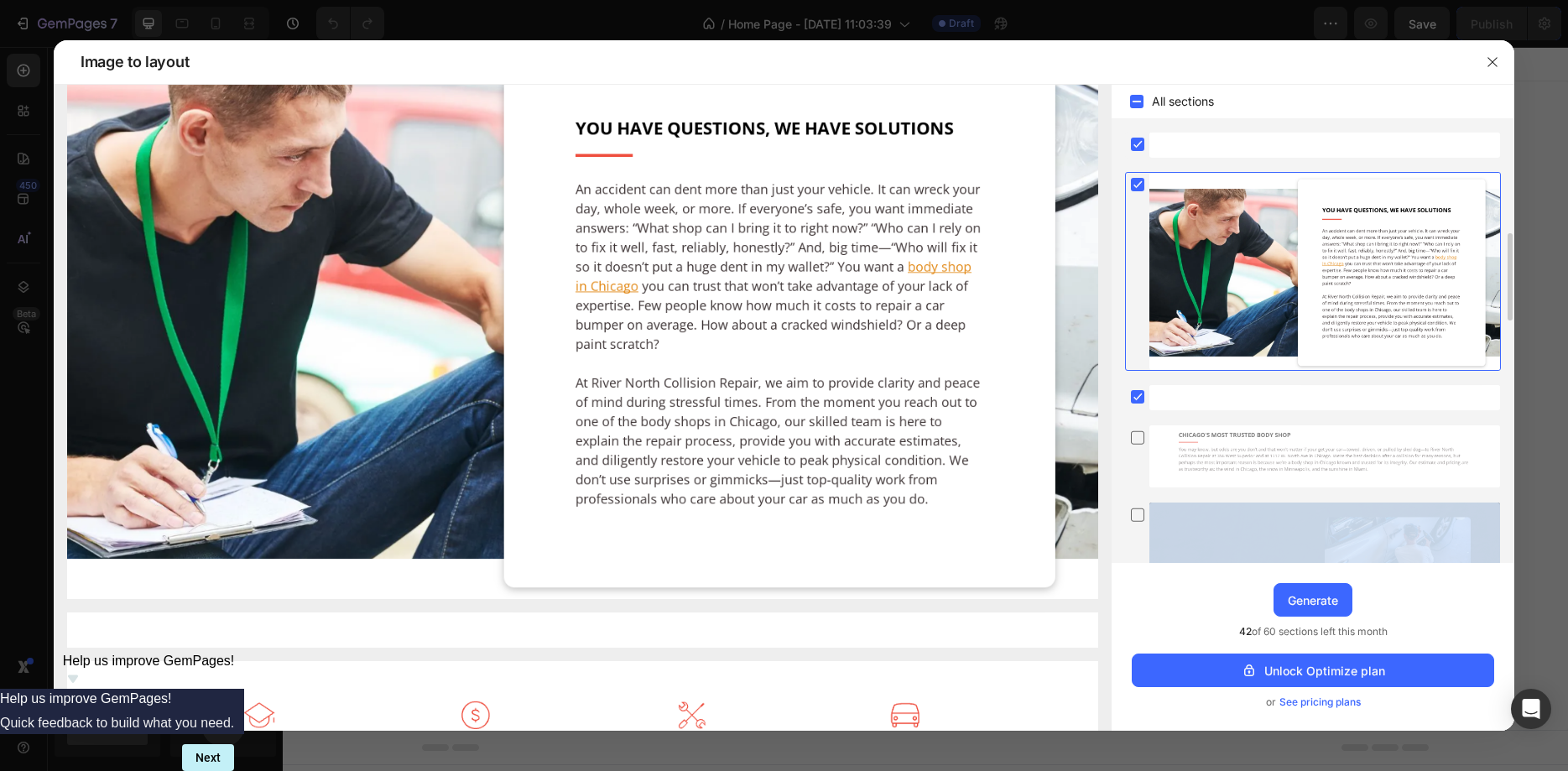
click at [1140, 187] on rect at bounding box center [1138, 185] width 14 height 14
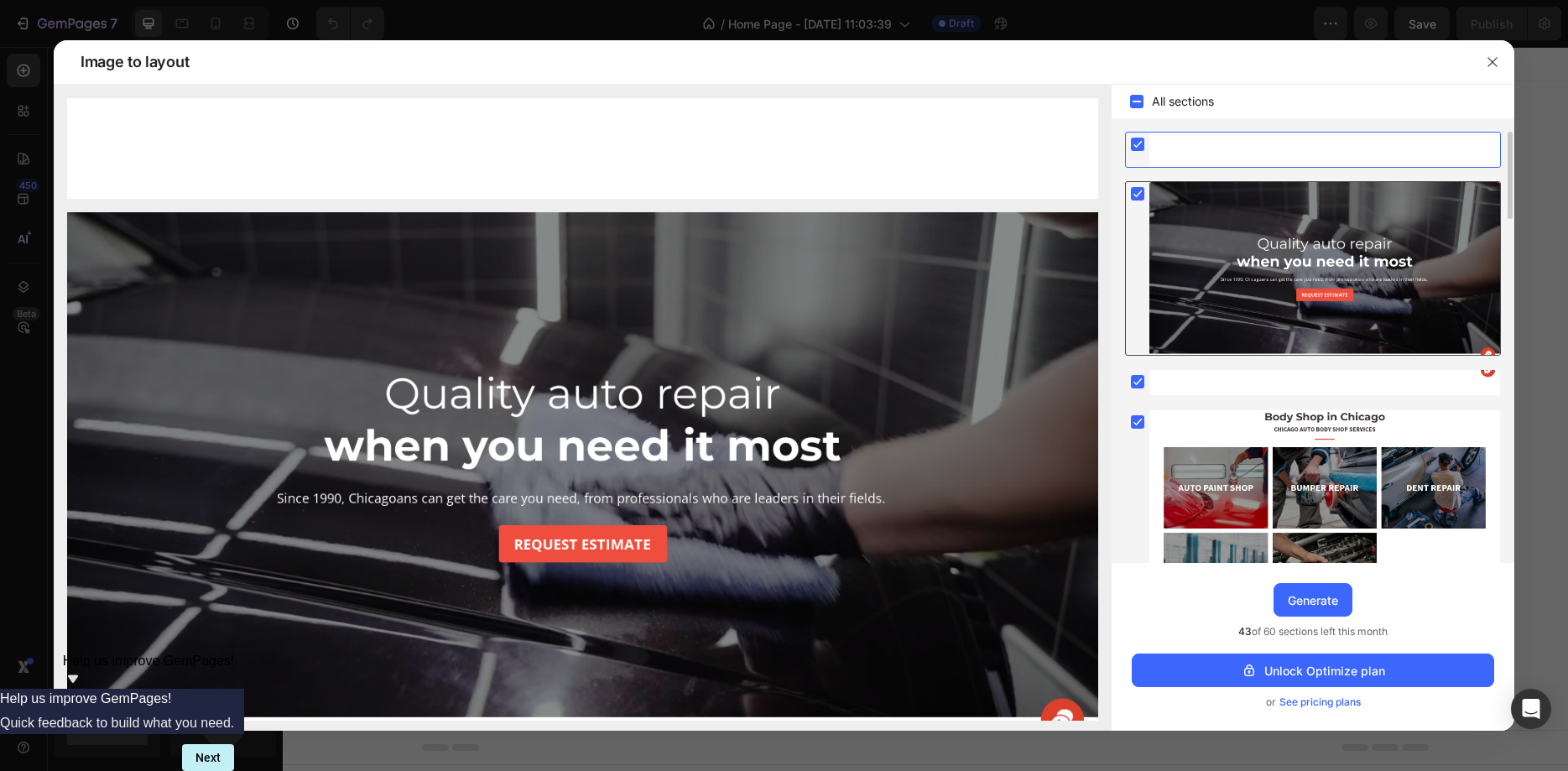
click at [1171, 139] on div at bounding box center [1325, 149] width 351 height 35
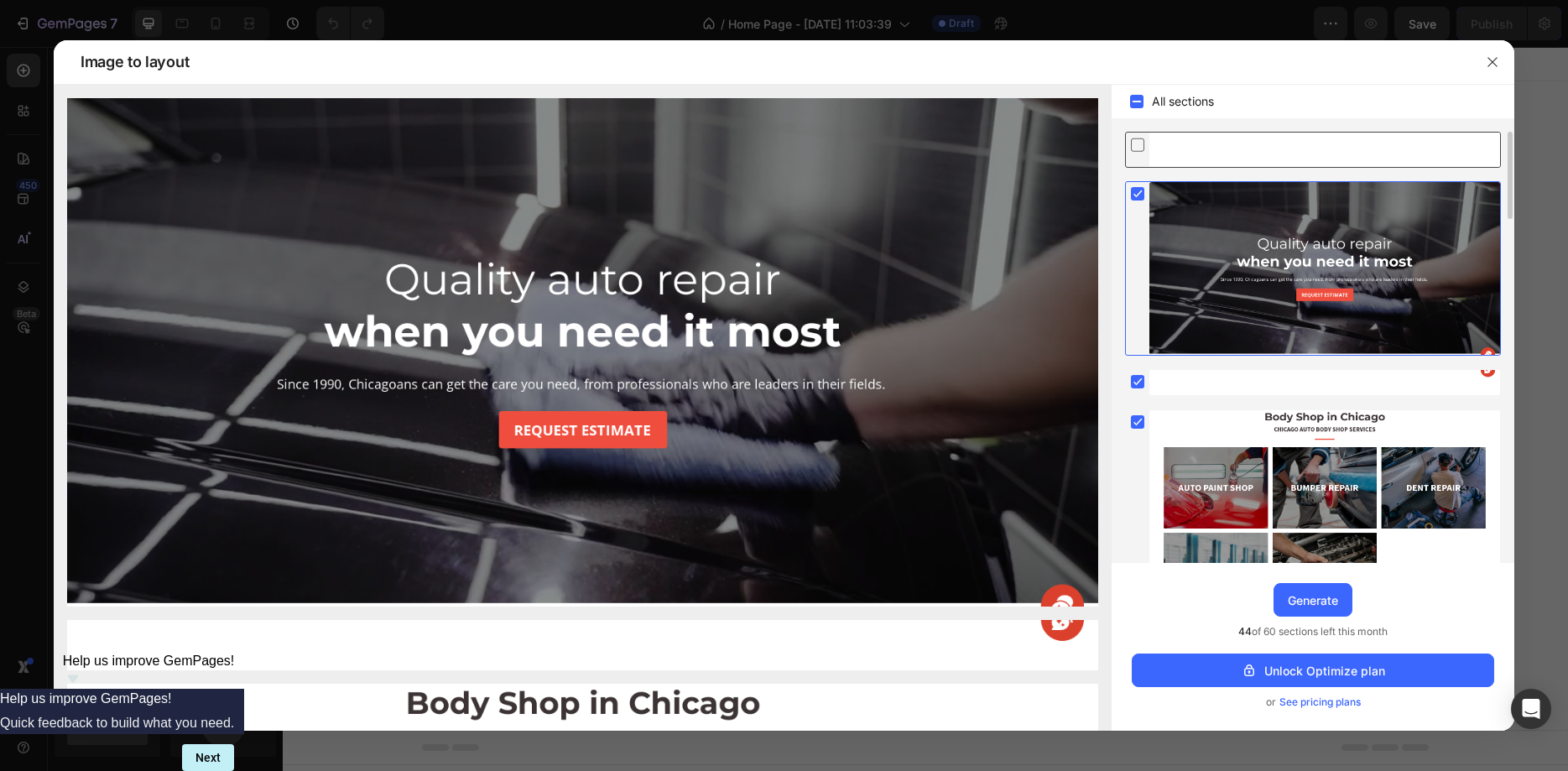
click at [1186, 141] on div at bounding box center [1325, 149] width 351 height 35
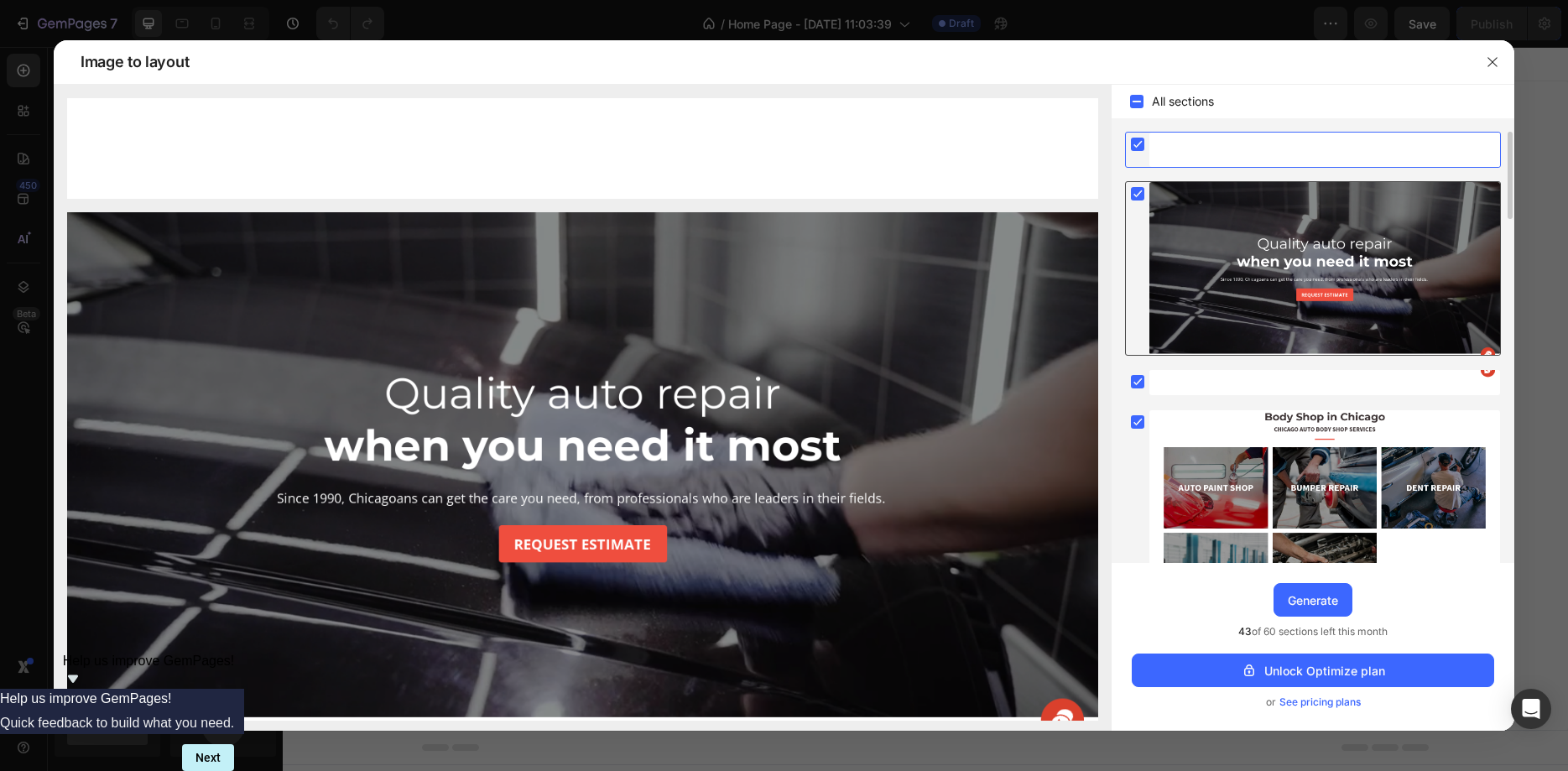
click at [1186, 141] on div at bounding box center [1325, 149] width 351 height 35
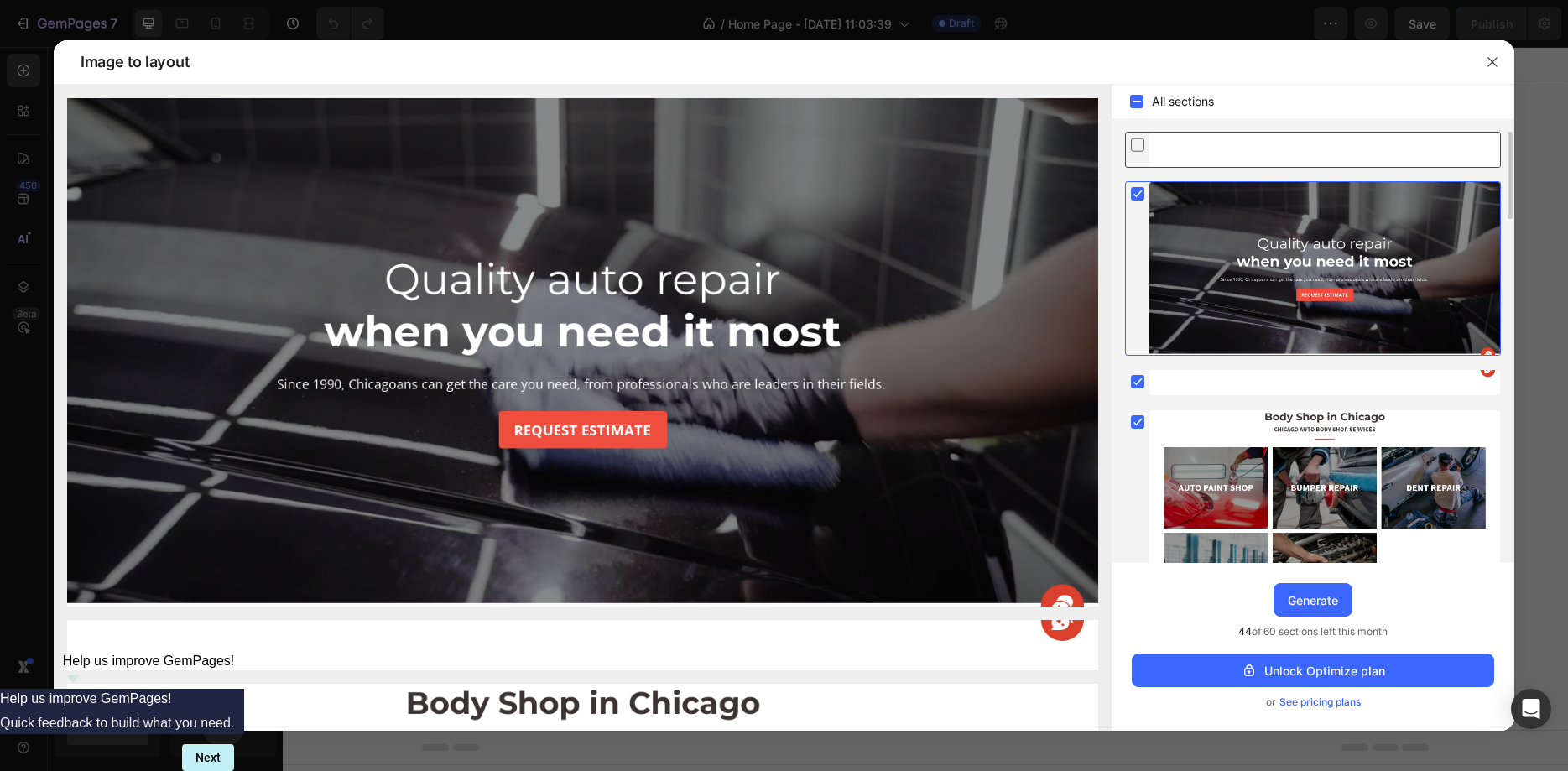
click at [1146, 156] on div at bounding box center [1313, 149] width 376 height 36
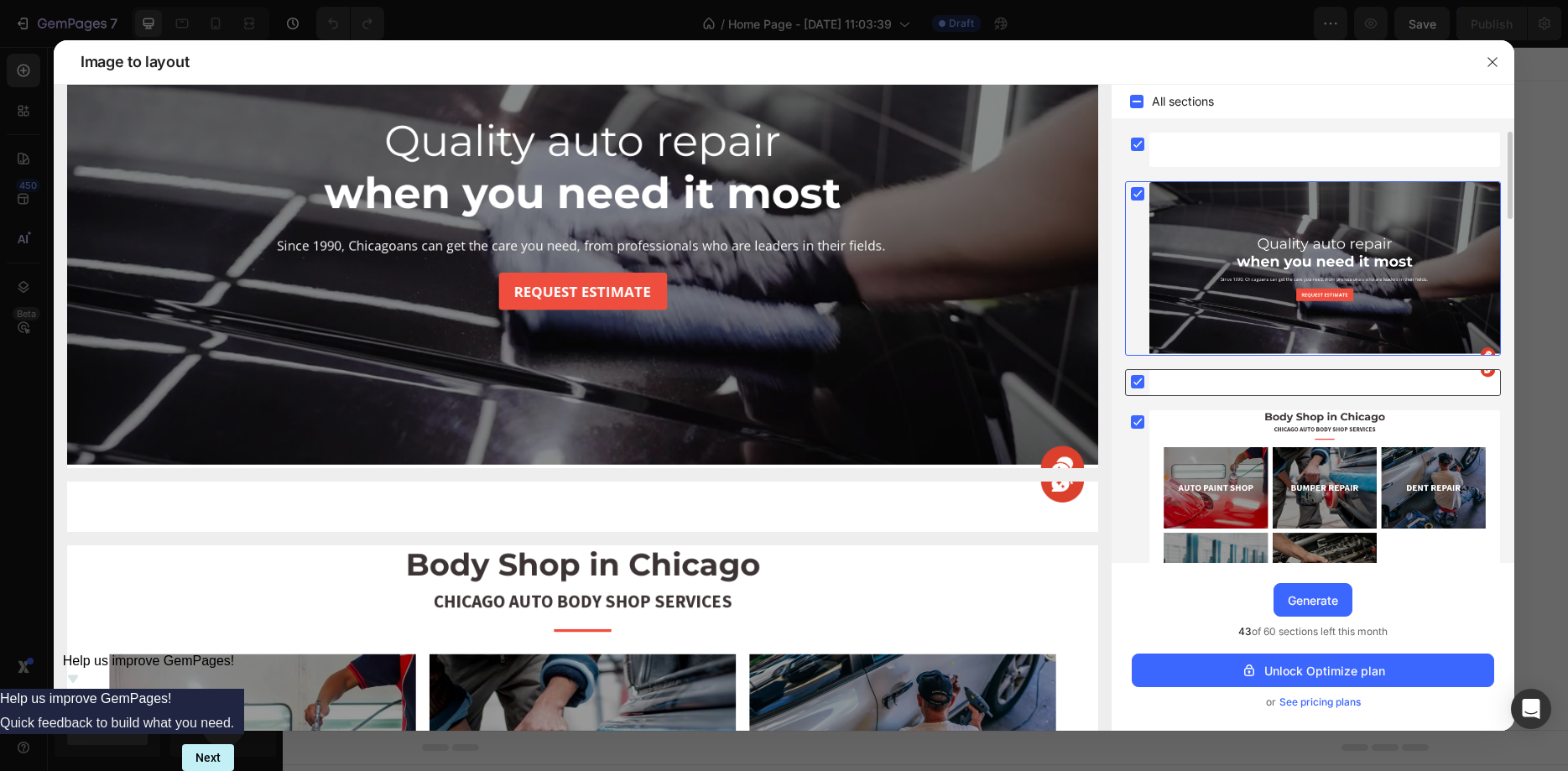
click at [1173, 386] on div at bounding box center [1325, 383] width 351 height 25
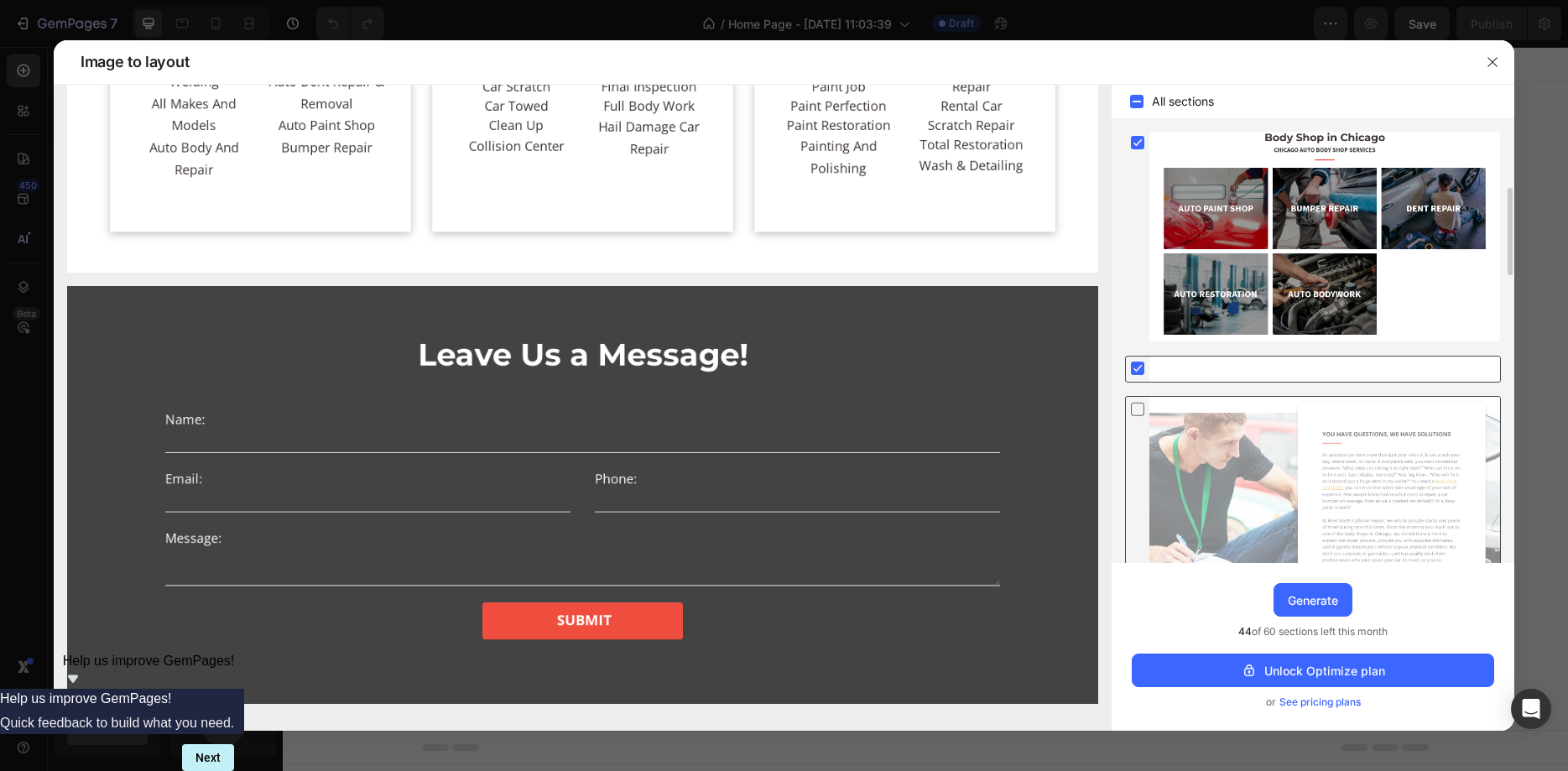
click at [1174, 366] on div at bounding box center [1325, 369] width 351 height 25
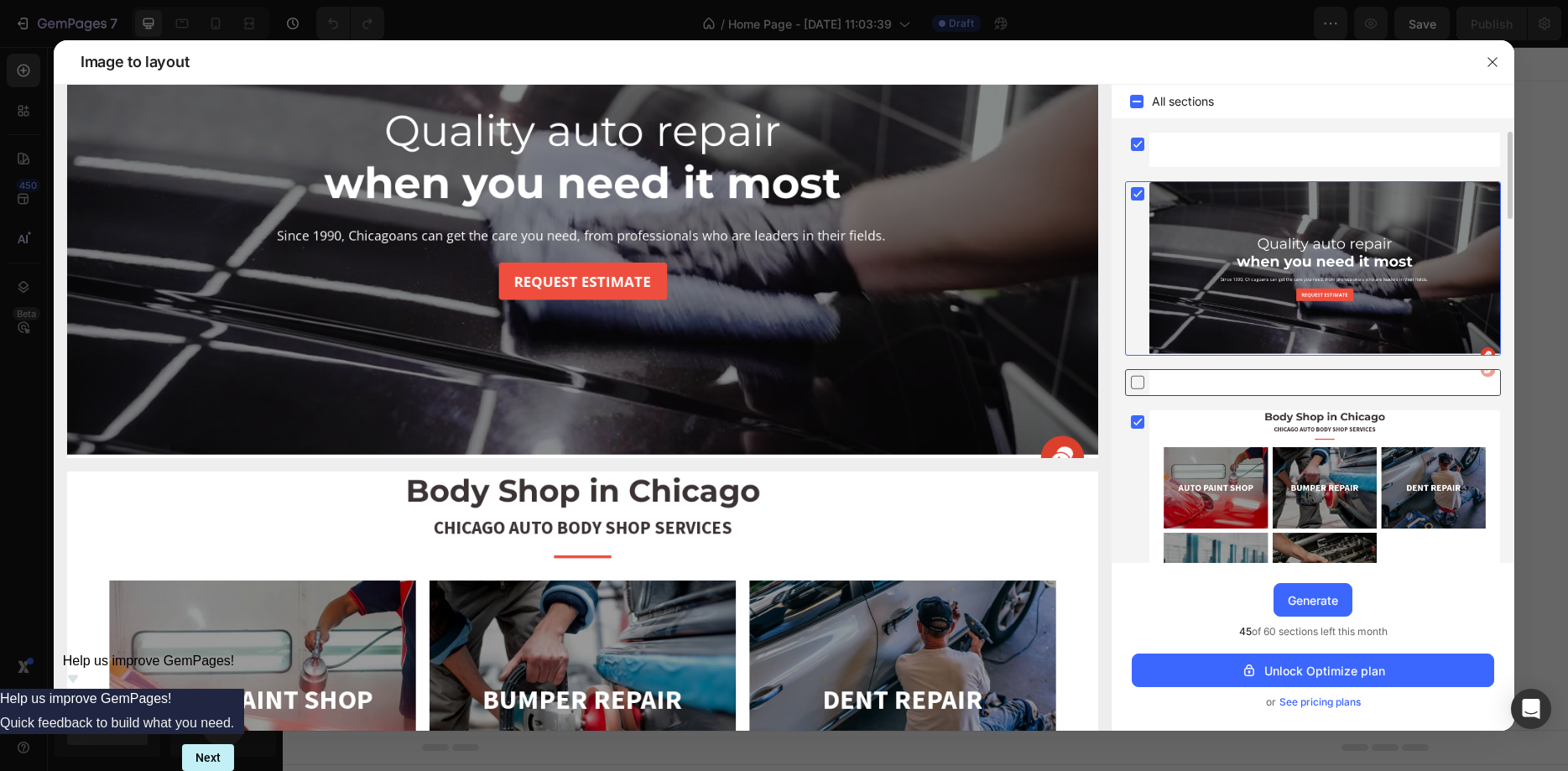
click at [1151, 375] on div at bounding box center [1325, 383] width 351 height 25
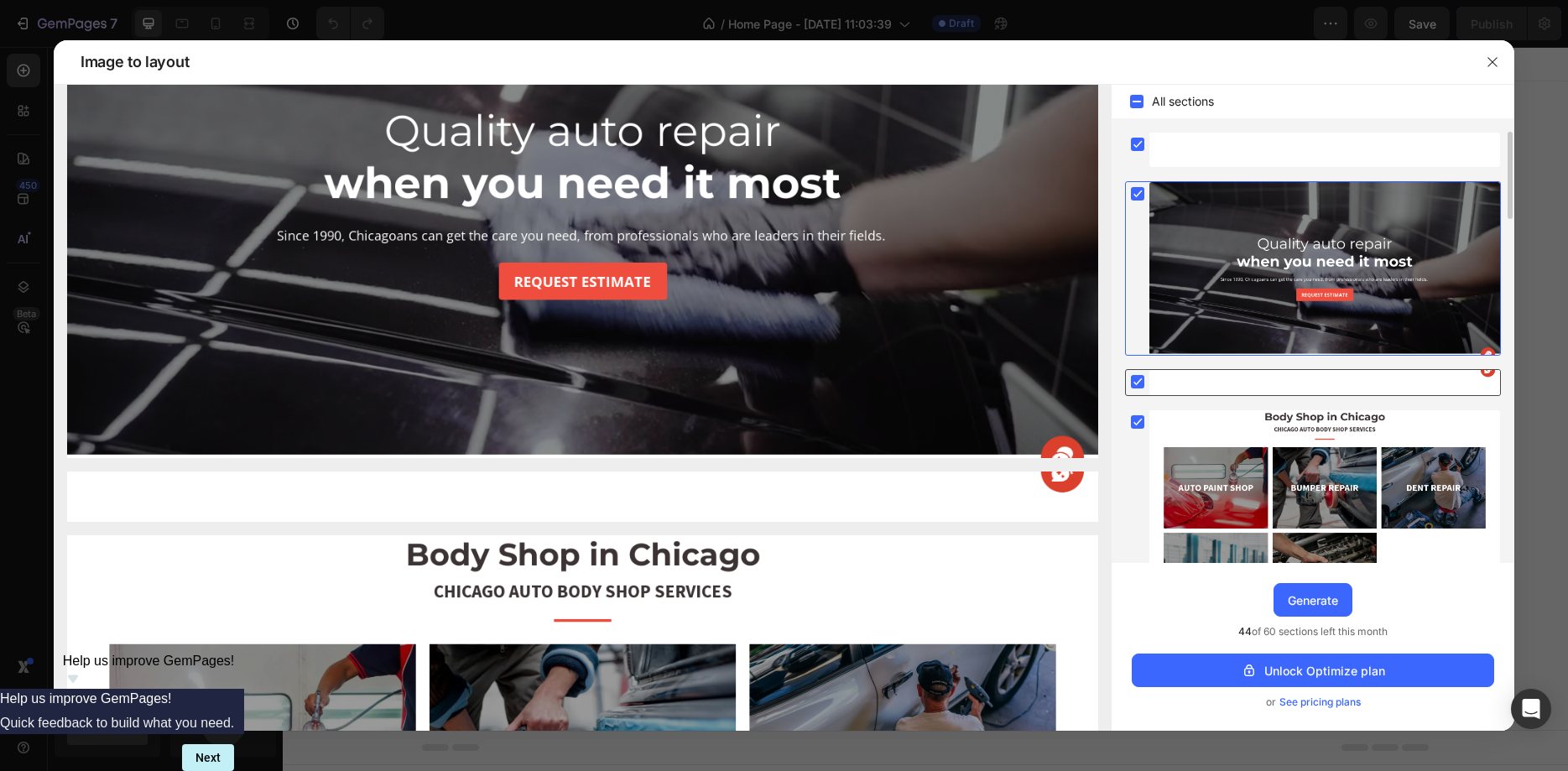
click at [1151, 375] on div at bounding box center [1325, 383] width 351 height 25
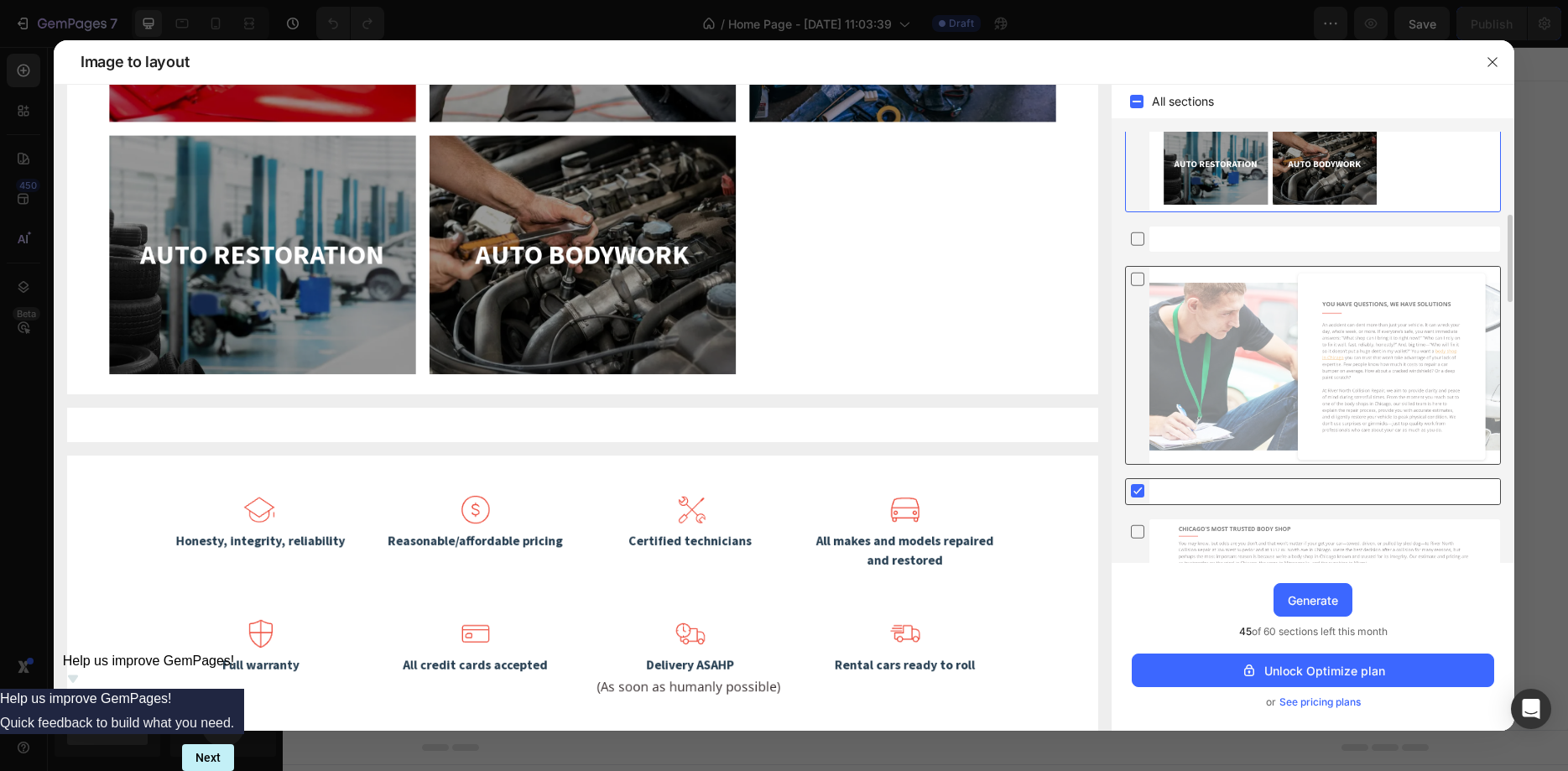
click at [1139, 483] on icon at bounding box center [1138, 491] width 17 height 17
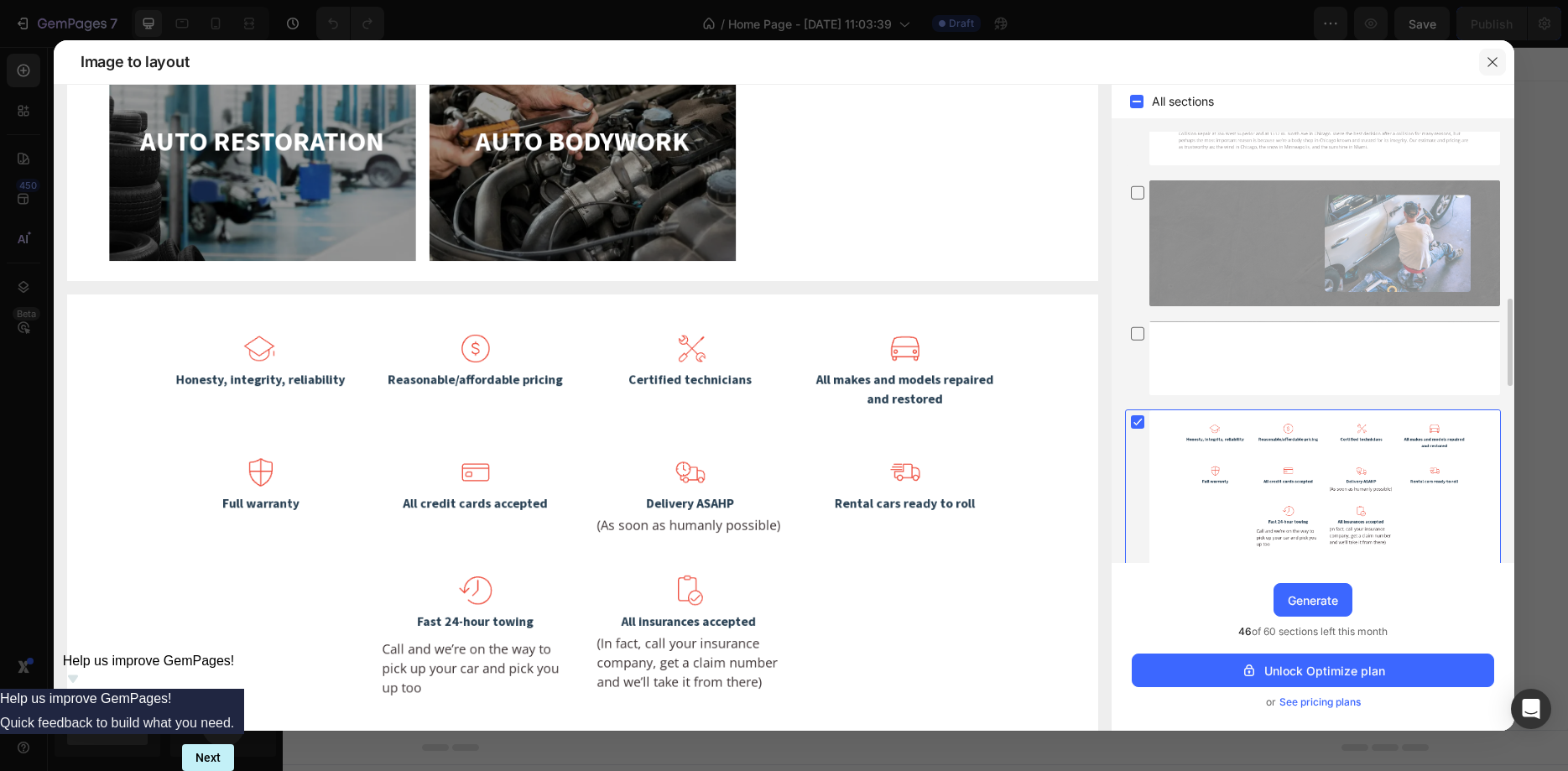
click at [1496, 64] on icon "button" at bounding box center [1493, 62] width 14 height 14
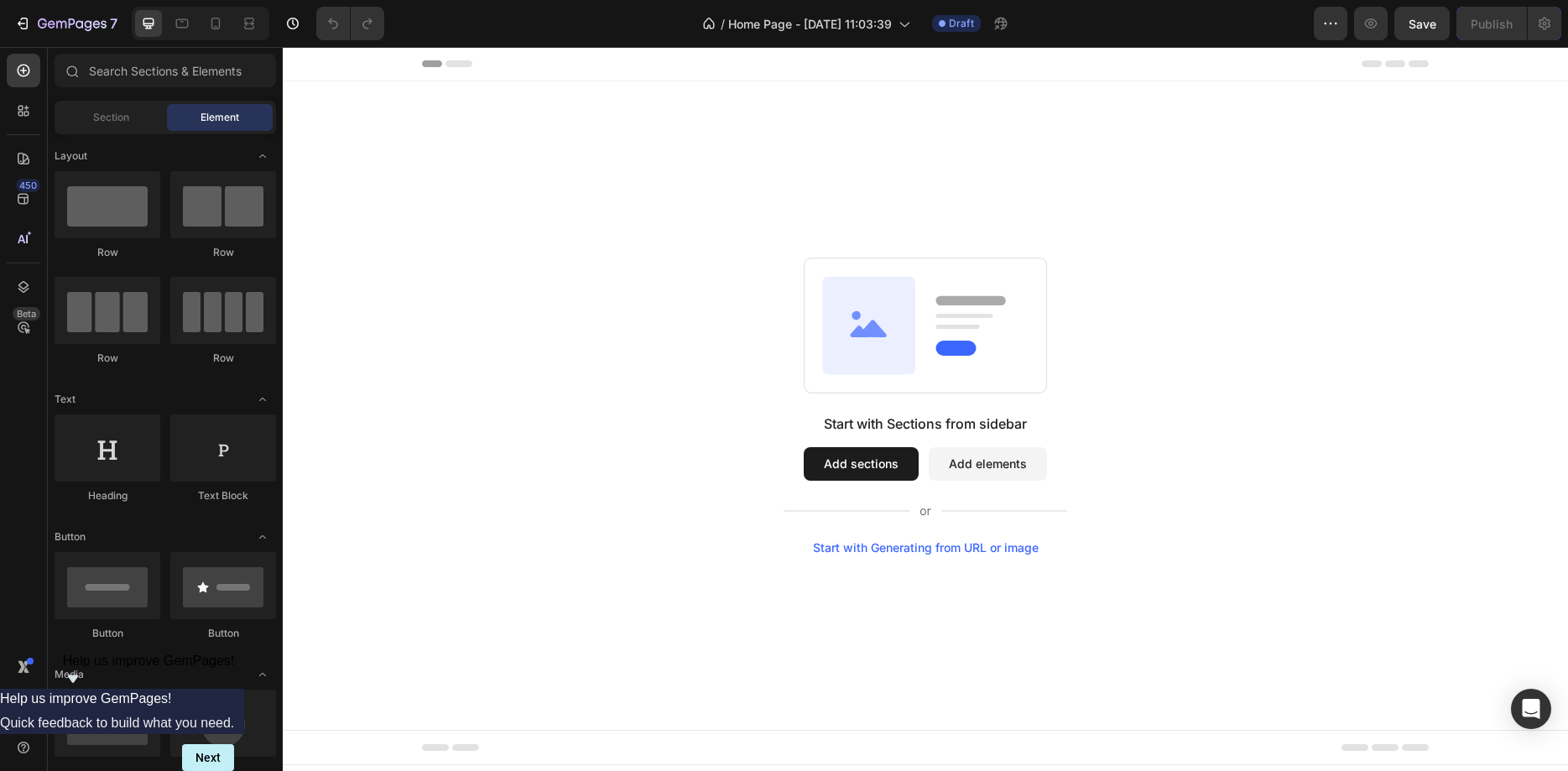
click at [895, 465] on button "Add sections" at bounding box center [861, 464] width 115 height 34
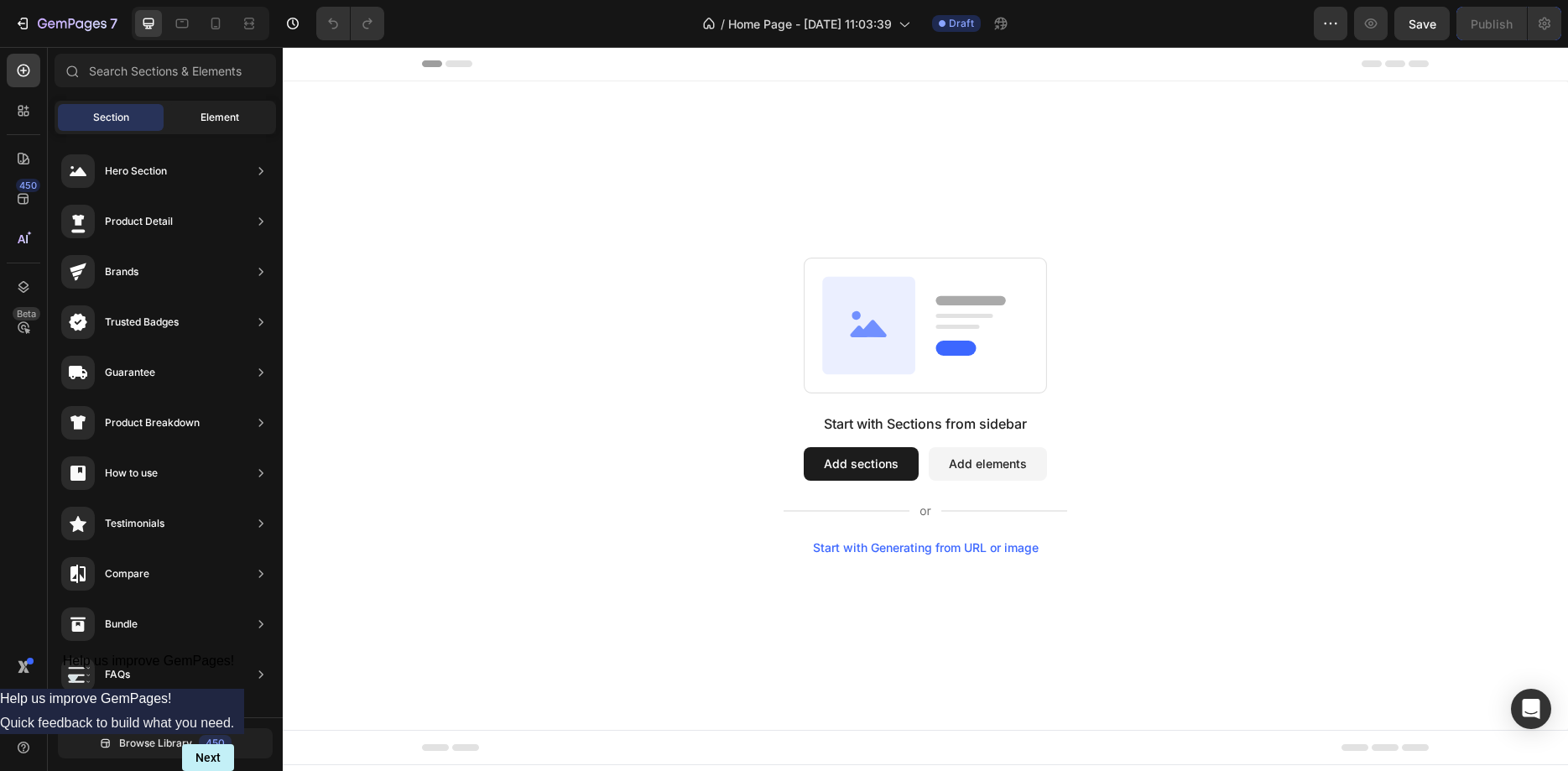
click at [205, 122] on span "Element" at bounding box center [220, 117] width 39 height 15
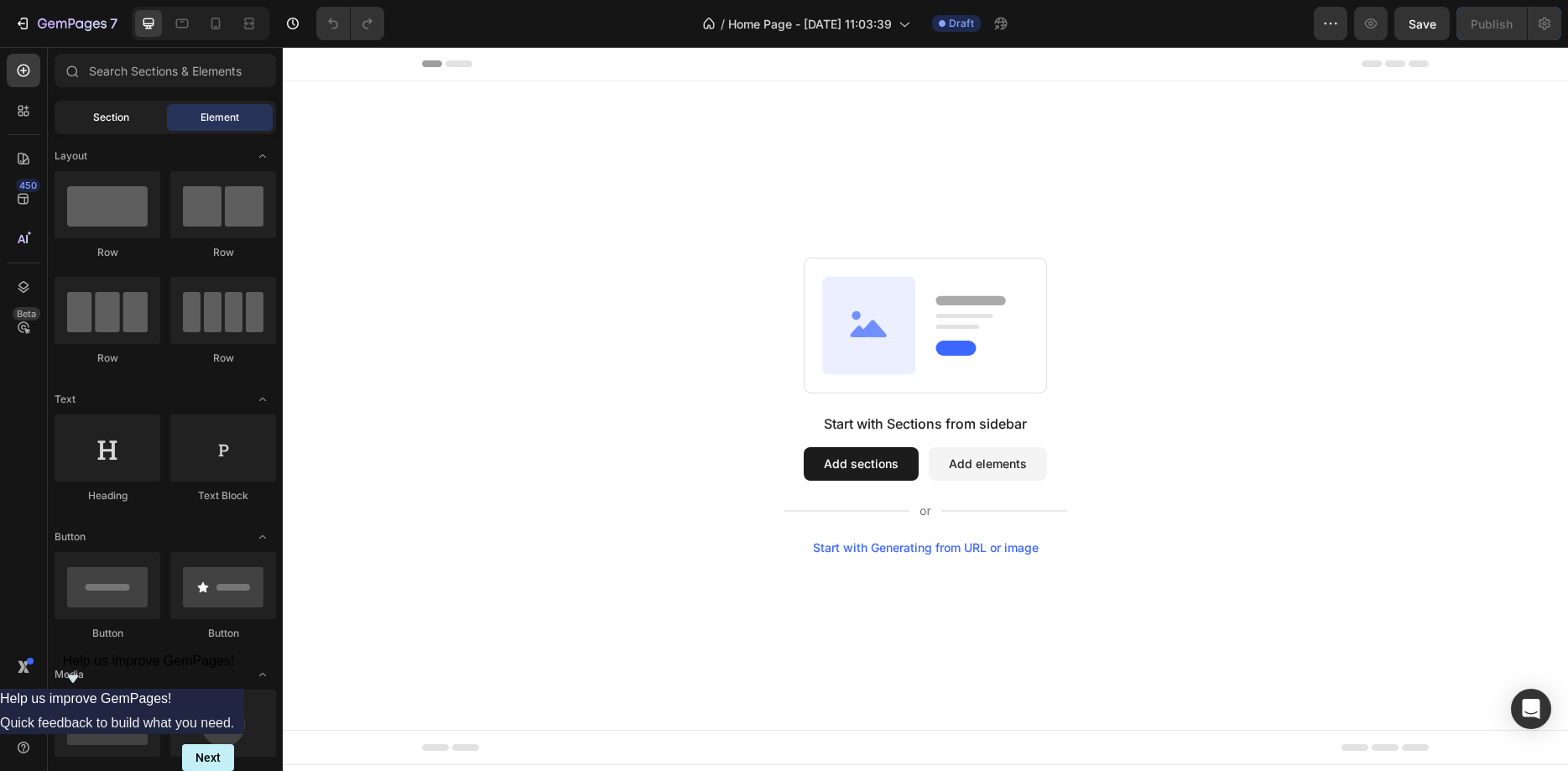
click at [114, 111] on span "Section" at bounding box center [111, 117] width 36 height 15
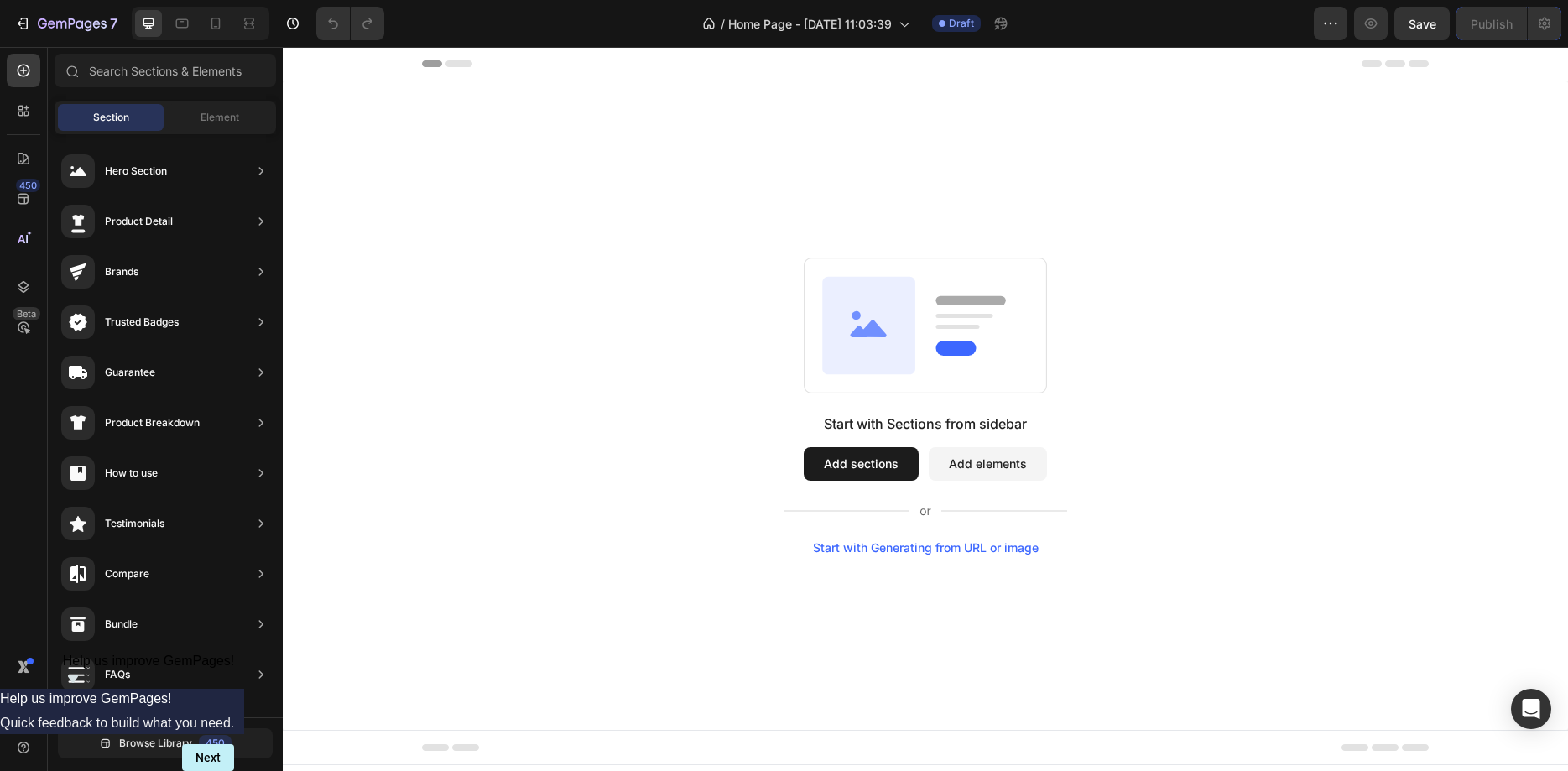
click at [222, 102] on div "Section Element" at bounding box center [166, 117] width 221 height 34
click at [214, 122] on span "Element" at bounding box center [220, 117] width 39 height 15
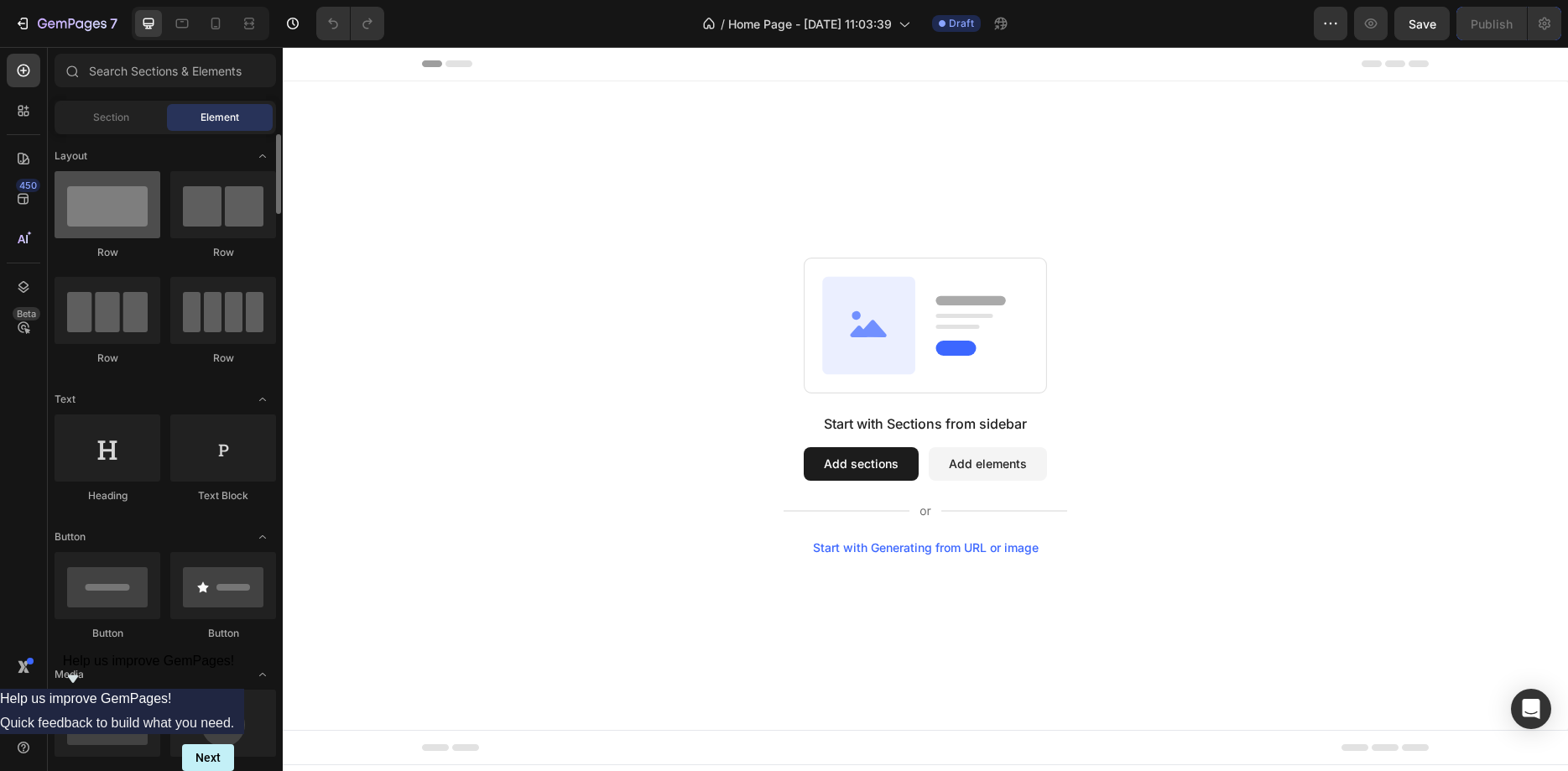
click at [137, 233] on div at bounding box center [107, 204] width 106 height 67
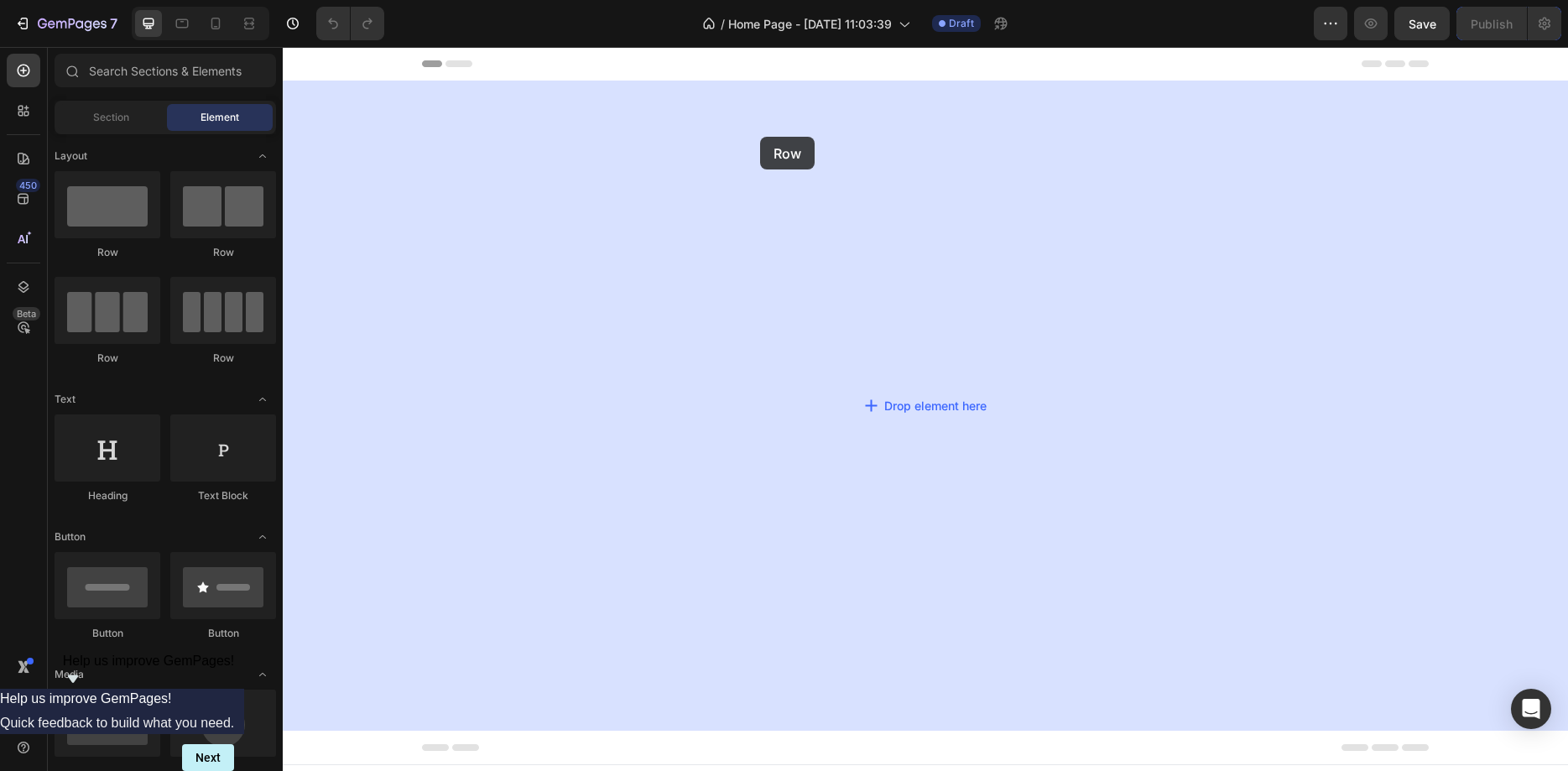
drag, startPoint x: 400, startPoint y: 237, endPoint x: 760, endPoint y: 138, distance: 373.4
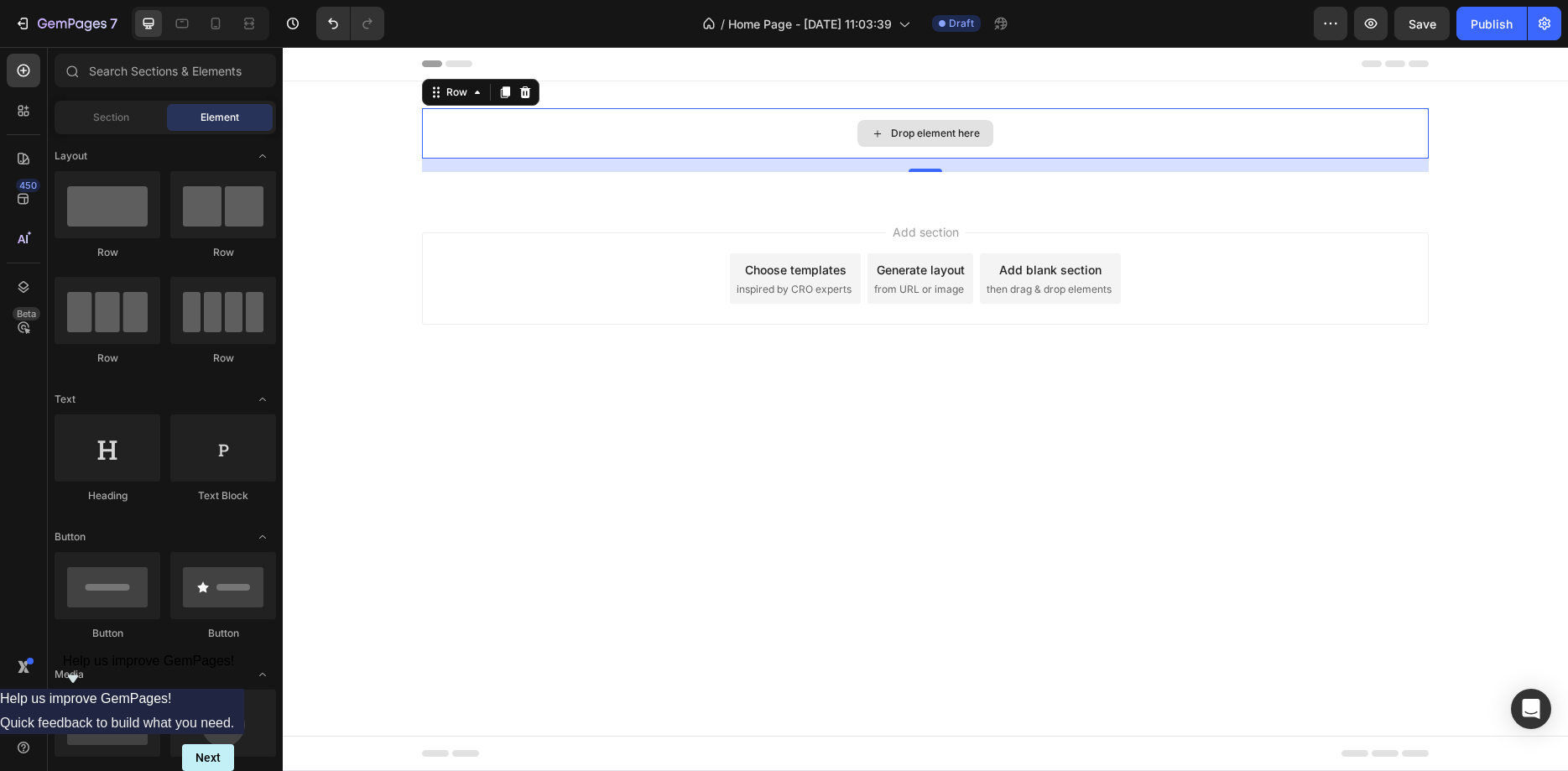
click at [917, 143] on div "Drop element here" at bounding box center [925, 133] width 136 height 27
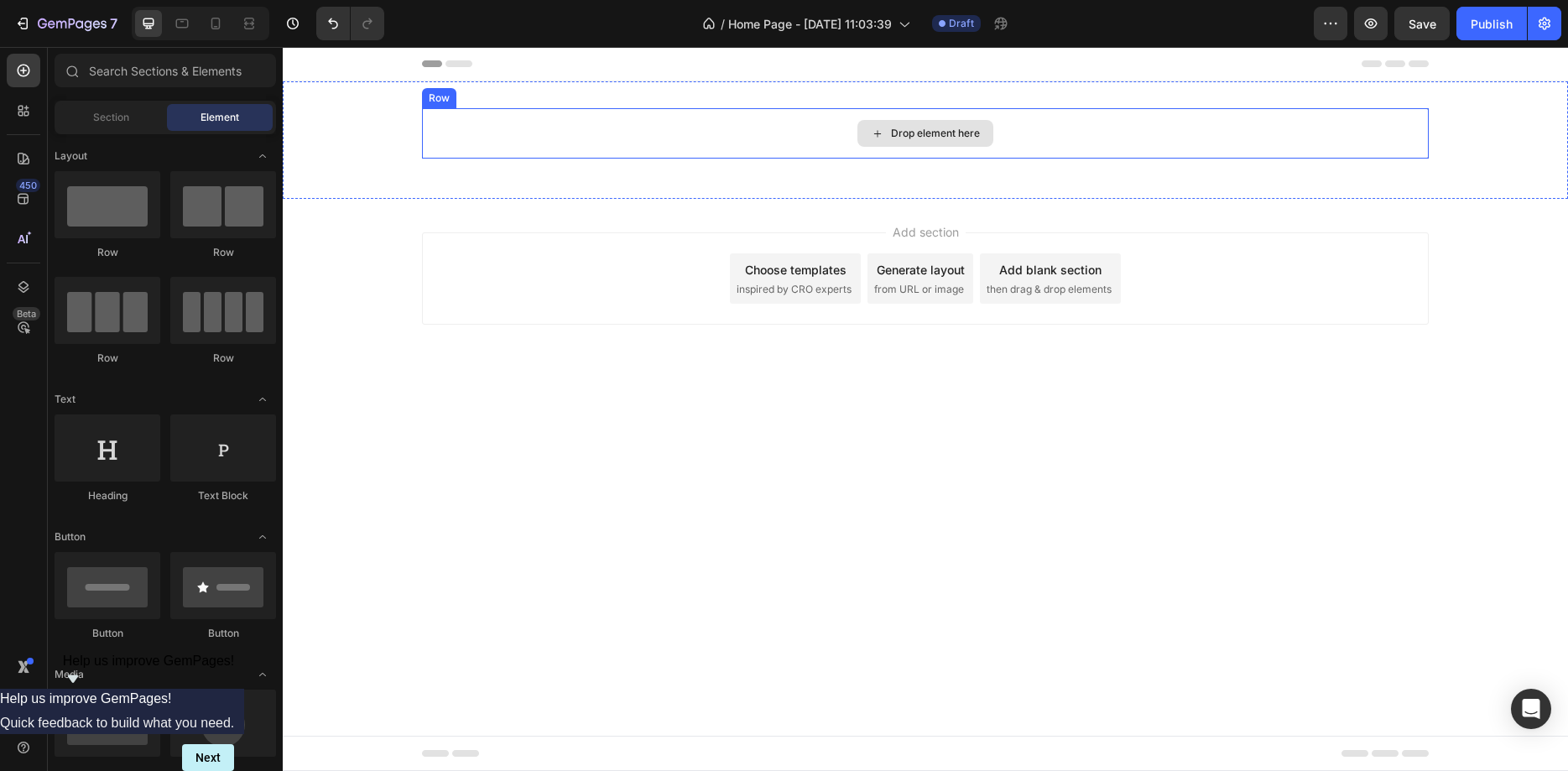
click at [896, 141] on div "Drop element here" at bounding box center [925, 133] width 136 height 27
click at [909, 137] on div "Drop element here" at bounding box center [935, 133] width 89 height 14
click at [871, 129] on div "Drop element here" at bounding box center [925, 133] width 136 height 27
click at [531, 134] on div "Drop element here" at bounding box center [926, 133] width 1007 height 51
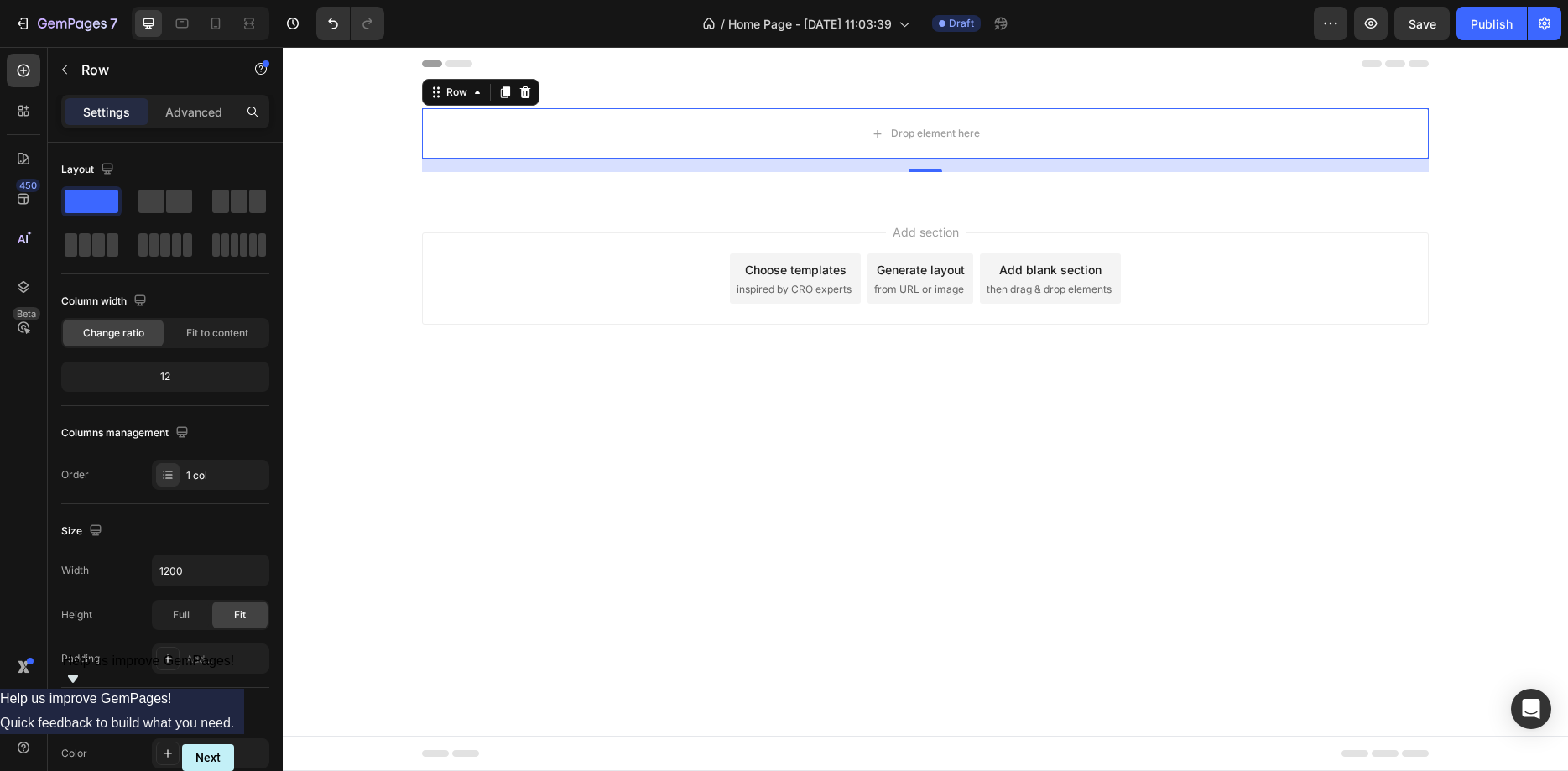
click at [919, 165] on div "16" at bounding box center [926, 166] width 1007 height 14
click at [478, 99] on div "Row" at bounding box center [456, 92] width 61 height 20
click at [457, 95] on div "Row" at bounding box center [456, 92] width 28 height 15
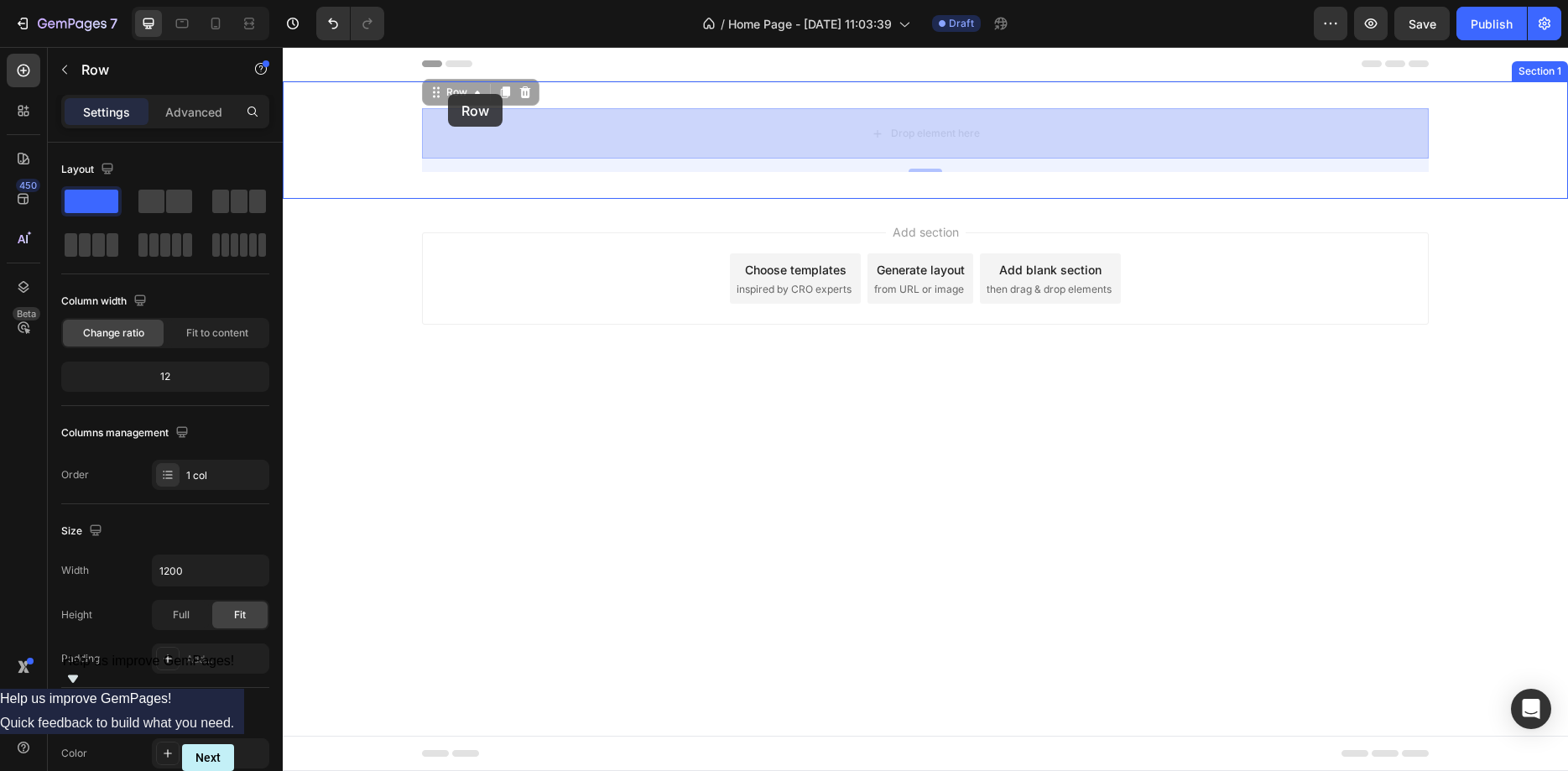
drag, startPoint x: 459, startPoint y: 95, endPoint x: 449, endPoint y: 90, distance: 11.2
click at [449, 90] on div "Header Row 16 Drop element here Row 16 Section 1 Root Start with Sections from …" at bounding box center [925, 226] width 1285 height 358
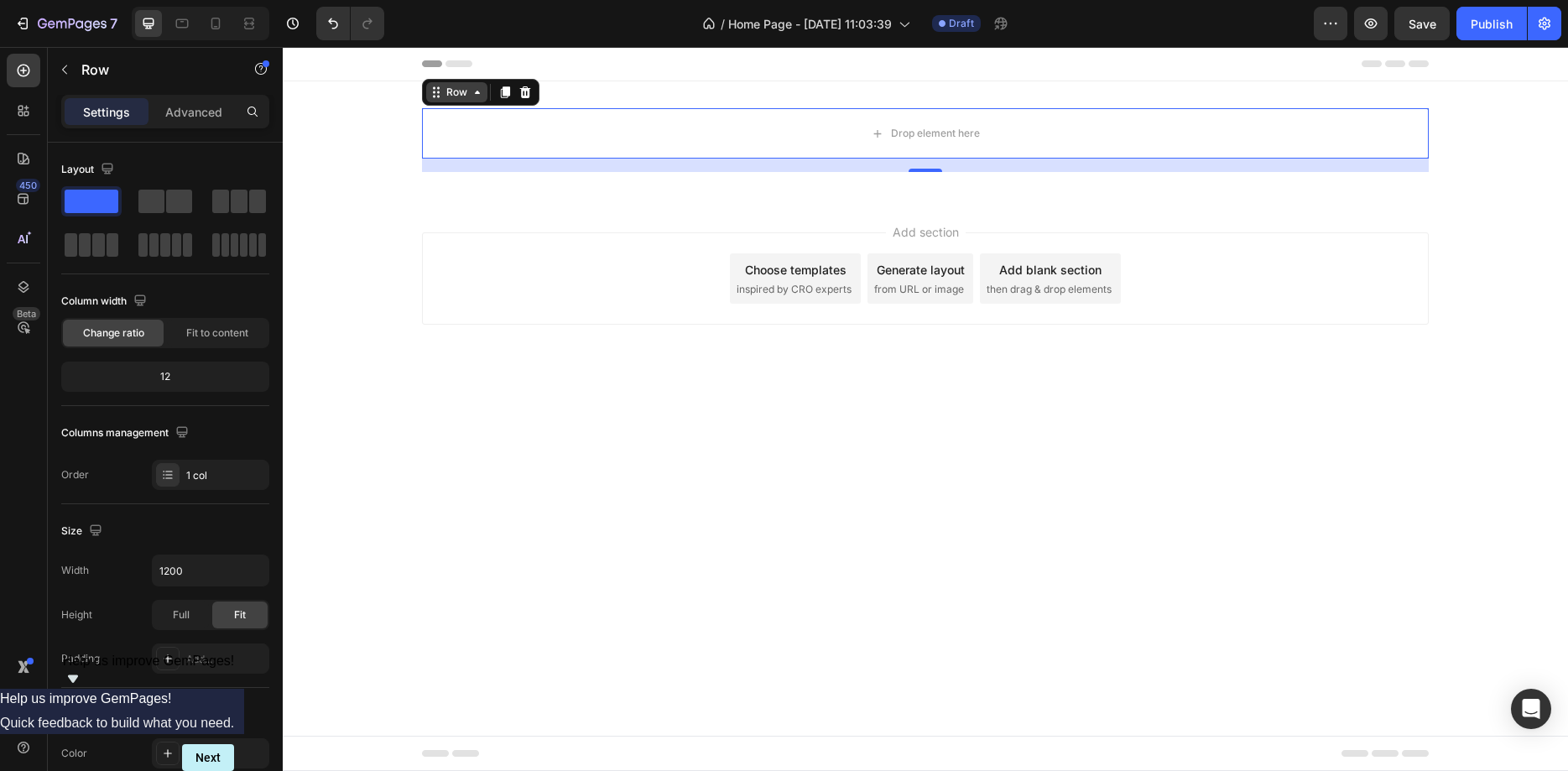
click at [432, 97] on icon at bounding box center [436, 92] width 14 height 14
click at [437, 97] on icon at bounding box center [436, 92] width 14 height 14
click at [442, 99] on div "Row" at bounding box center [456, 92] width 61 height 20
click at [921, 167] on div "16" at bounding box center [926, 166] width 1007 height 14
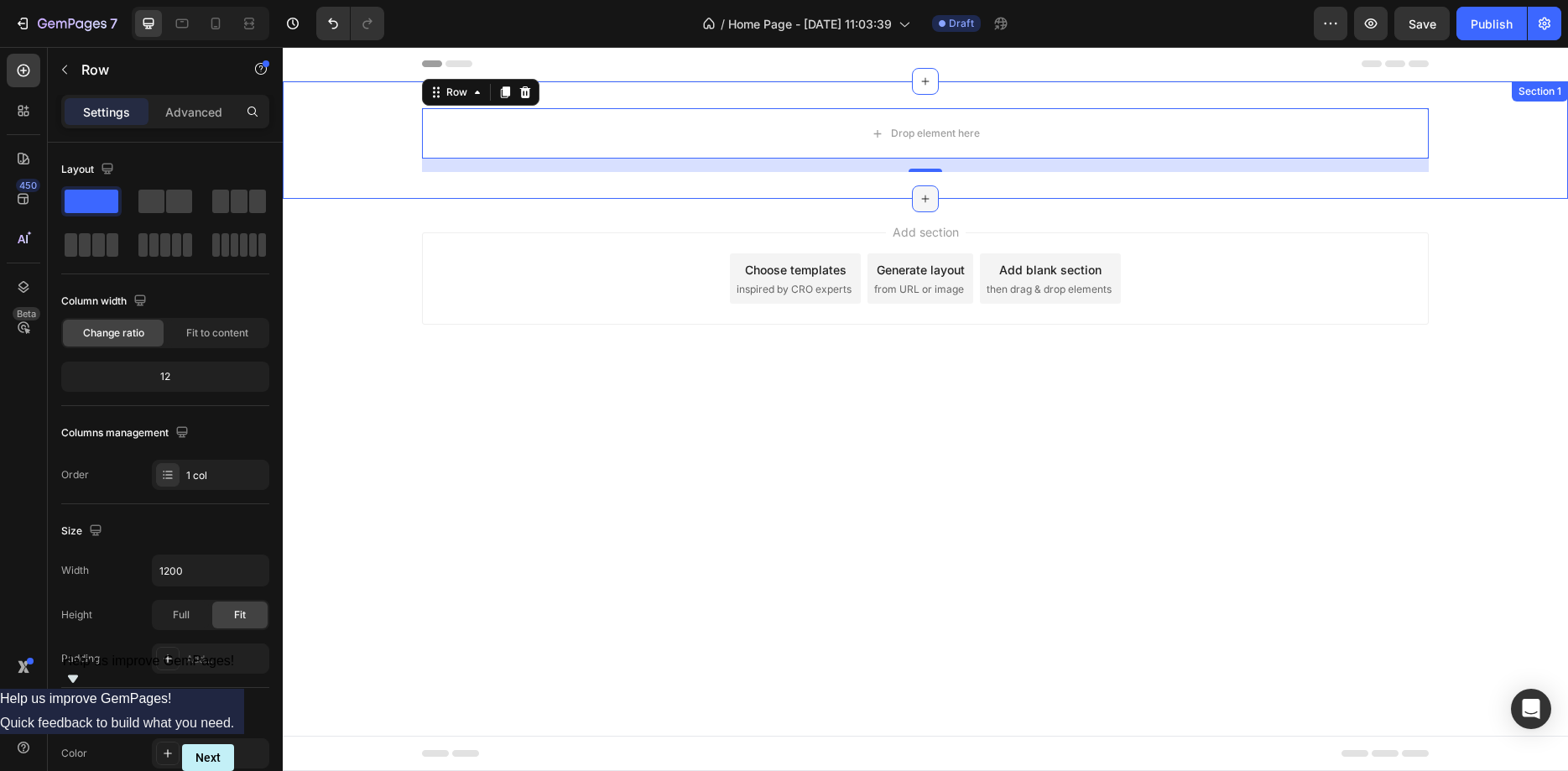
click at [934, 201] on div at bounding box center [925, 198] width 27 height 27
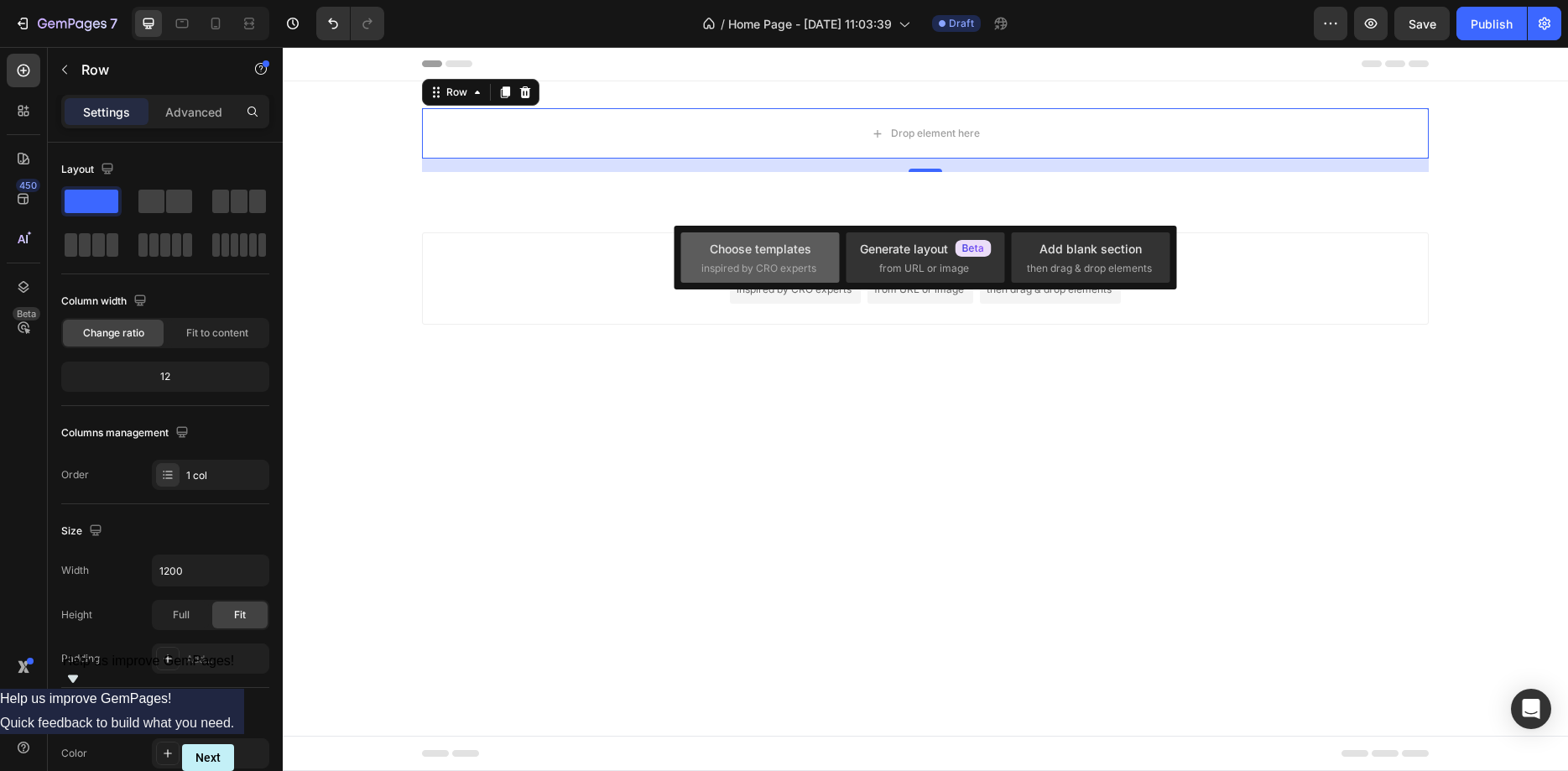
click at [778, 267] on span "inspired by CRO experts" at bounding box center [759, 269] width 115 height 15
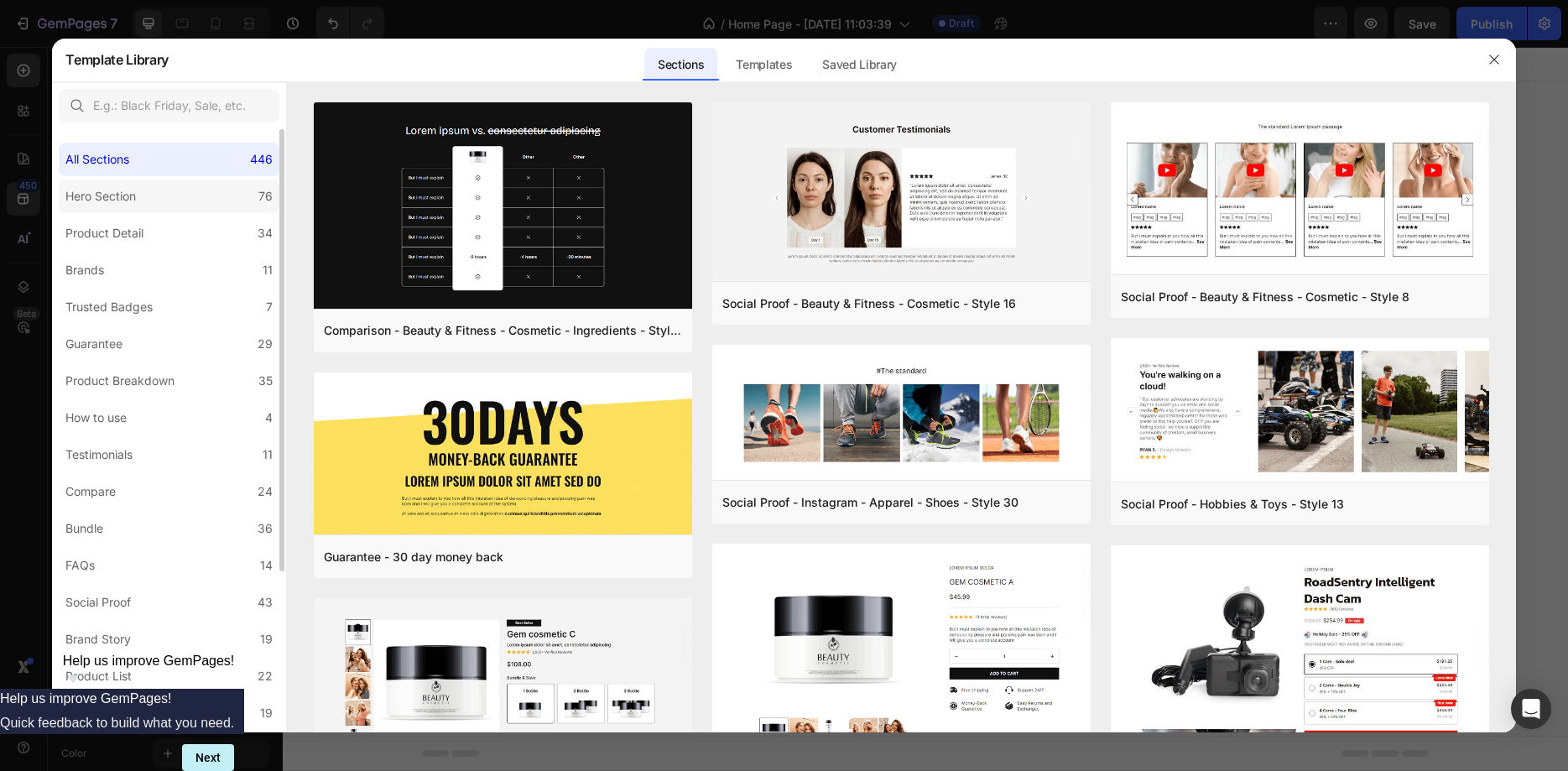
click at [137, 212] on label "Hero Section 76" at bounding box center [169, 197] width 220 height 34
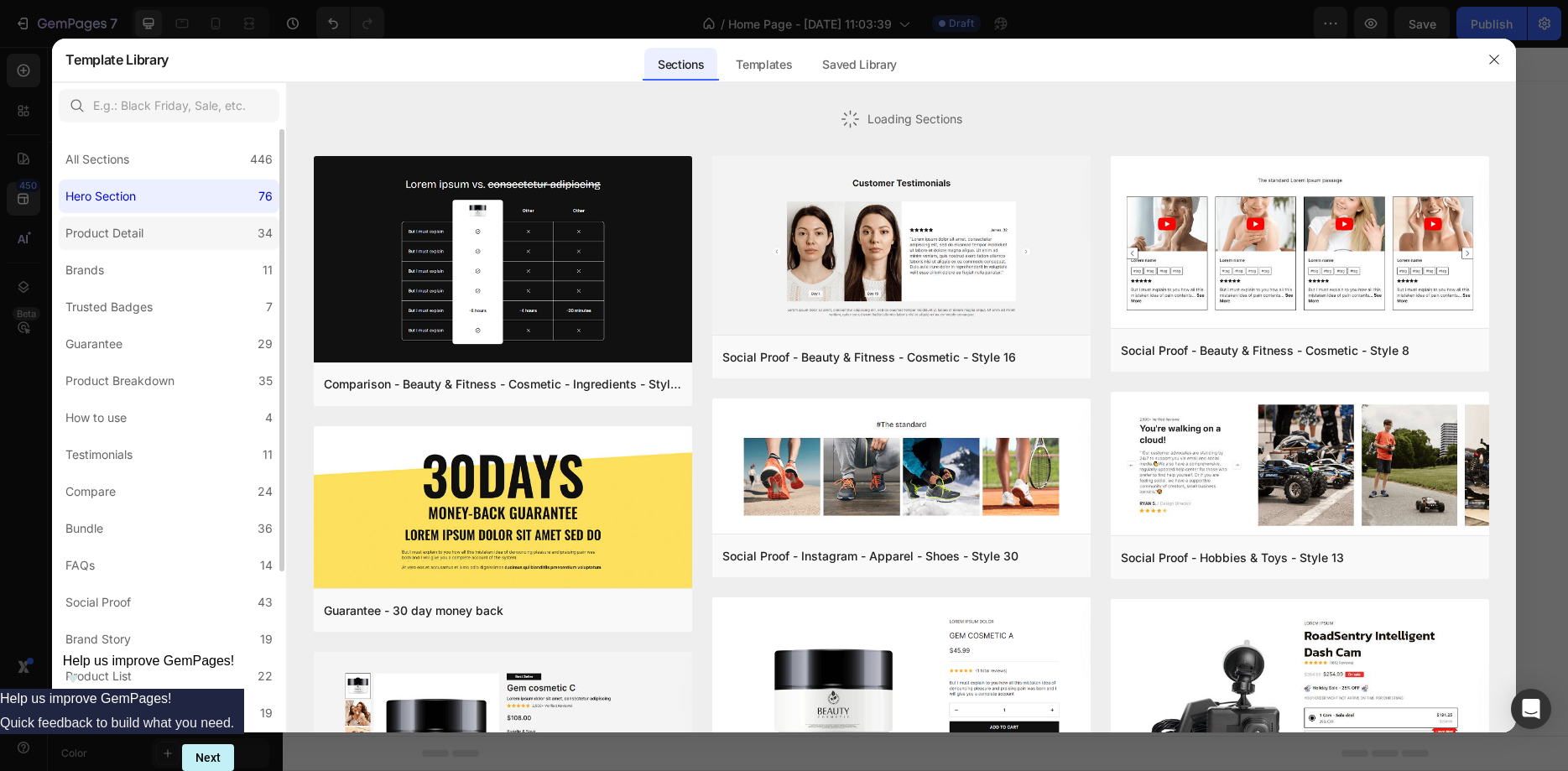
click at [146, 241] on div "Product Detail" at bounding box center [107, 233] width 84 height 20
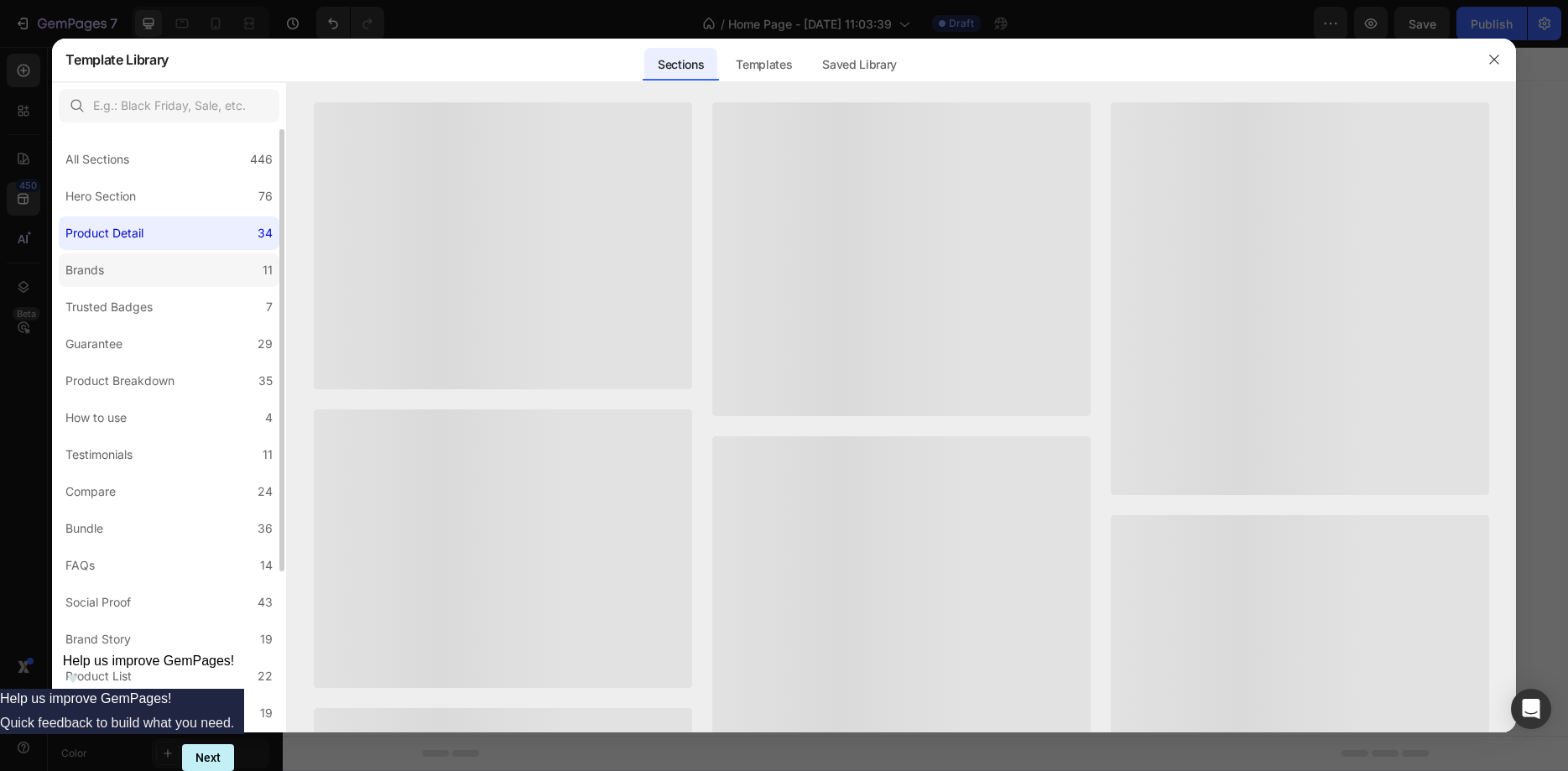
click at [147, 277] on label "Brands 11" at bounding box center [169, 270] width 220 height 34
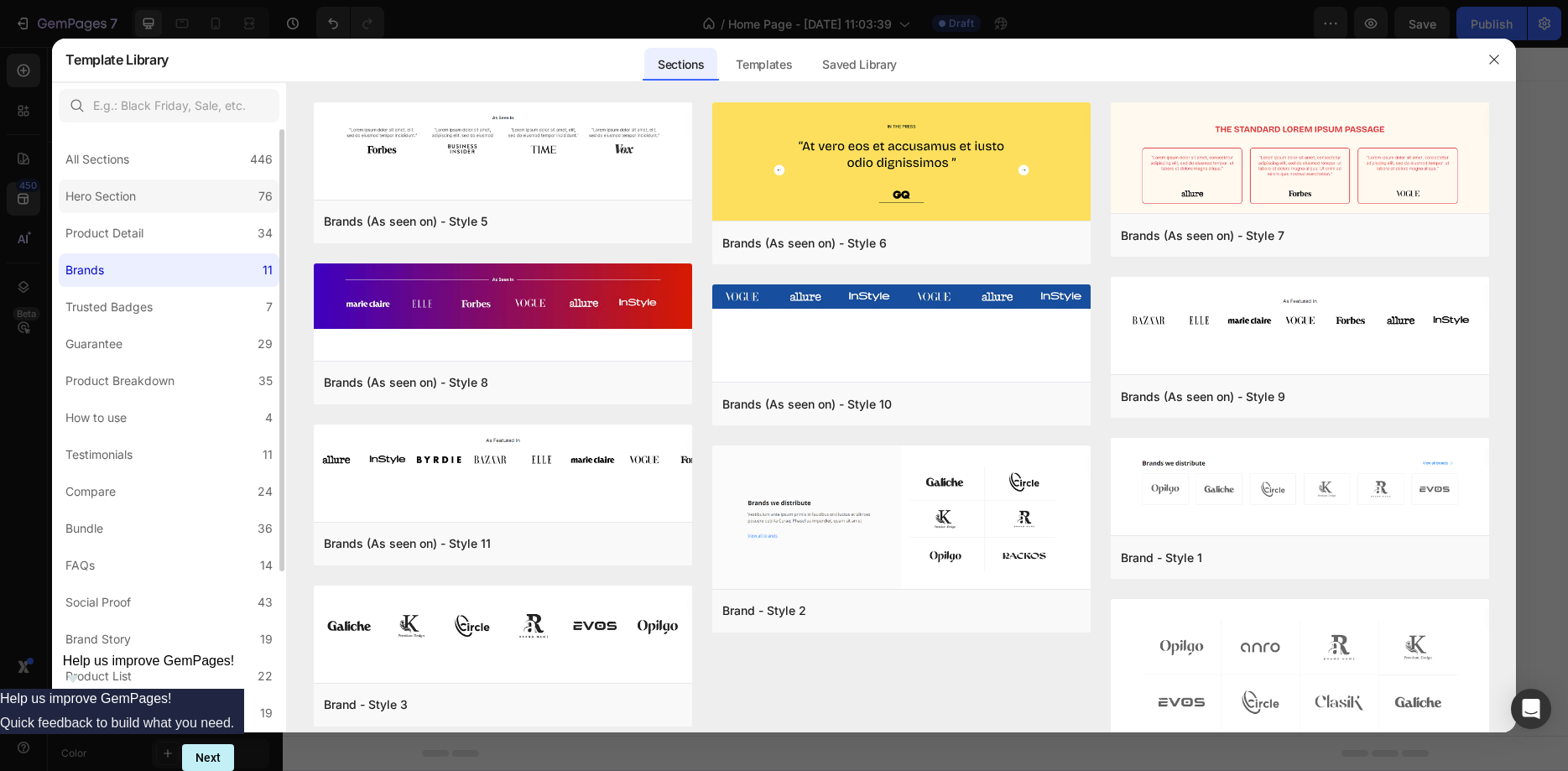
click at [146, 203] on label "Hero Section 76" at bounding box center [169, 197] width 220 height 34
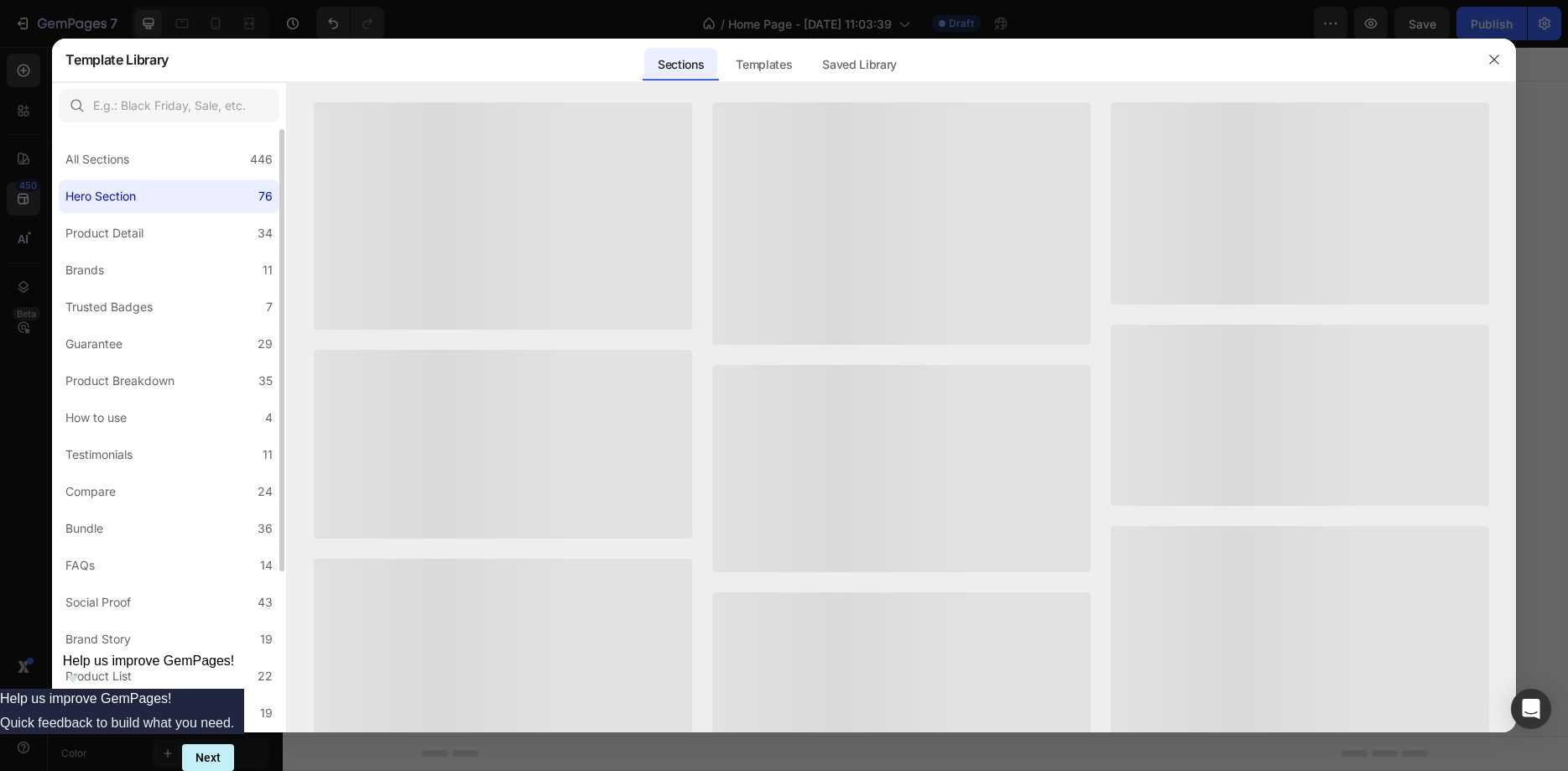
click at [145, 214] on div "All Sections 446 Hero Section 76 Product Detail 34 Brands 11 Trusted Badges 7 G…" at bounding box center [169, 540] width 234 height 822
click at [144, 232] on div "Product Detail" at bounding box center [104, 233] width 78 height 20
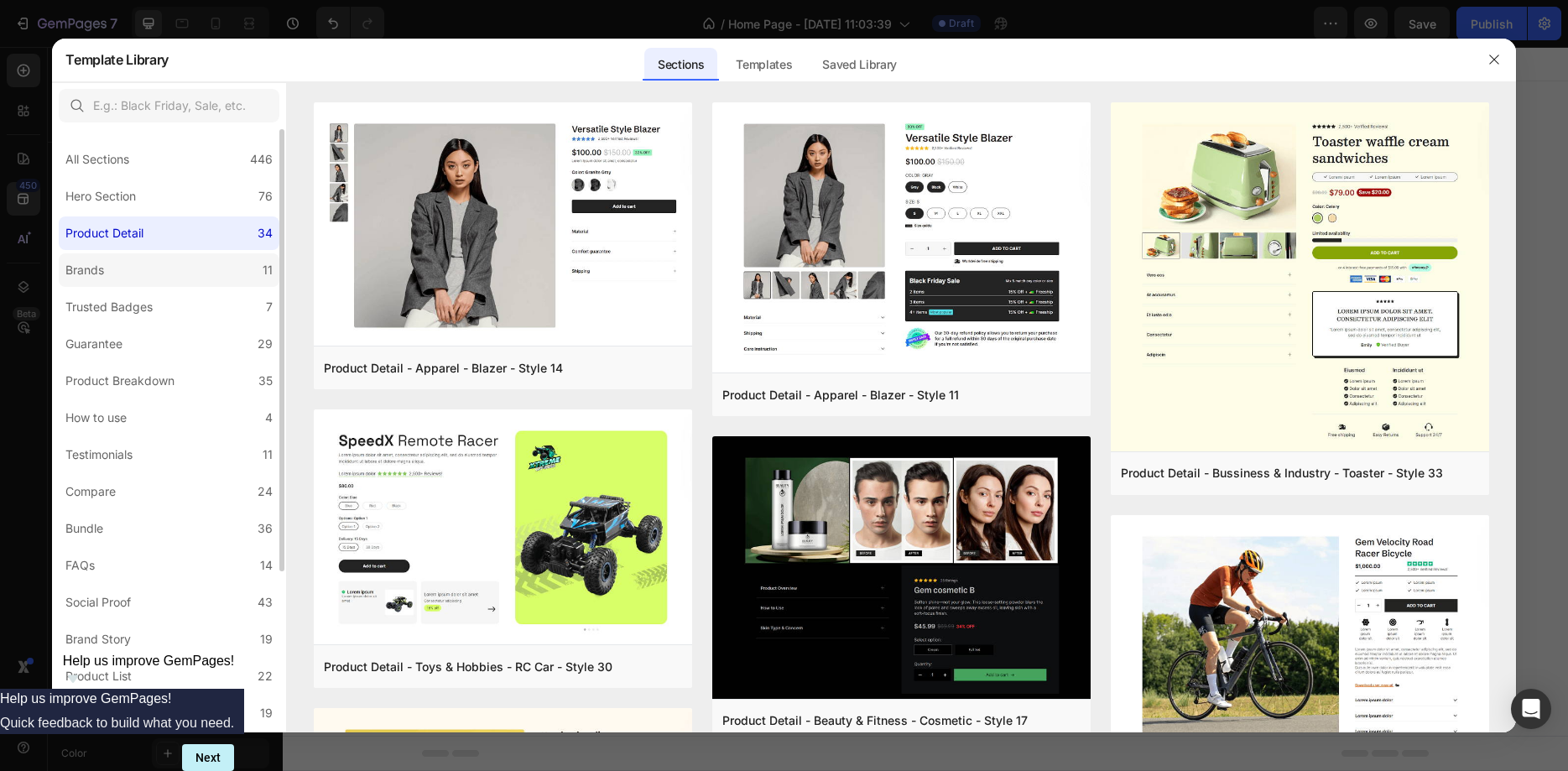
click at [116, 264] on label "Brands 11" at bounding box center [169, 270] width 220 height 34
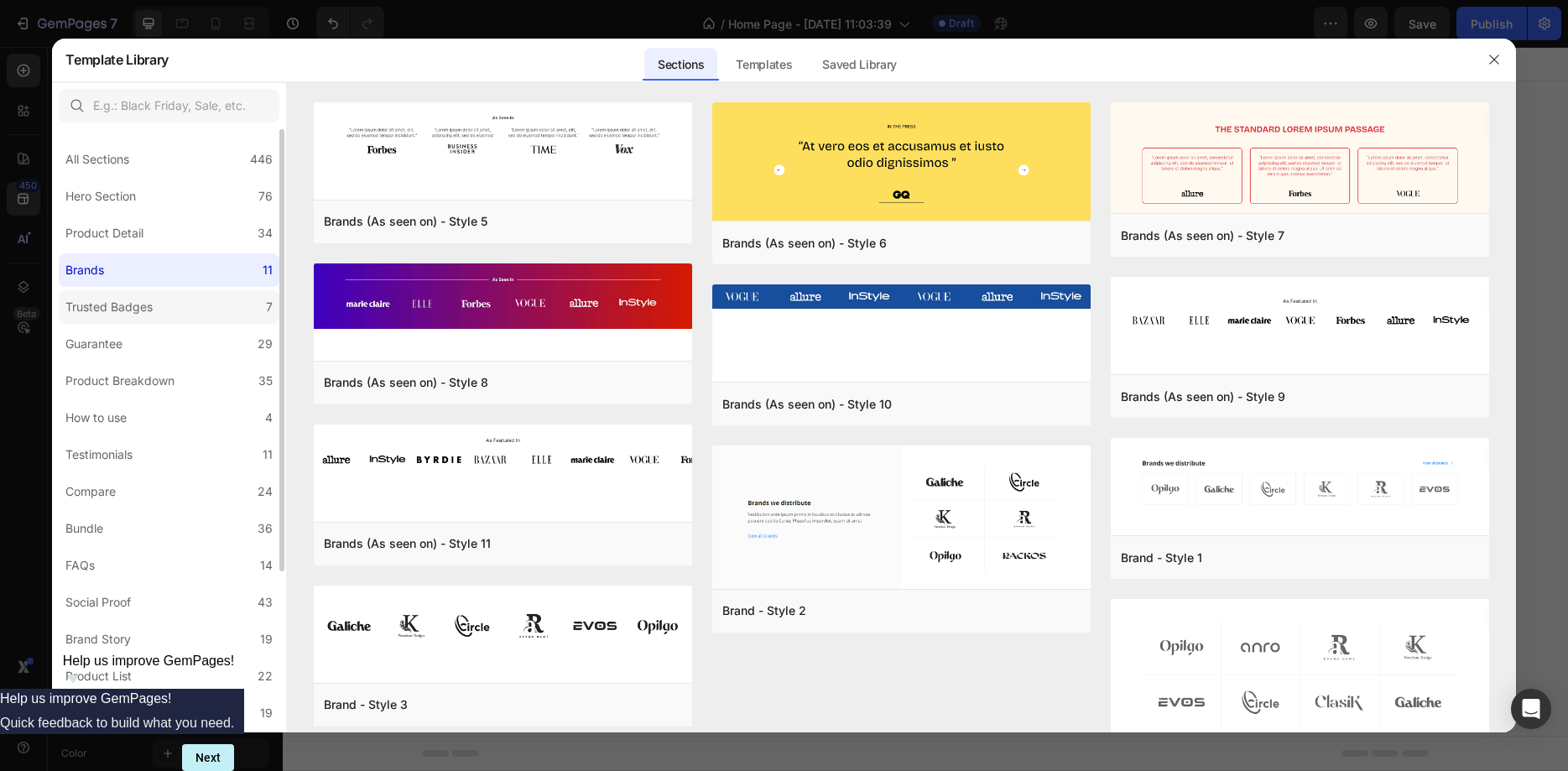
click at [122, 320] on label "Trusted Badges 7" at bounding box center [169, 307] width 220 height 34
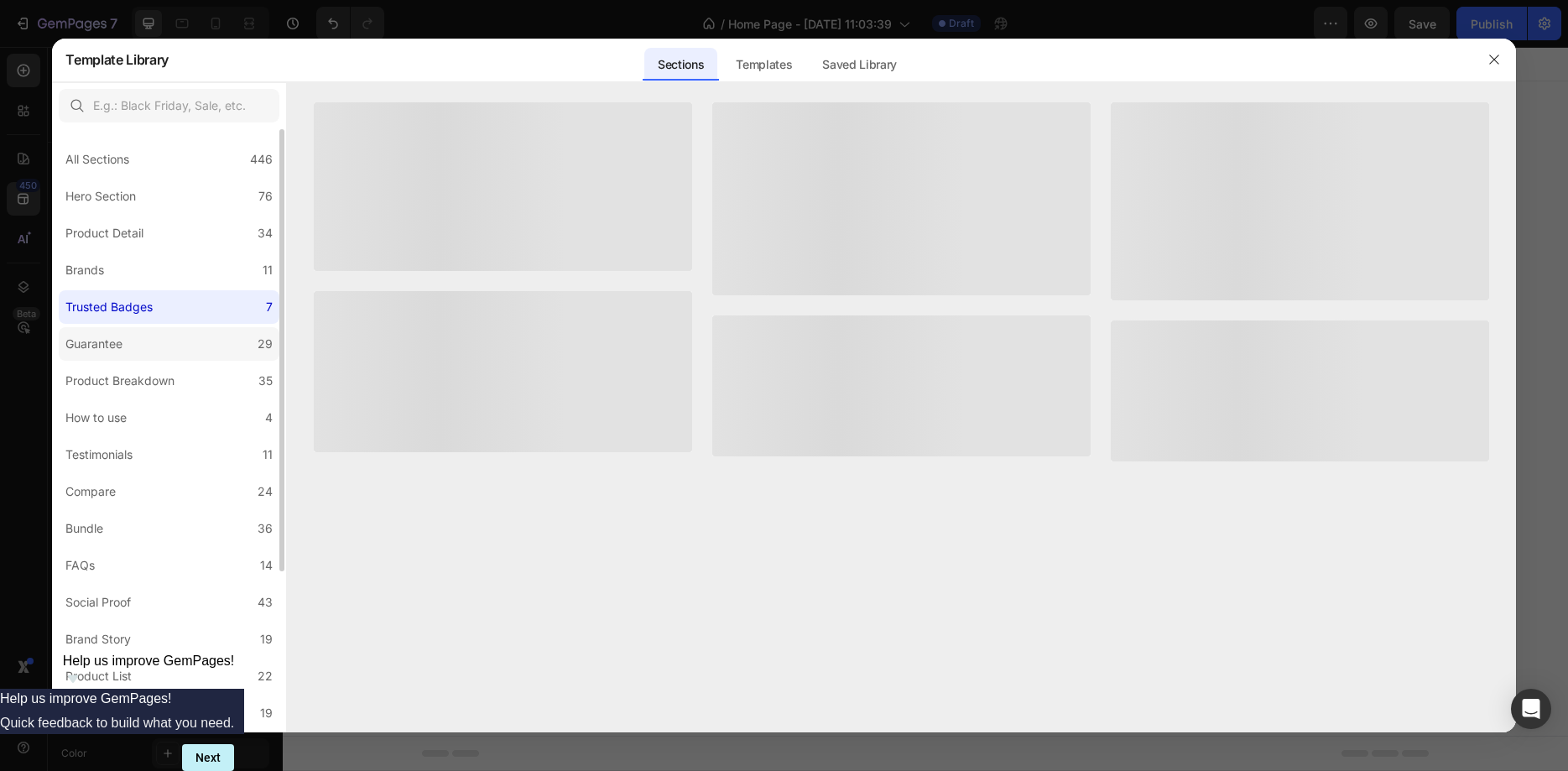
drag, startPoint x: 122, startPoint y: 320, endPoint x: 122, endPoint y: 346, distance: 26.0
click at [122, 346] on div "All Sections 446 Hero Section 76 Product Detail 34 Brands 11 Trusted Badges 7 G…" at bounding box center [169, 540] width 234 height 822
click at [122, 346] on div "Guarantee" at bounding box center [94, 344] width 57 height 20
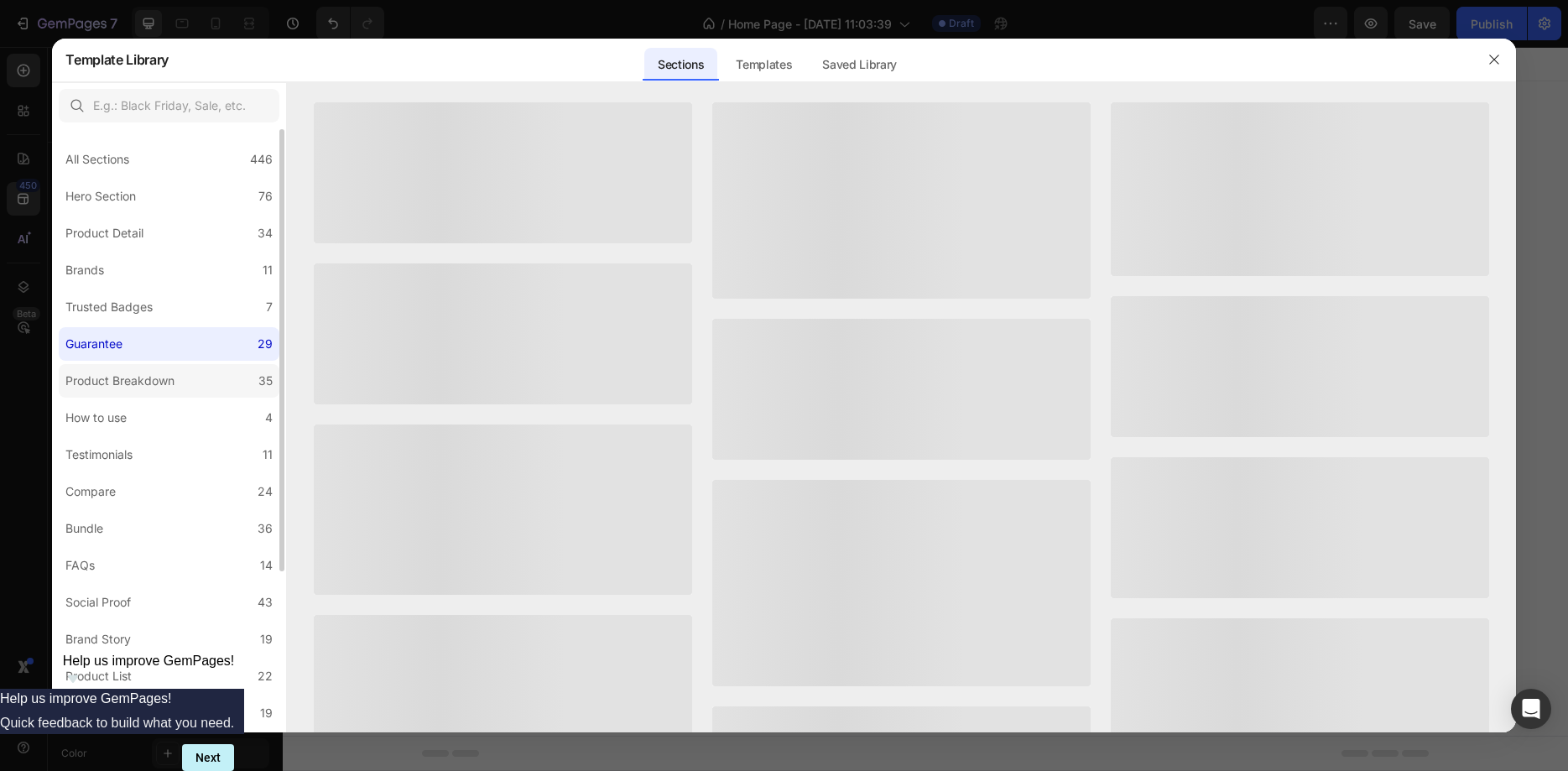
click at [124, 389] on div "Product Breakdown" at bounding box center [119, 381] width 109 height 20
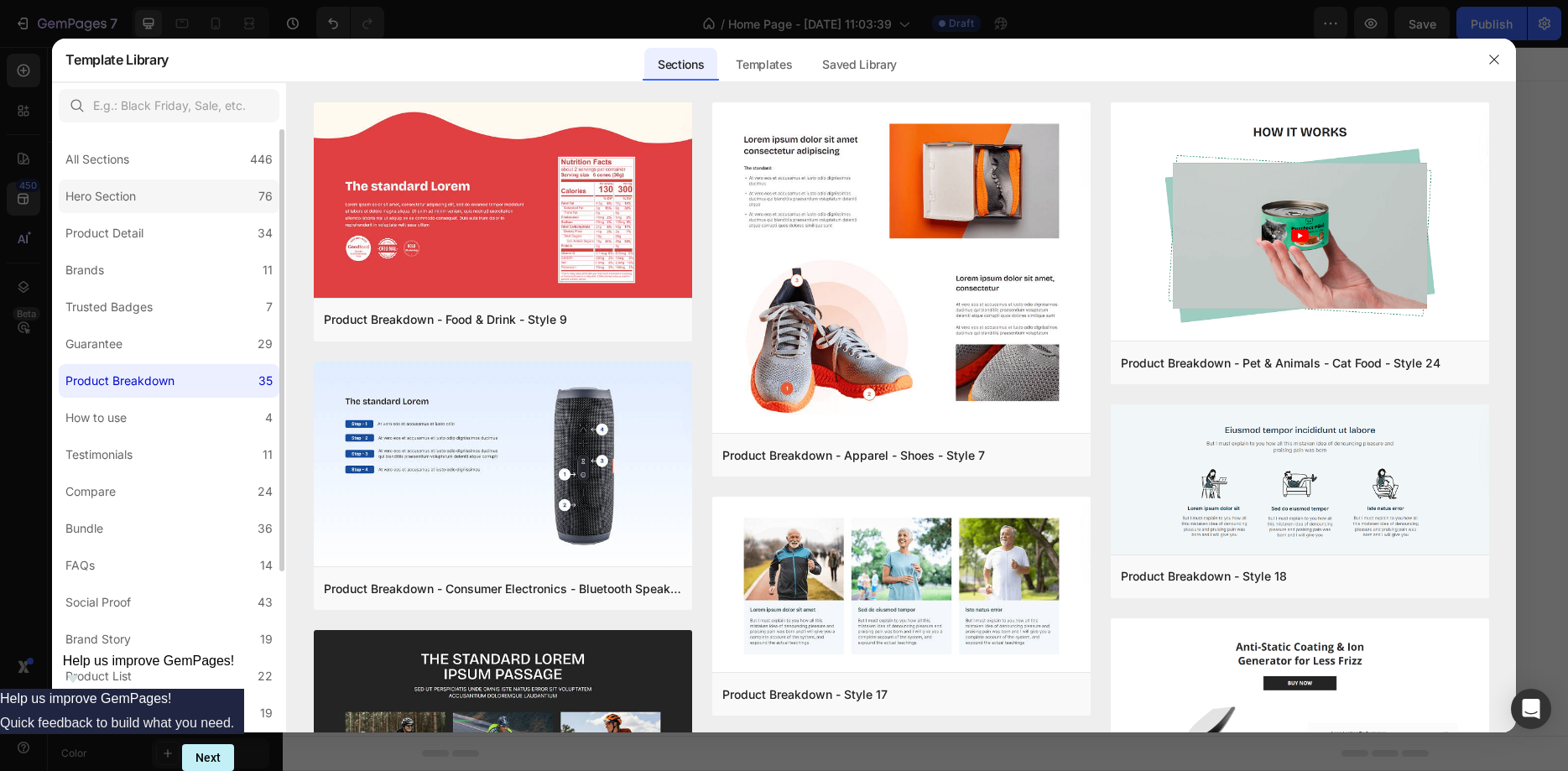
click at [141, 198] on div "Hero Section" at bounding box center [103, 196] width 77 height 20
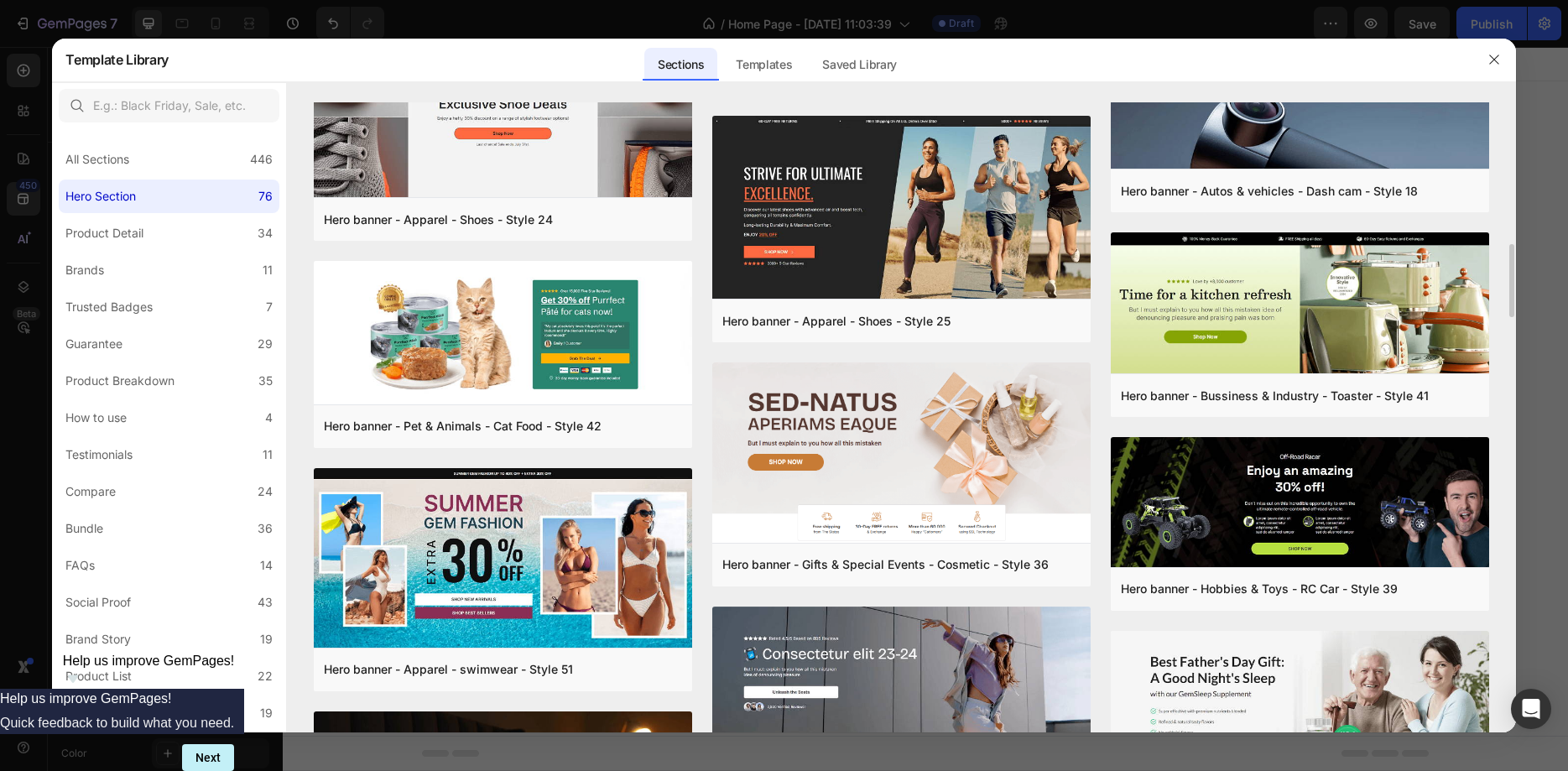
scroll to position [1211, 0]
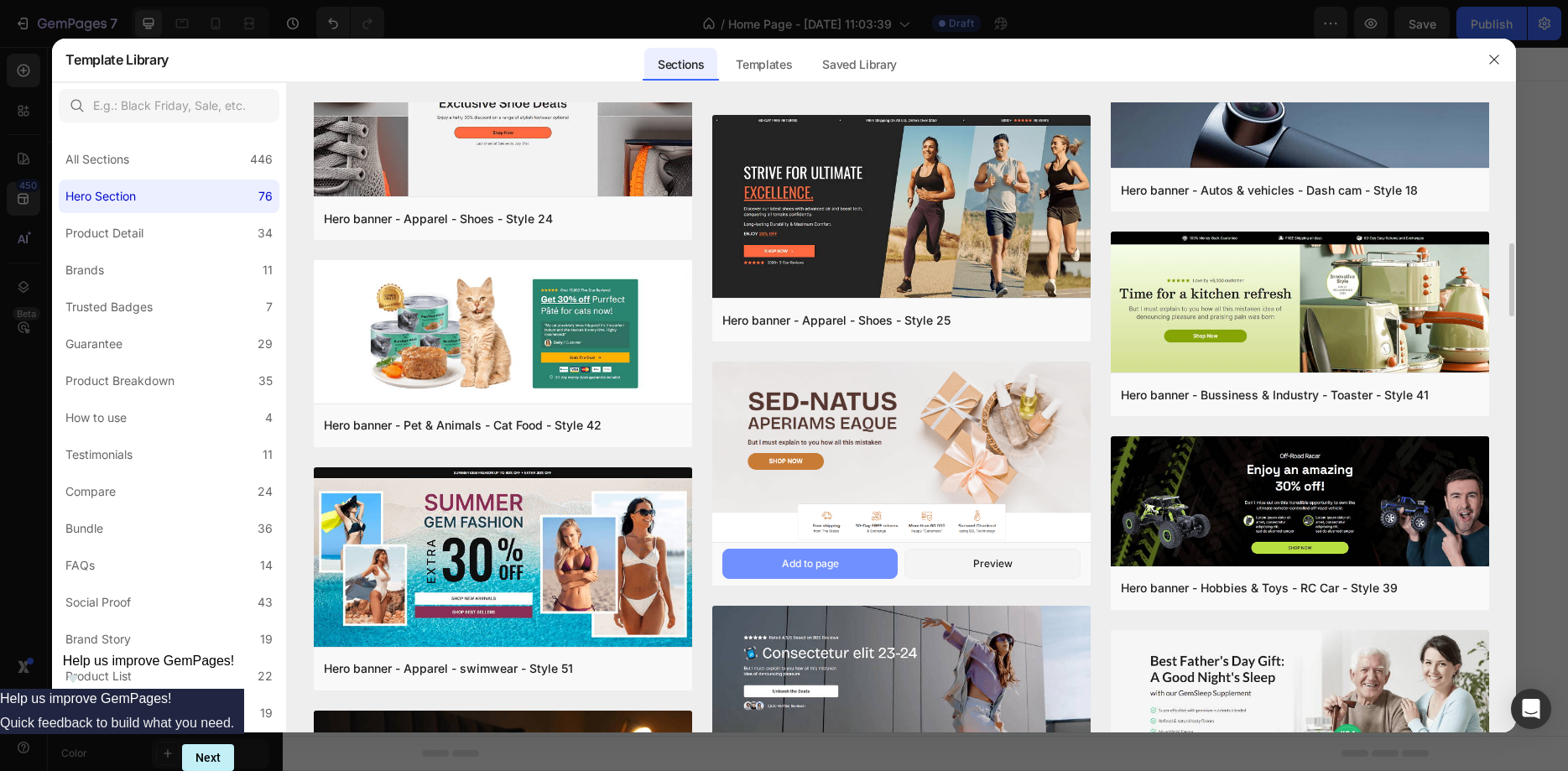
click at [828, 557] on div "Add to page" at bounding box center [811, 563] width 57 height 15
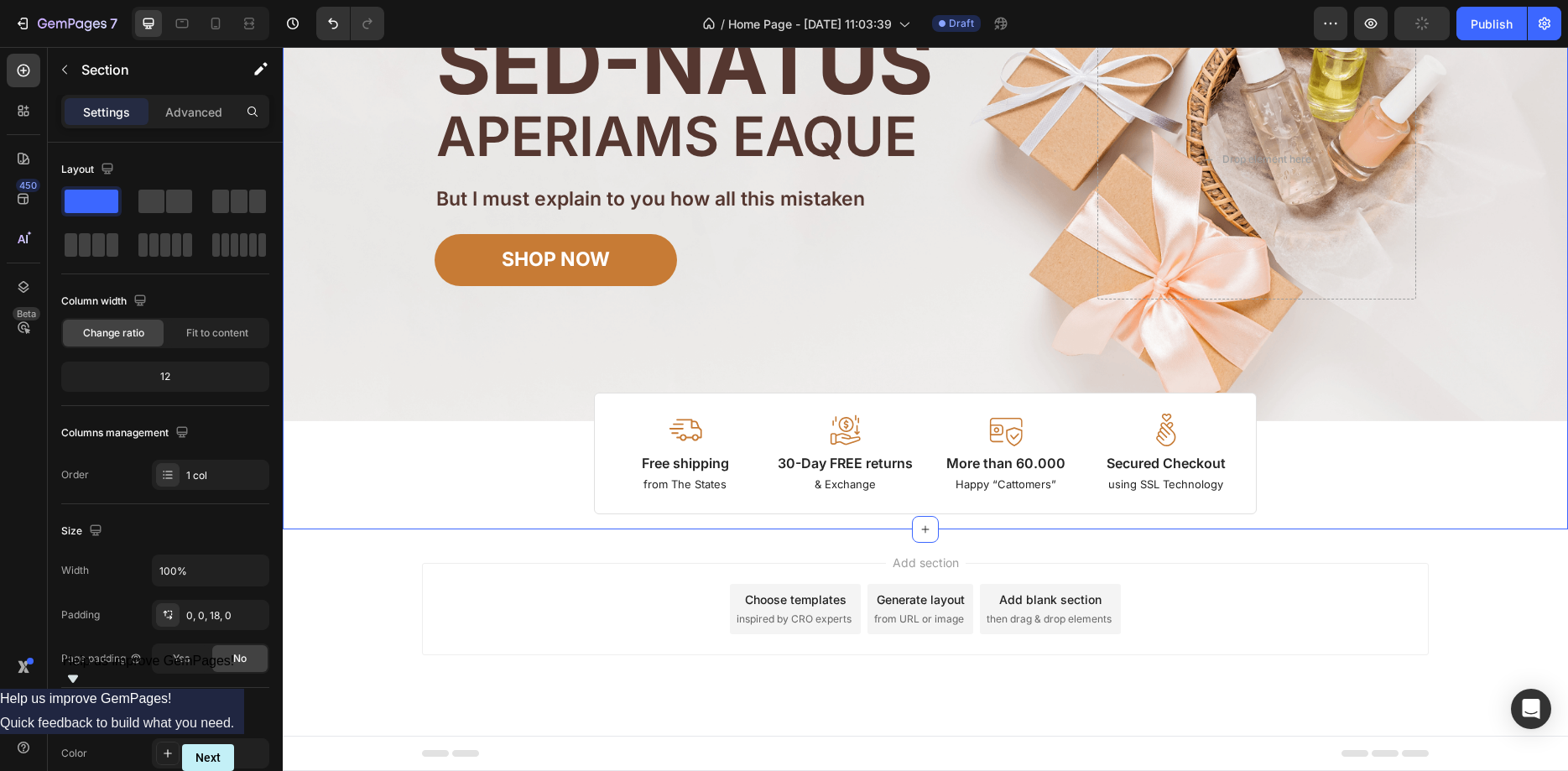
scroll to position [0, 0]
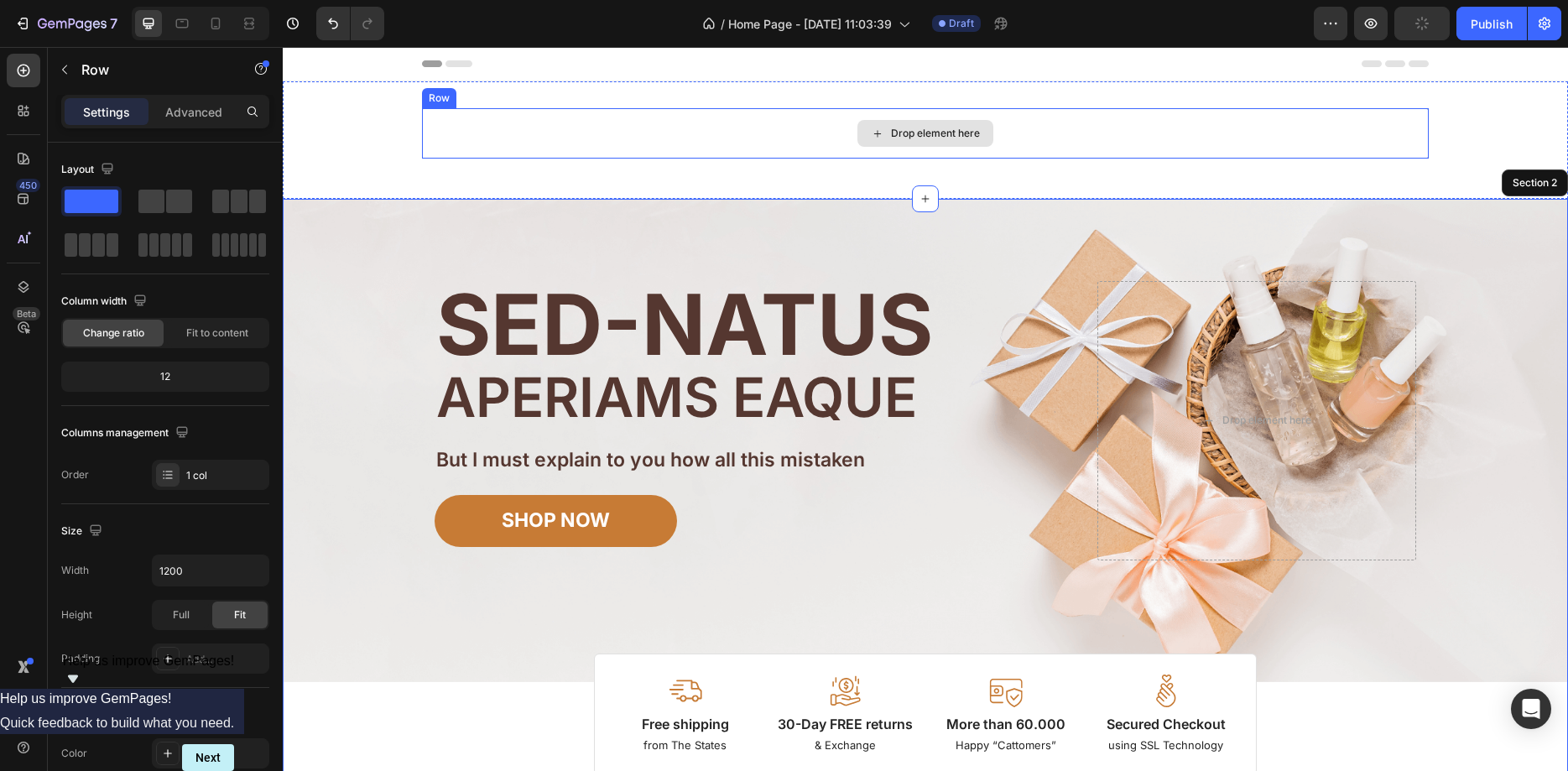
click at [1026, 131] on div "Drop element here" at bounding box center [926, 133] width 1007 height 51
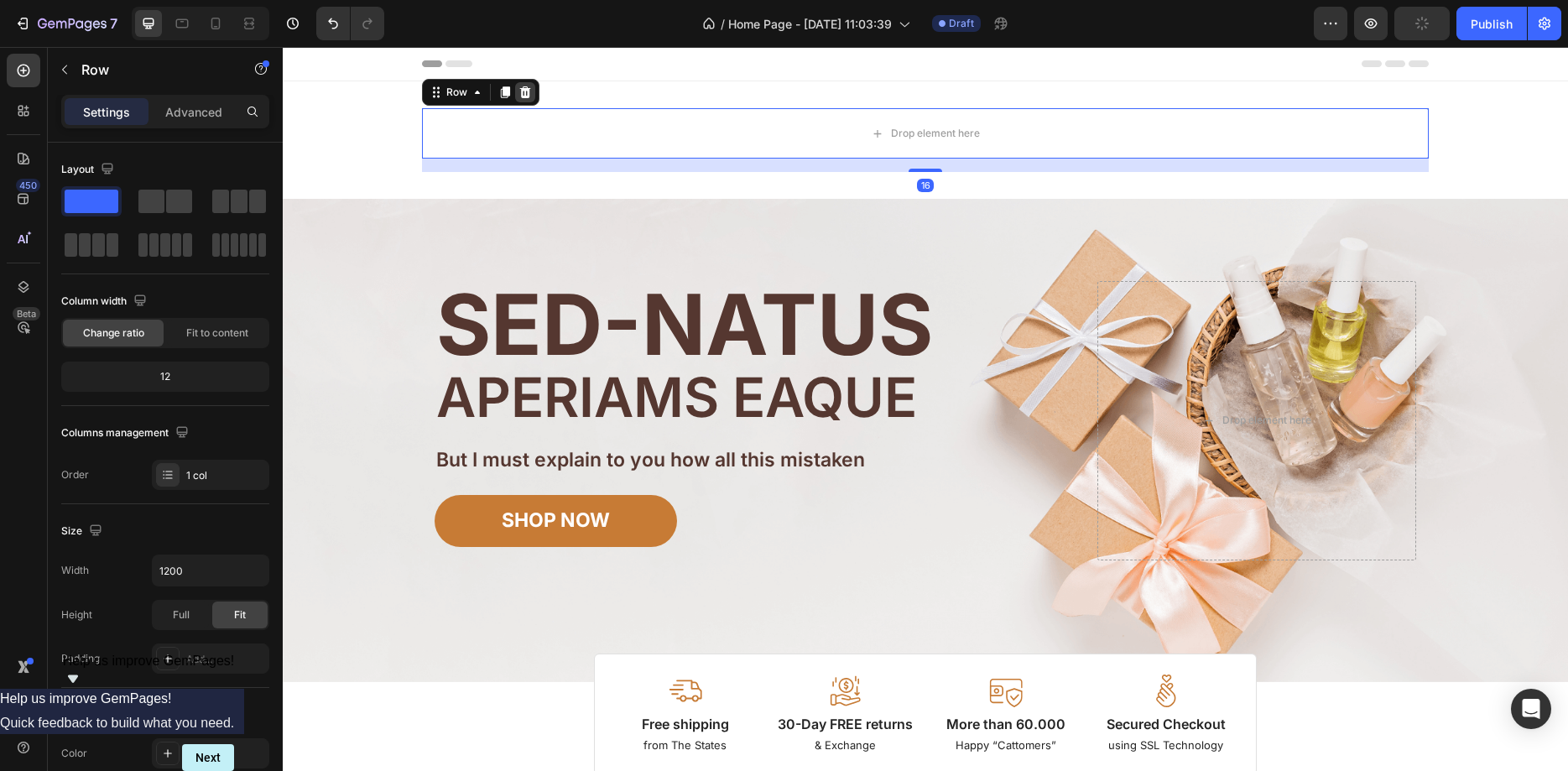
click at [520, 88] on icon at bounding box center [525, 92] width 11 height 12
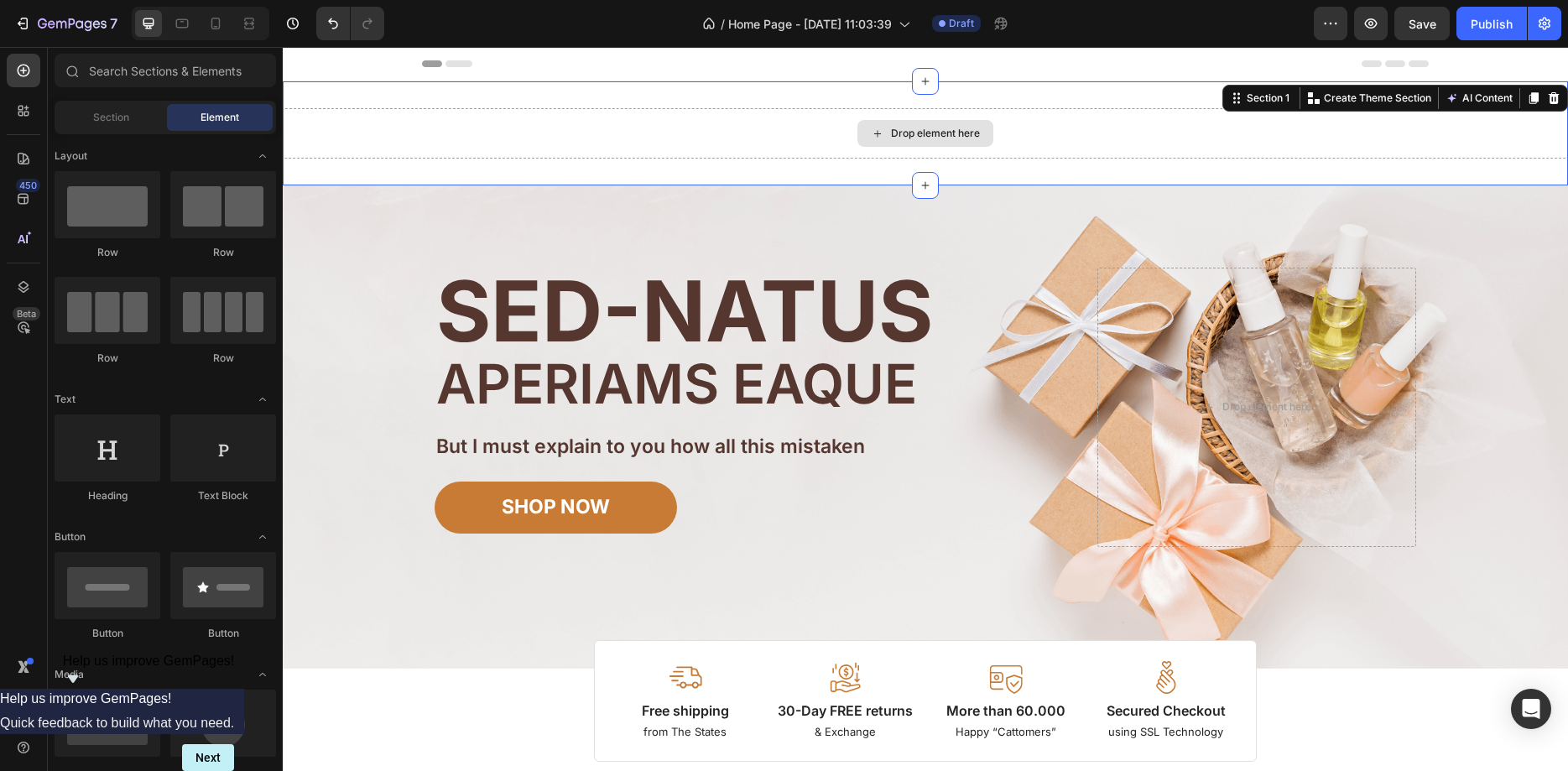
click at [1185, 122] on div "Drop element here" at bounding box center [925, 133] width 1285 height 51
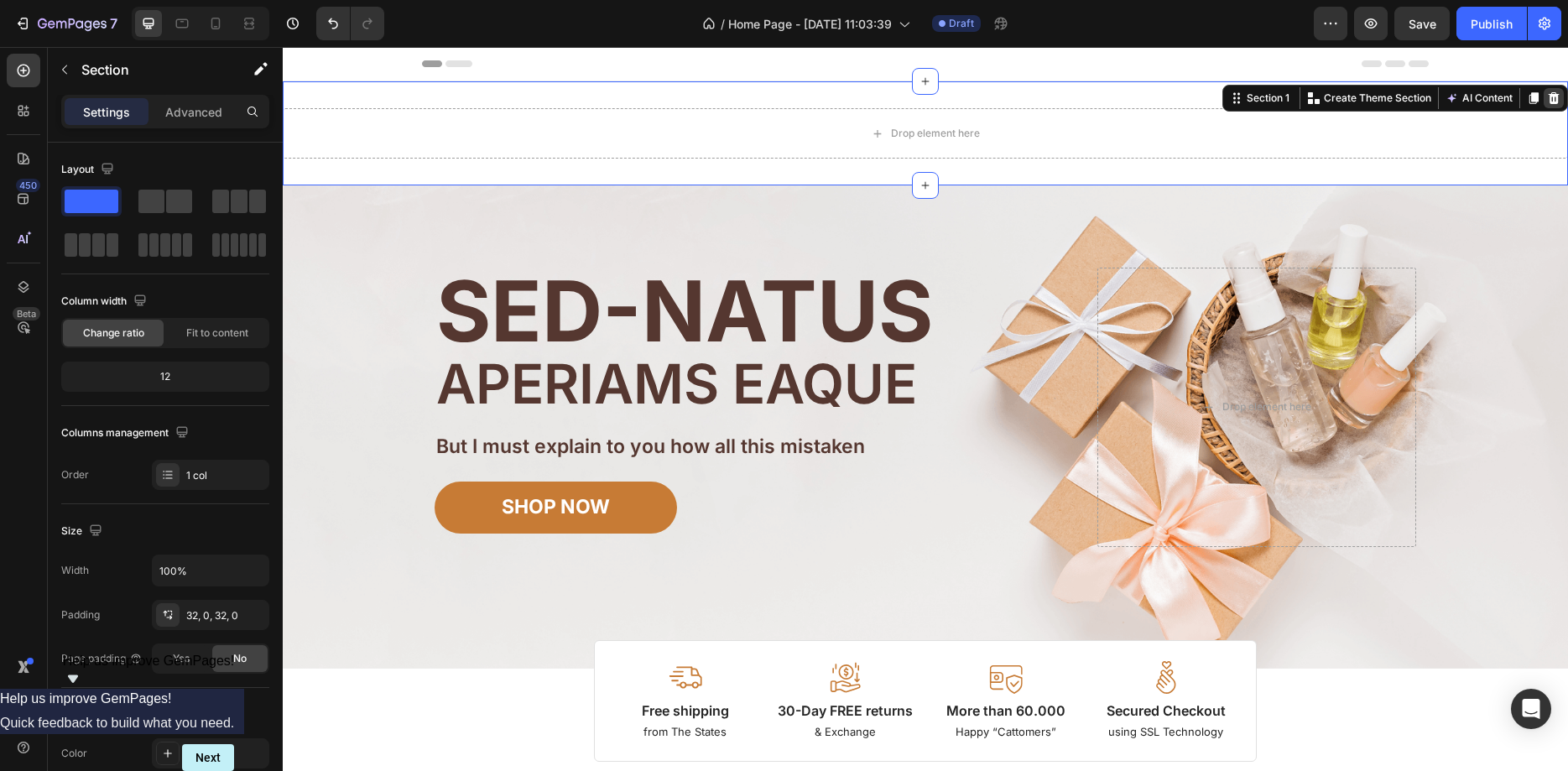
click at [1551, 103] on icon at bounding box center [1554, 98] width 11 height 12
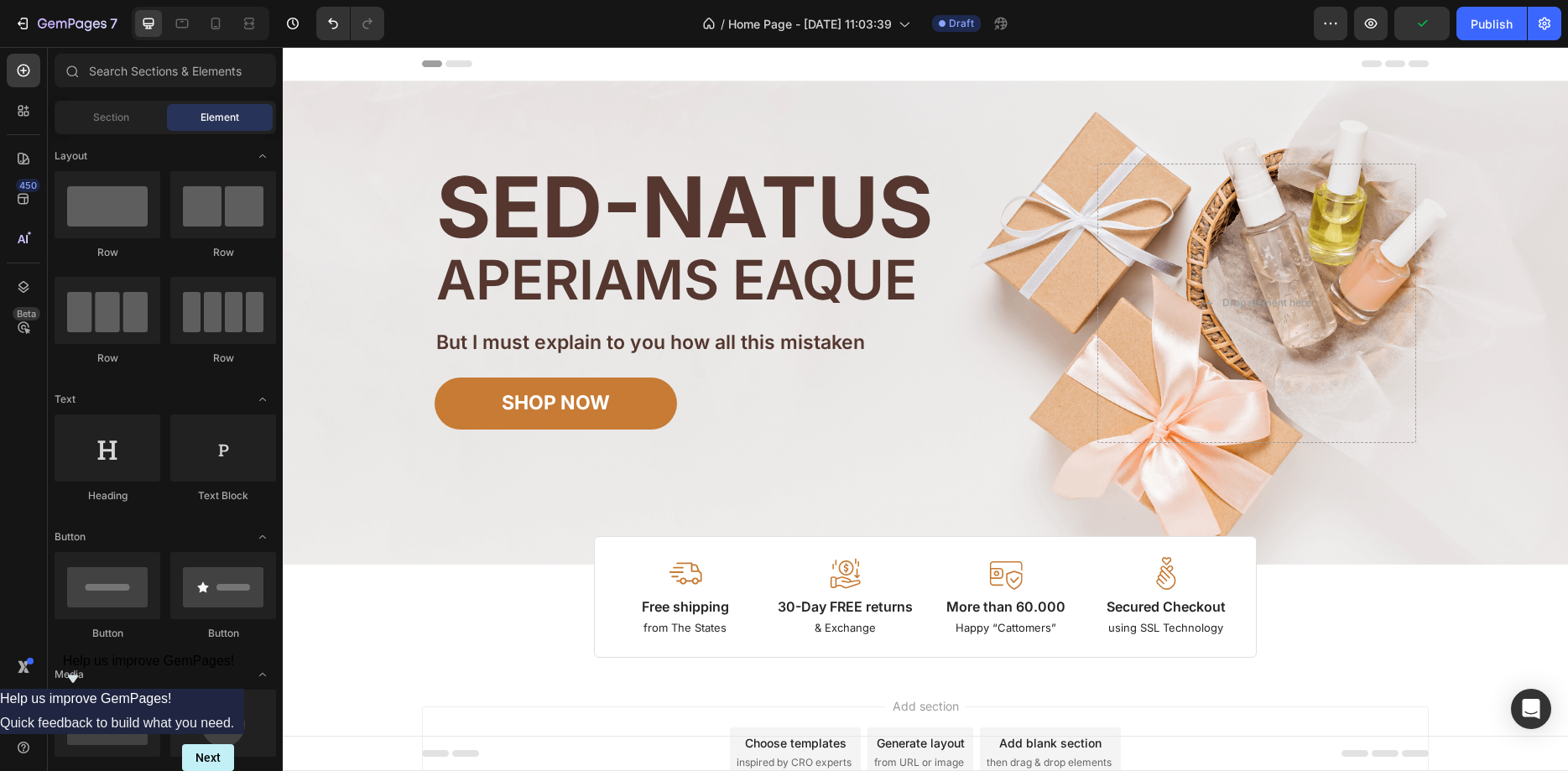
click at [466, 62] on icon at bounding box center [459, 64] width 27 height 7
click at [320, 64] on span "Header" at bounding box center [333, 64] width 37 height 17
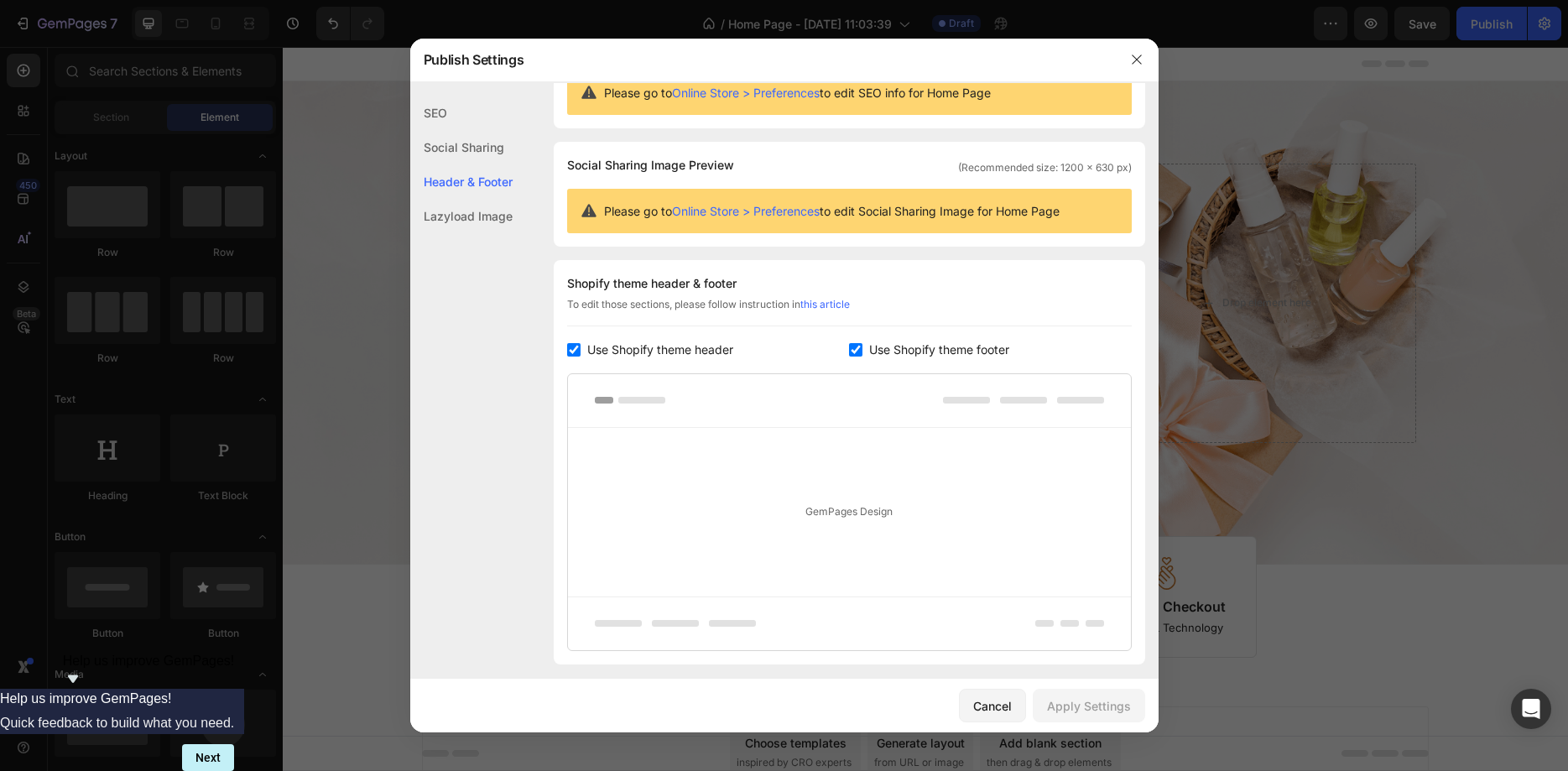
scroll to position [176, 0]
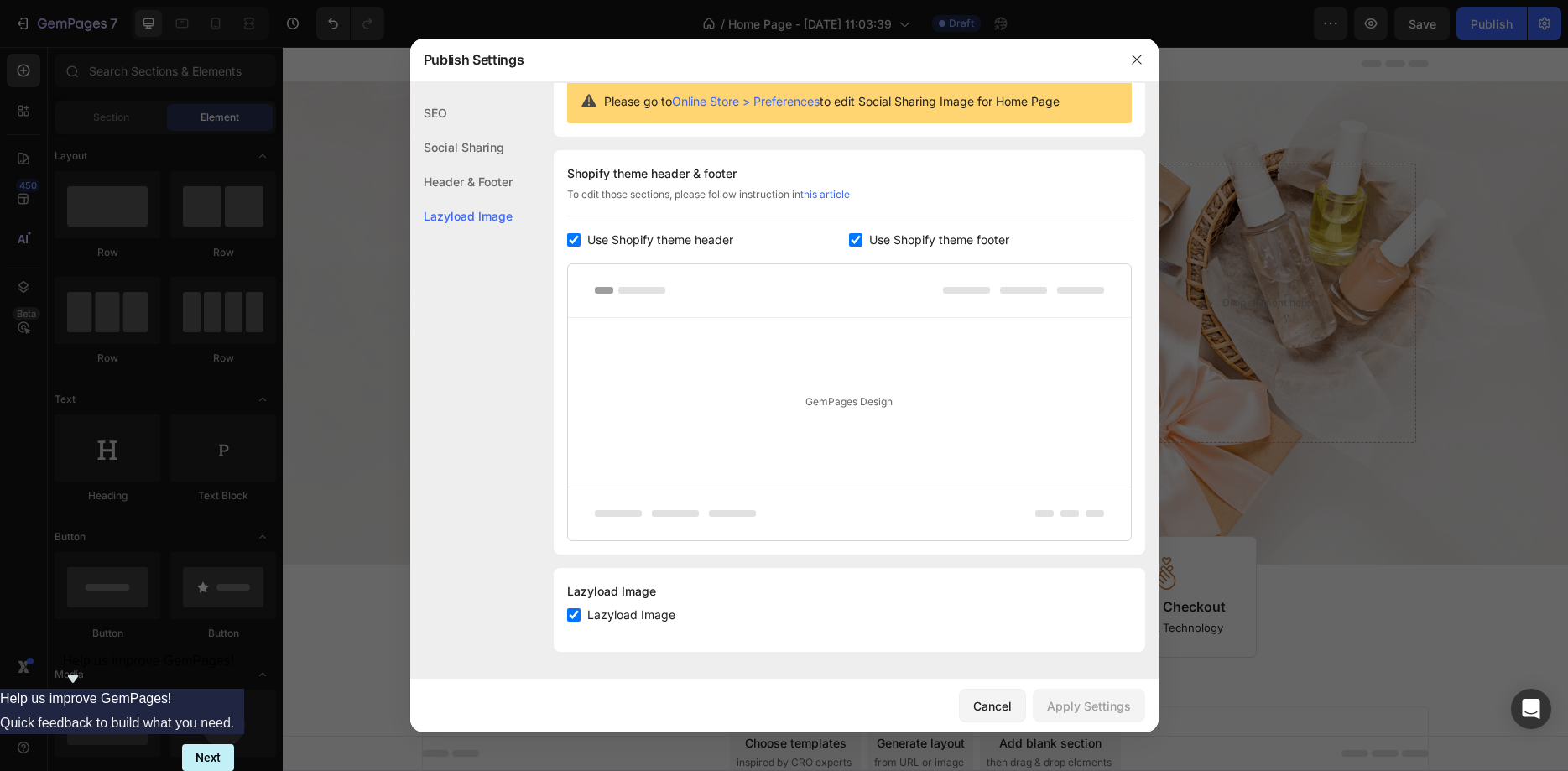
drag, startPoint x: 642, startPoint y: 290, endPoint x: 694, endPoint y: 277, distance: 53.6
click at [642, 290] on rect at bounding box center [642, 290] width 47 height 7
click at [1134, 47] on div at bounding box center [1137, 60] width 44 height 44
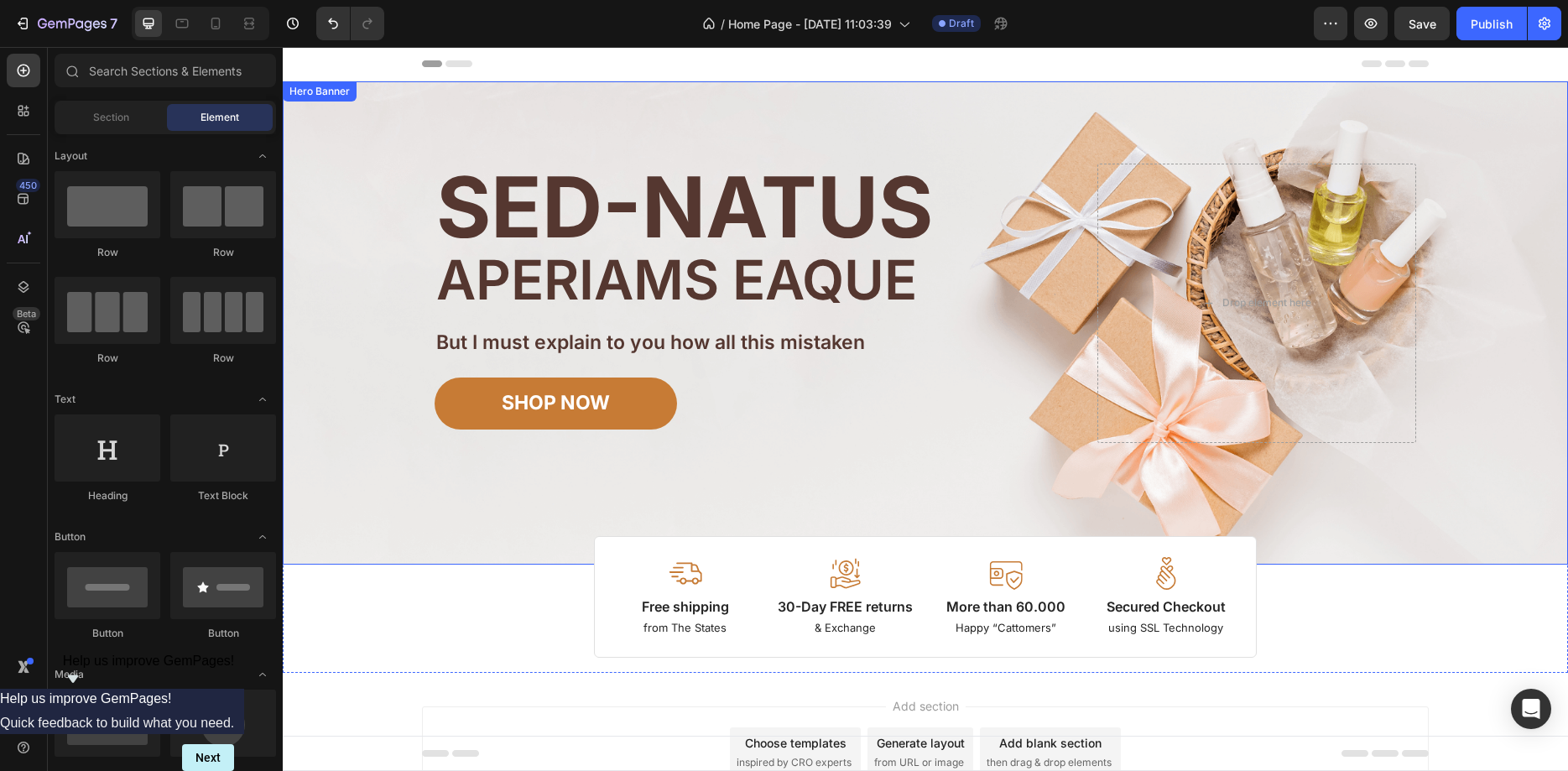
click at [1355, 505] on div "Image Image Free shipping Text Block from The States Text Block Advanced List I…" at bounding box center [926, 323] width 1007 height 483
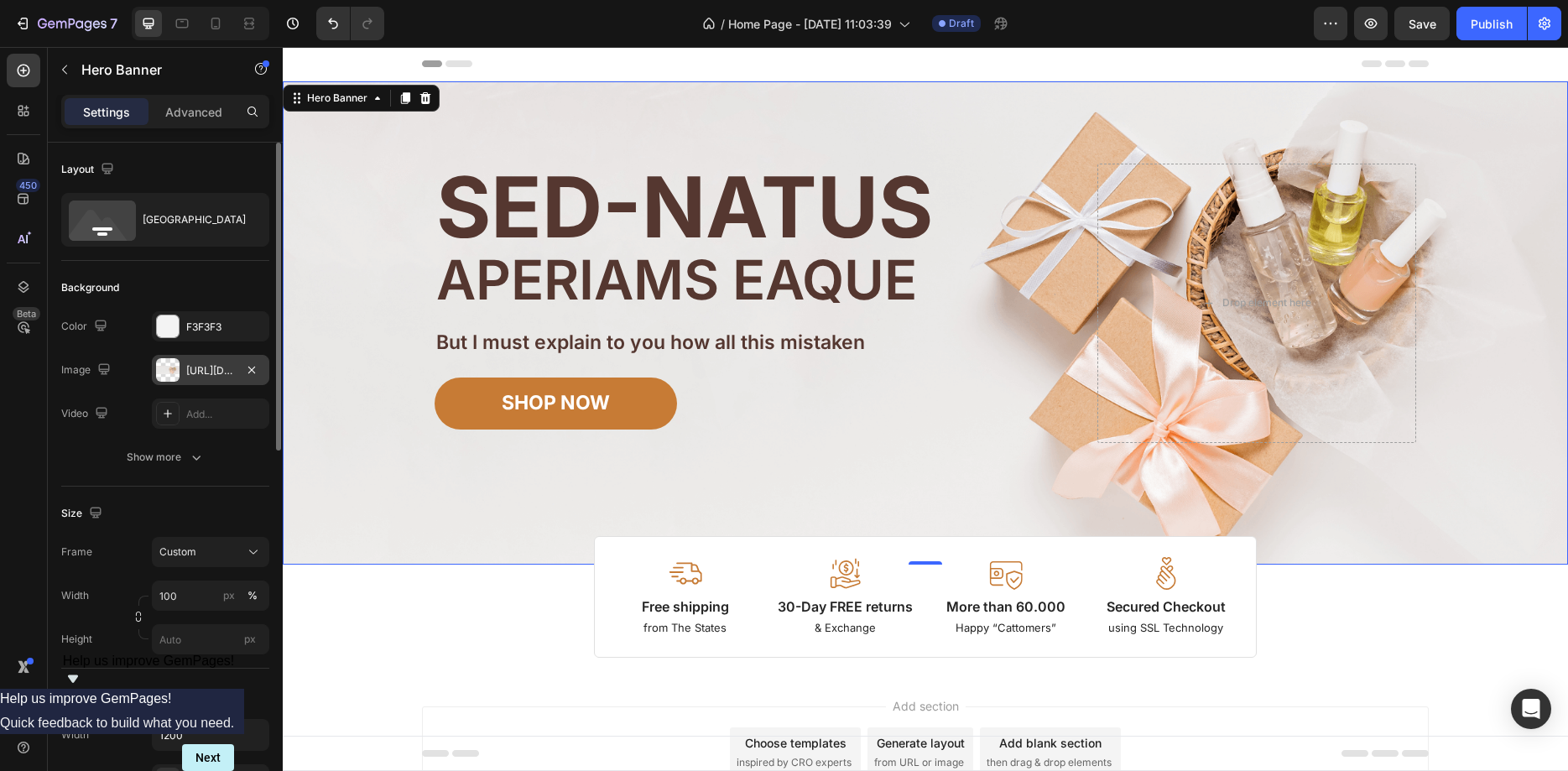
click at [166, 366] on div at bounding box center [168, 370] width 24 height 24
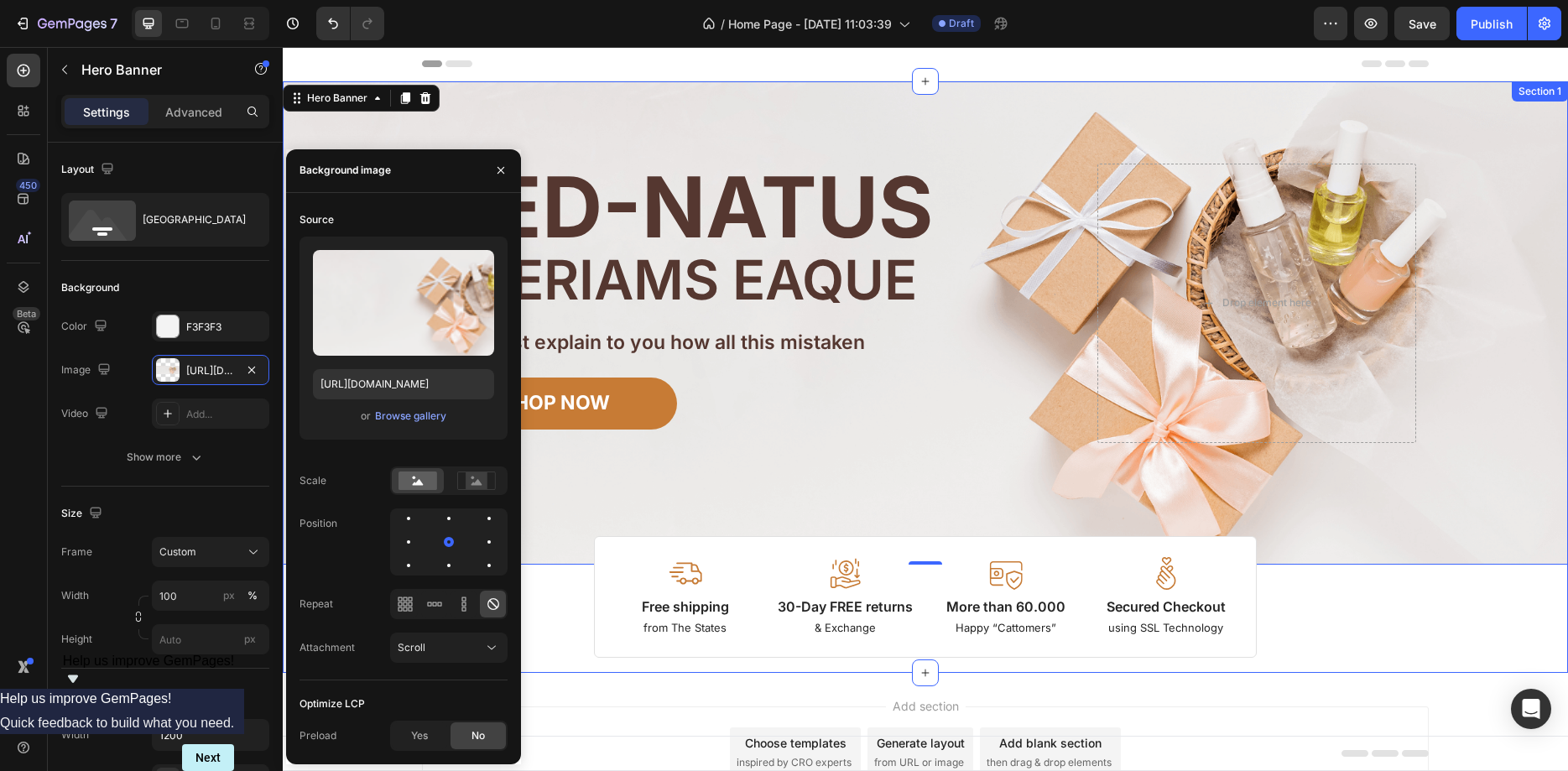
click at [1333, 625] on div "Image Image Free shipping Text Block from The States Text Block Advanced List I…" at bounding box center [925, 369] width 1285 height 576
